Goal: Task Accomplishment & Management: Complete application form

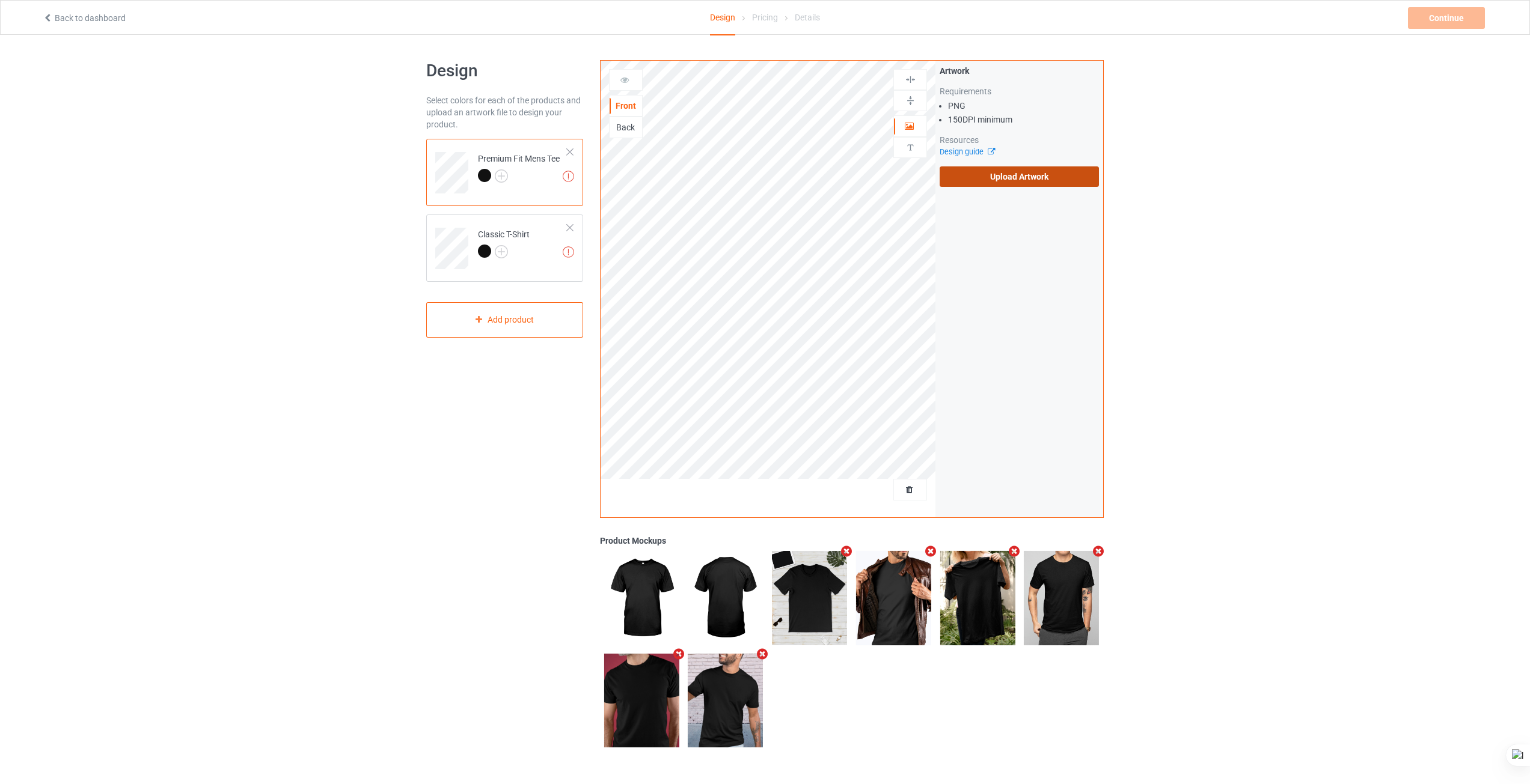
click at [995, 173] on label "Upload Artwork" at bounding box center [1019, 176] width 160 height 21
click at [0, 0] on input "Upload Artwork" at bounding box center [0, 0] width 0 height 0
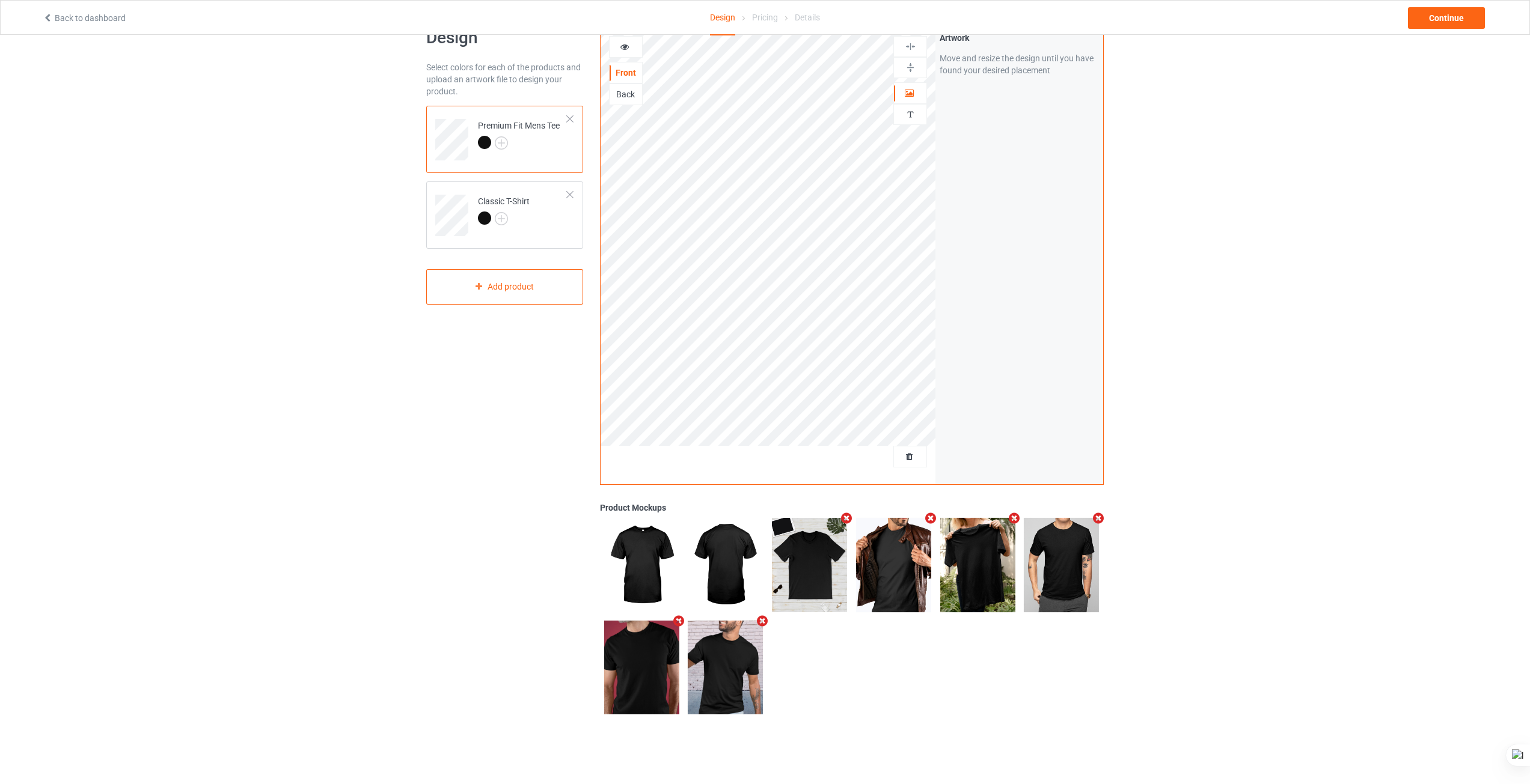
scroll to position [35, 0]
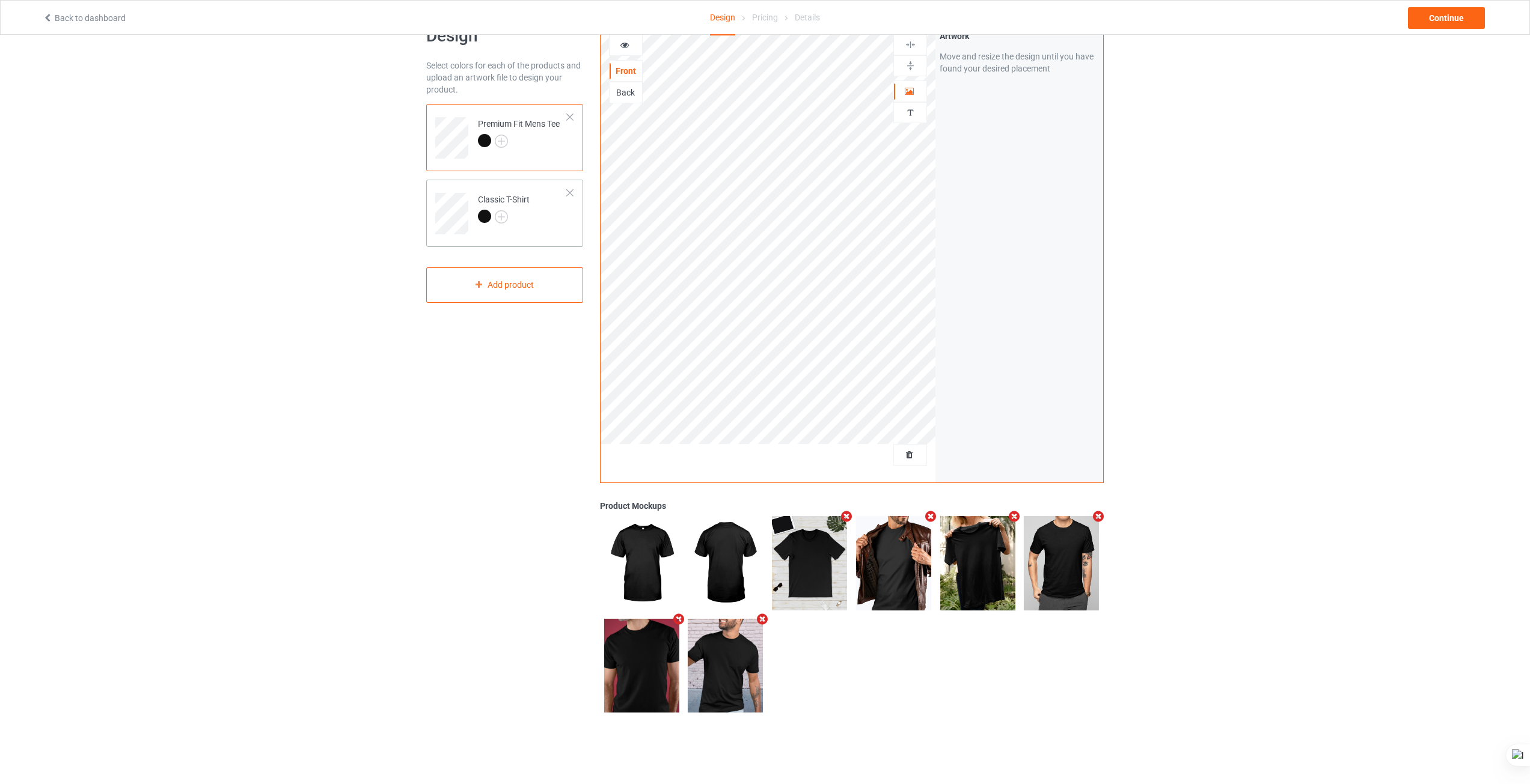
click at [501, 240] on div "Classic T-Shirt" at bounding box center [504, 213] width 157 height 67
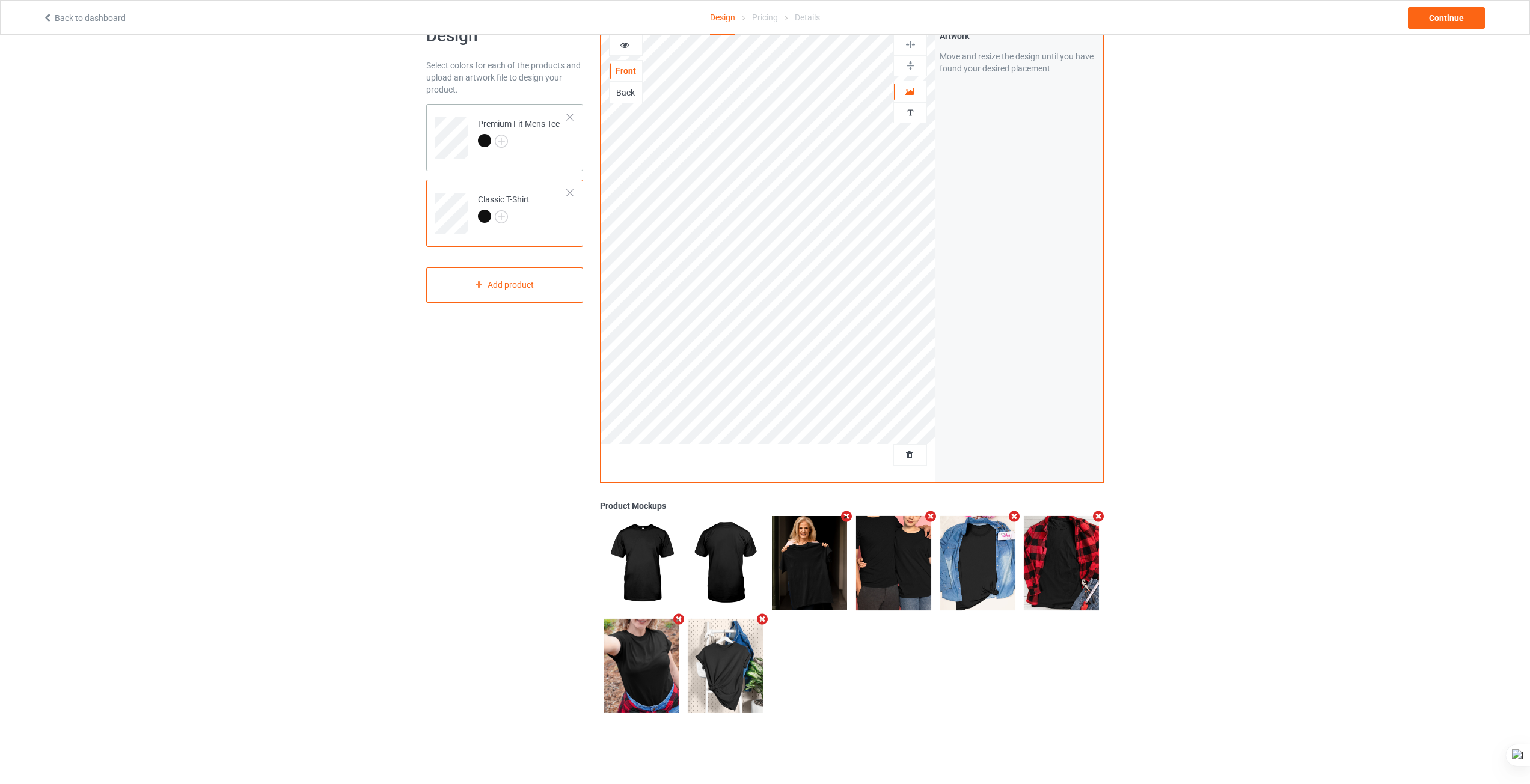
click at [528, 154] on td "Premium Fit Mens Tee" at bounding box center [523, 133] width 103 height 50
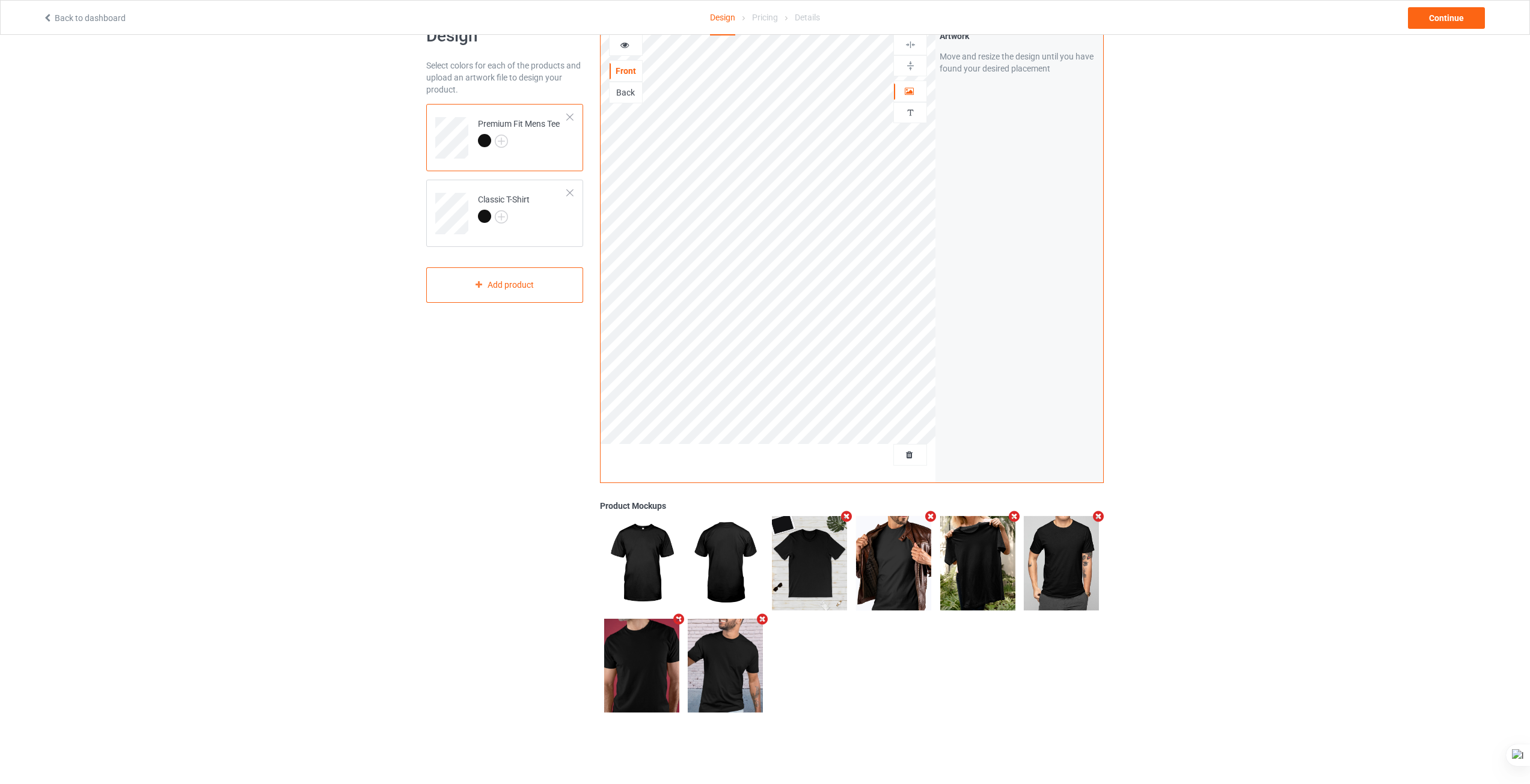
click at [1097, 712] on div at bounding box center [852, 614] width 504 height 205
click at [845, 516] on icon "Remove mockup" at bounding box center [846, 516] width 15 height 13
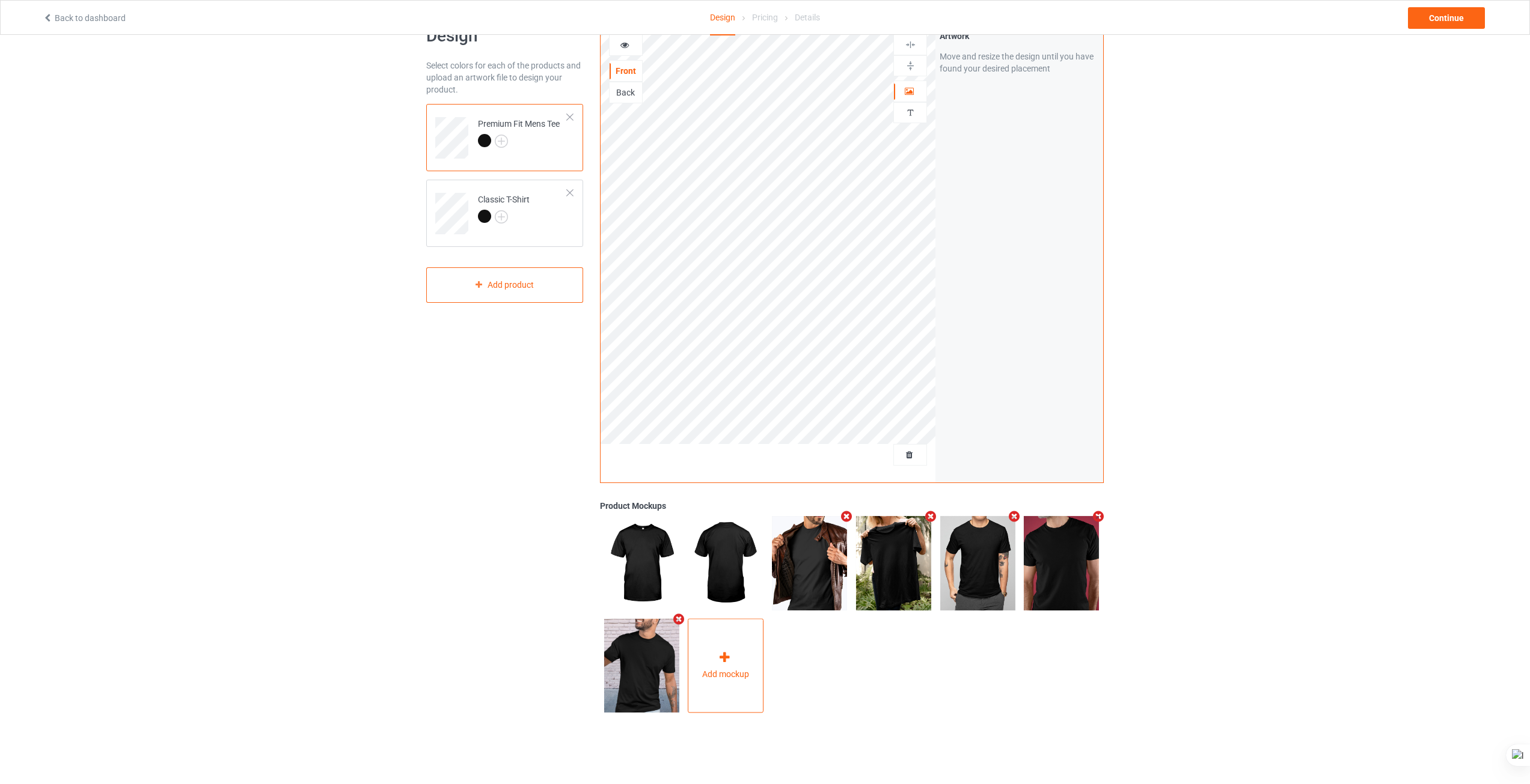
click at [731, 684] on div "Add mockup" at bounding box center [725, 665] width 75 height 94
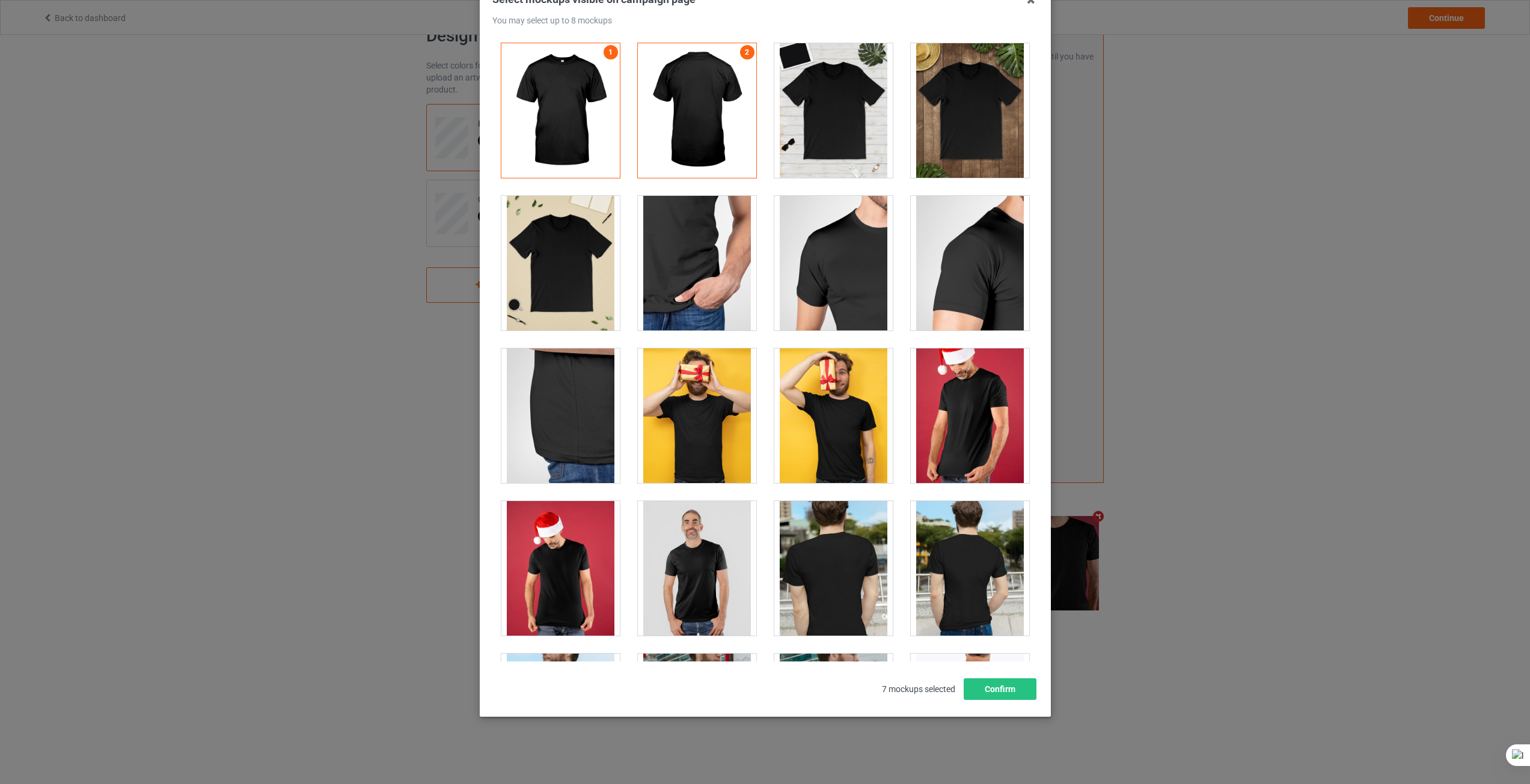
click at [1301, 328] on div "Select mockups visible on campaign page You may select up to 8 mockups 1 2 3 4 …" at bounding box center [765, 392] width 1530 height 784
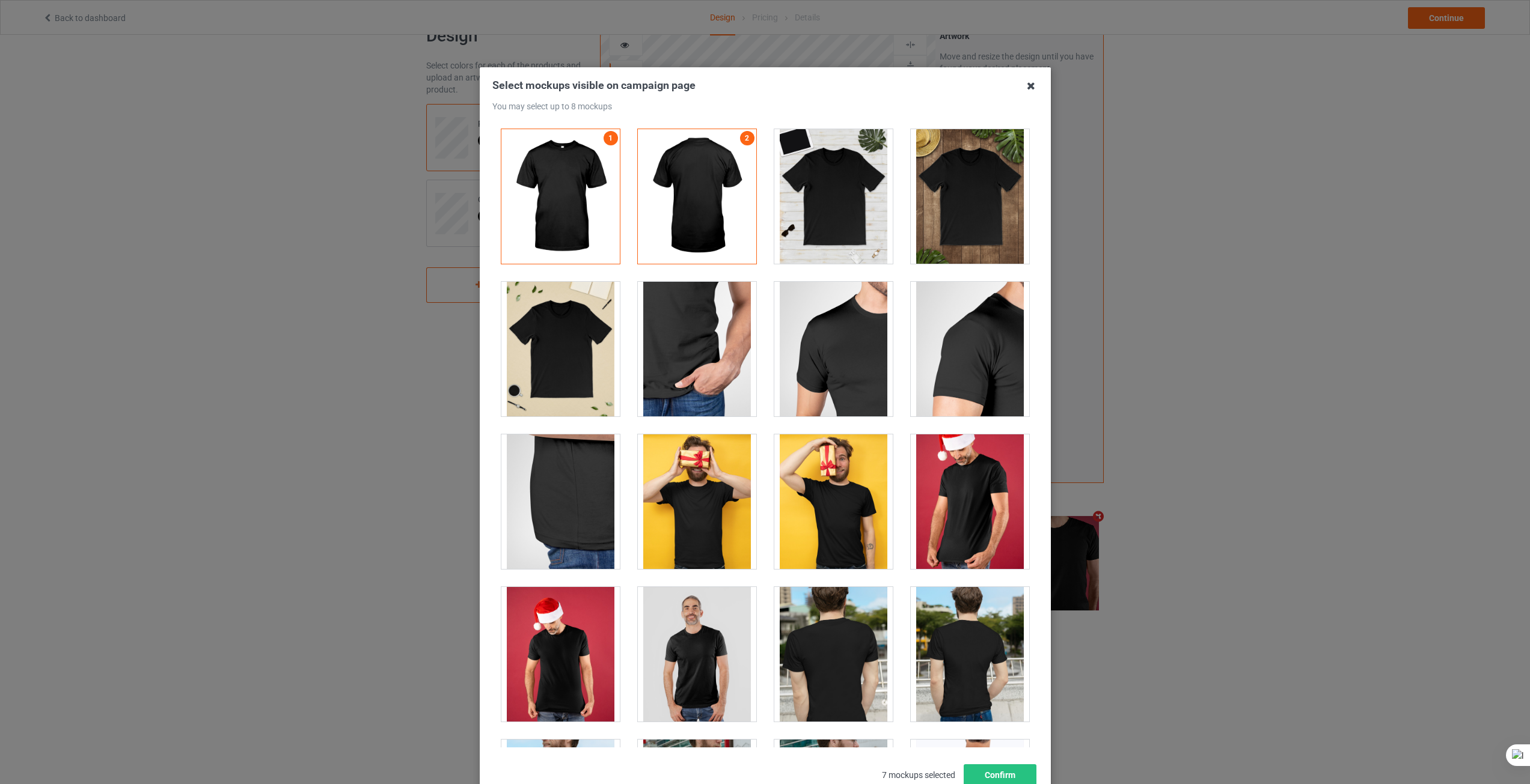
click at [1028, 93] on icon at bounding box center [1031, 85] width 19 height 19
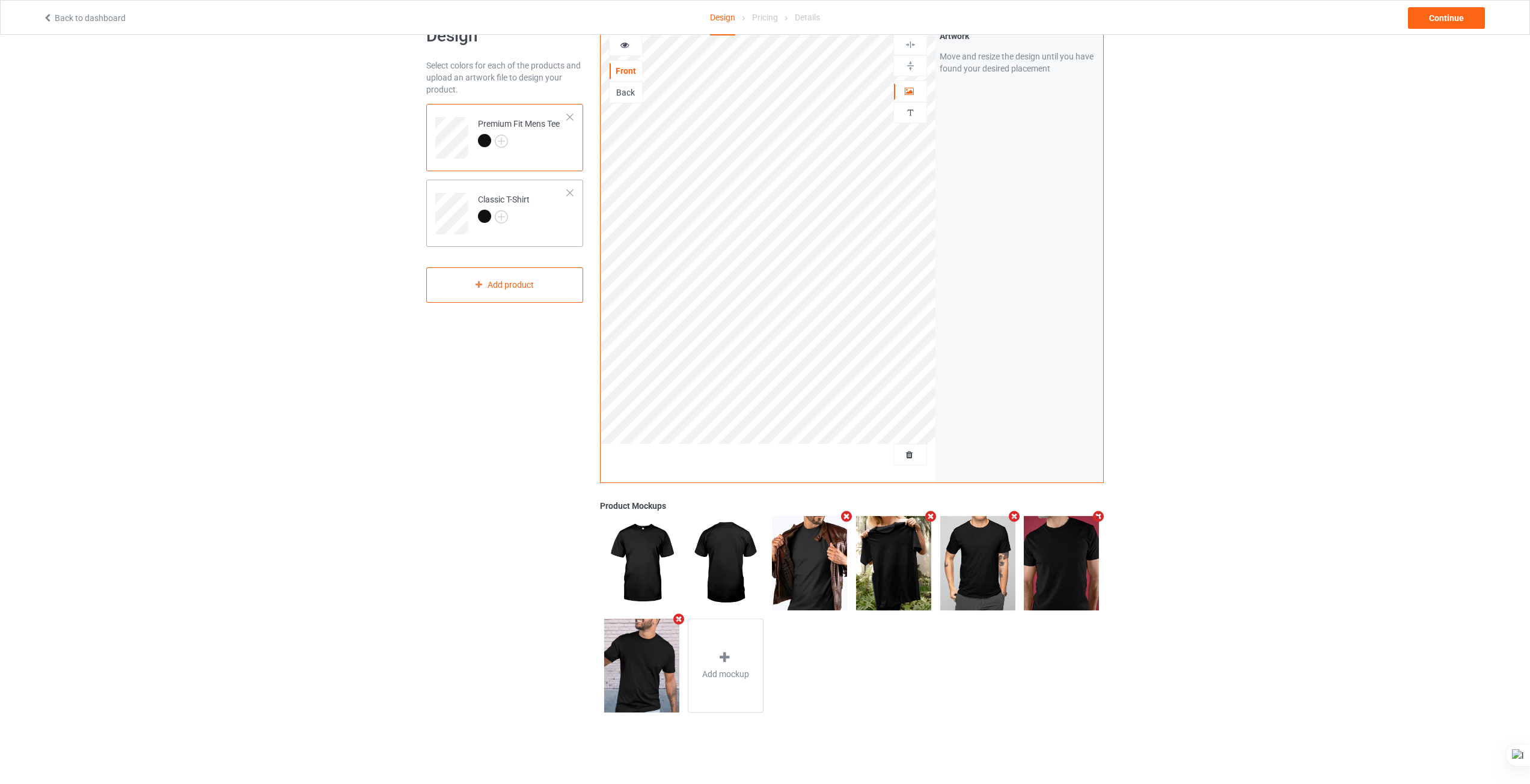
click at [529, 226] on td "Classic T-Shirt" at bounding box center [523, 209] width 103 height 50
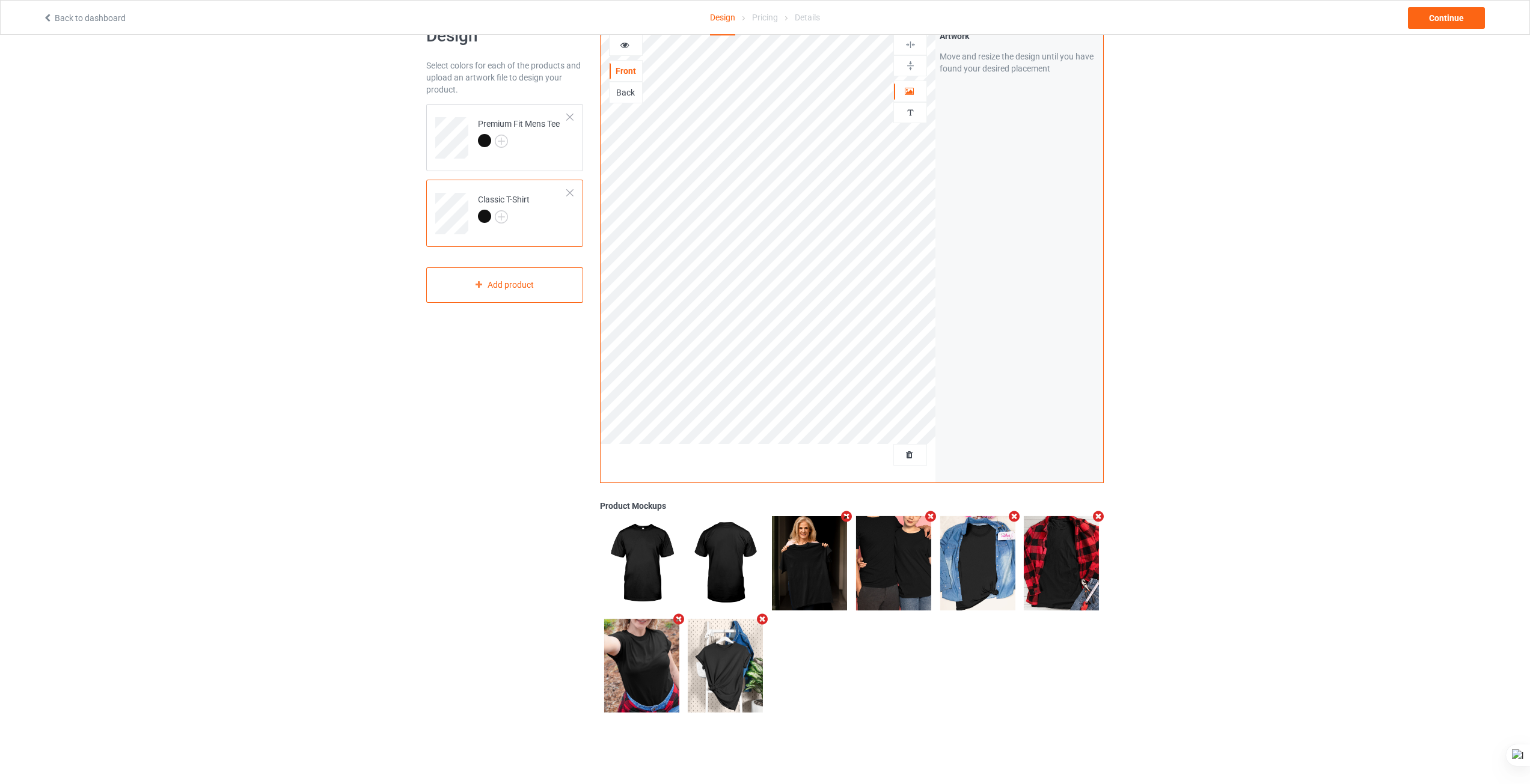
click at [1015, 512] on icon "Remove mockup" at bounding box center [1014, 516] width 15 height 13
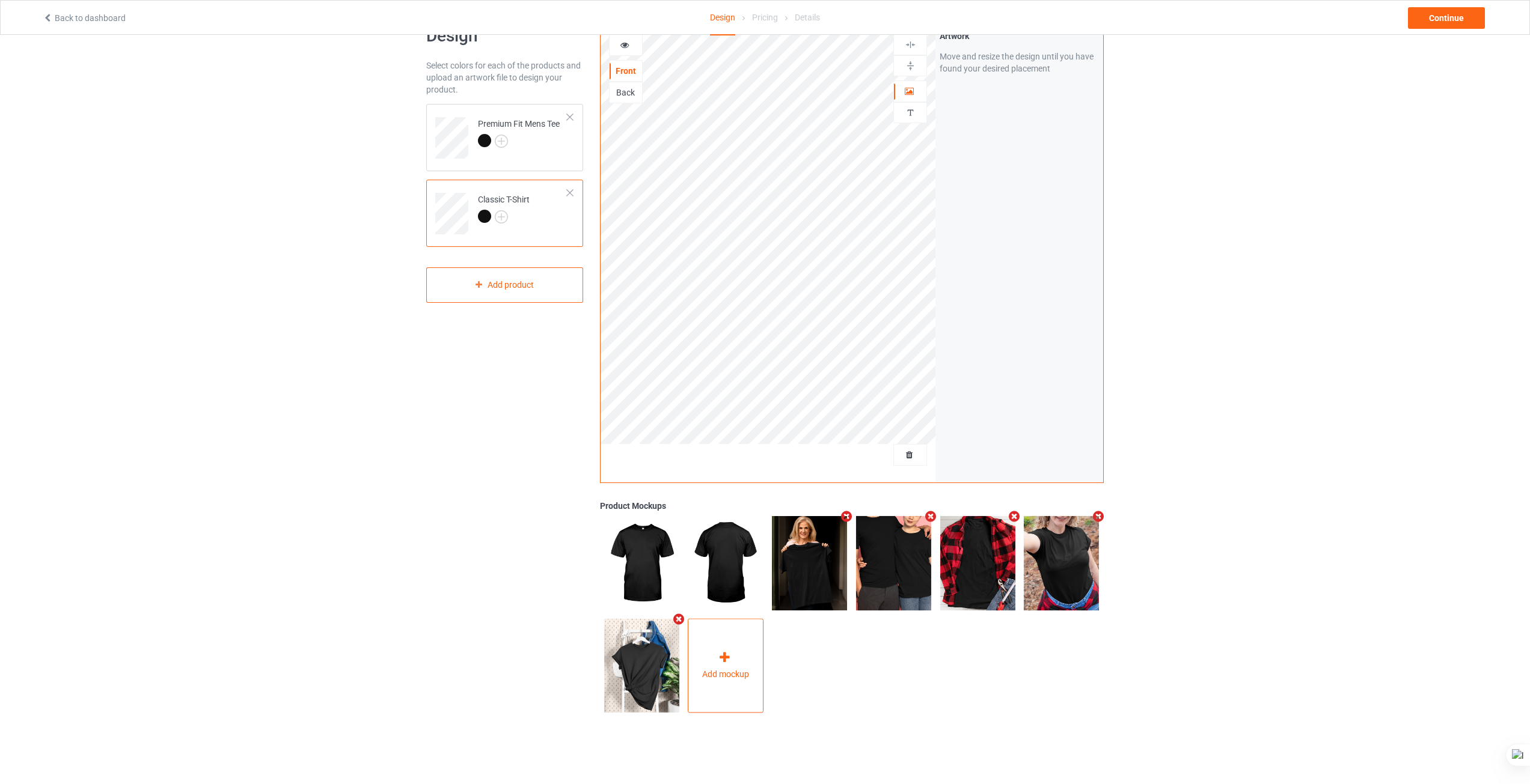
click at [703, 666] on div "Add mockup" at bounding box center [725, 665] width 75 height 94
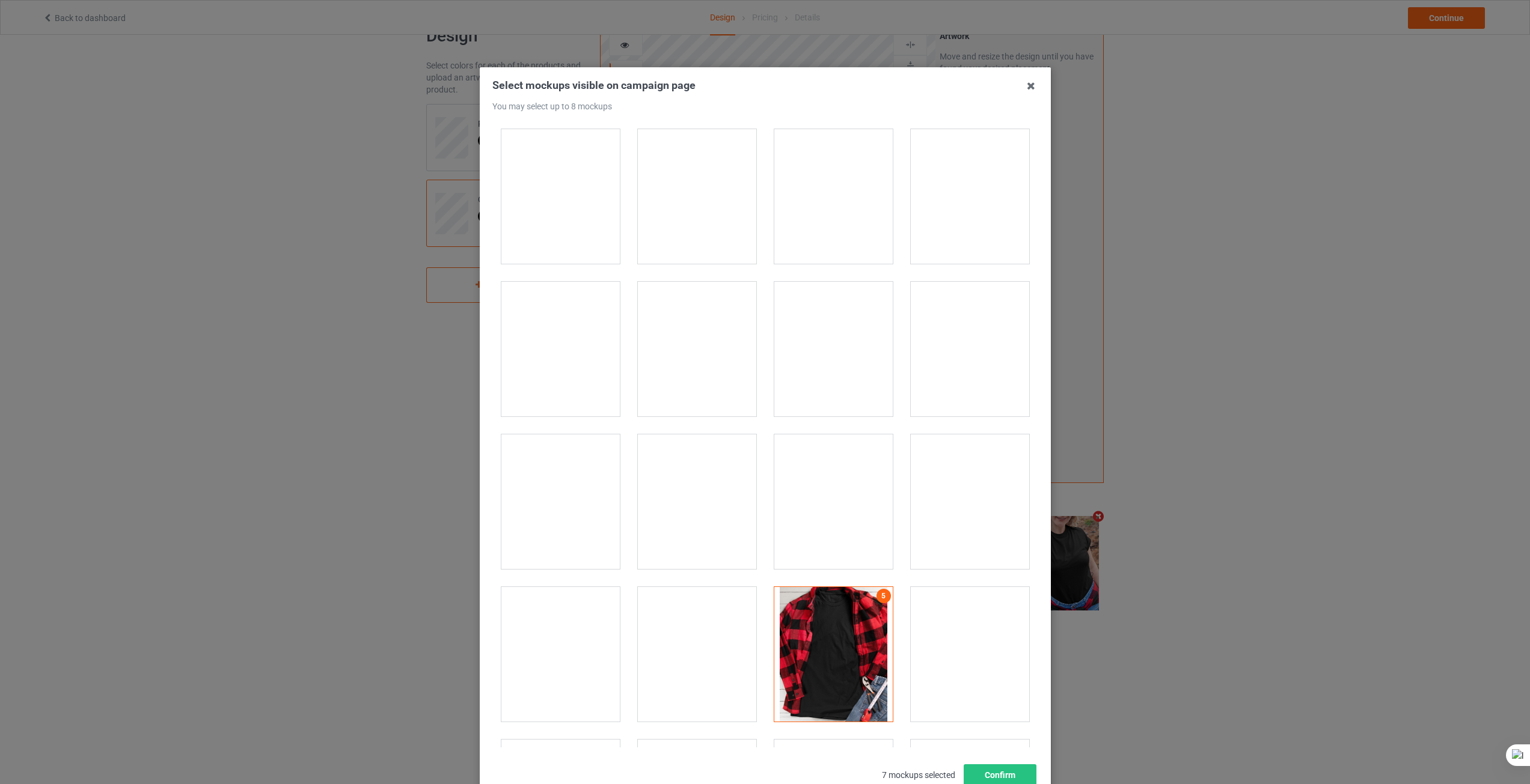
scroll to position [7871, 0]
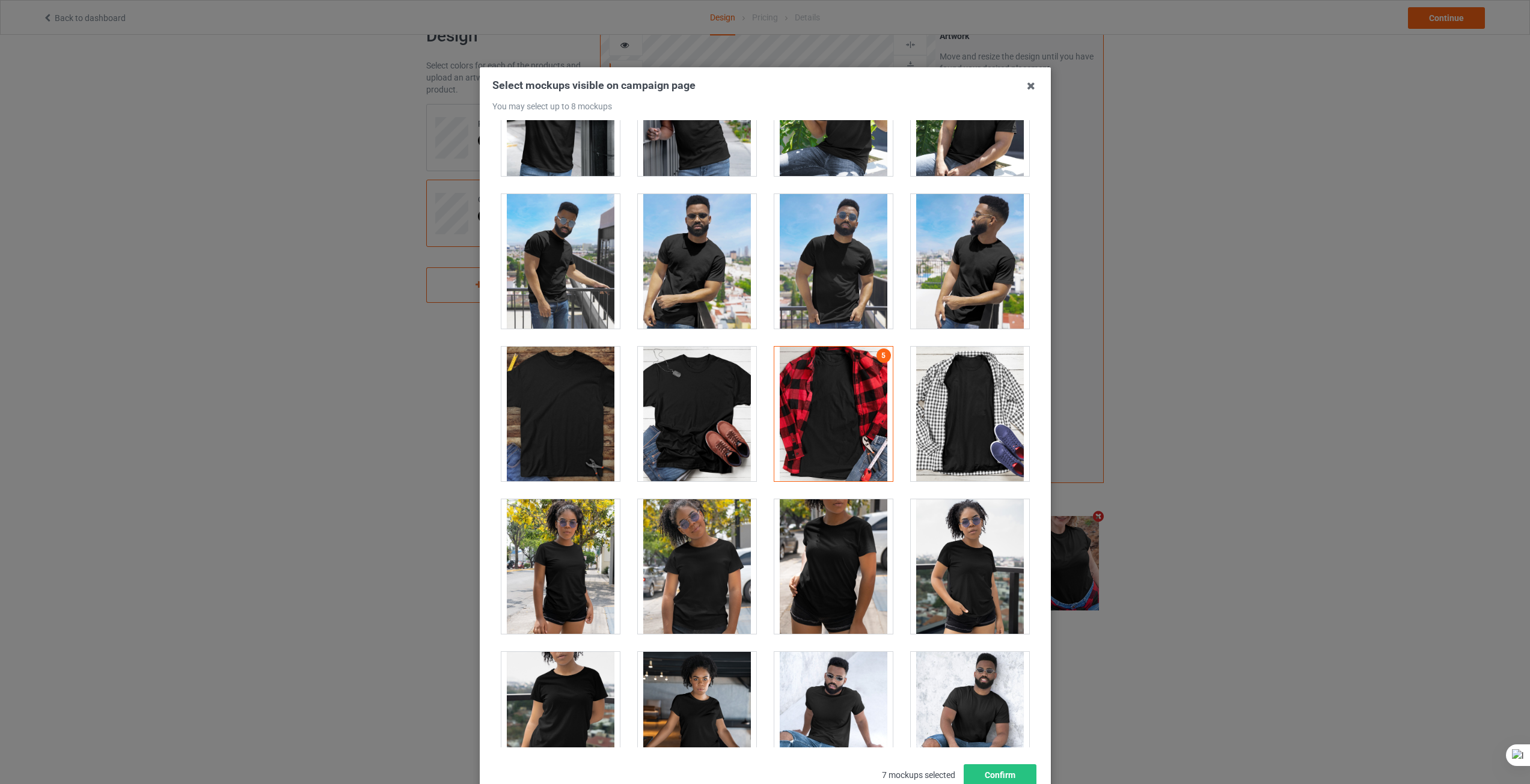
click at [987, 440] on div at bounding box center [969, 414] width 118 height 135
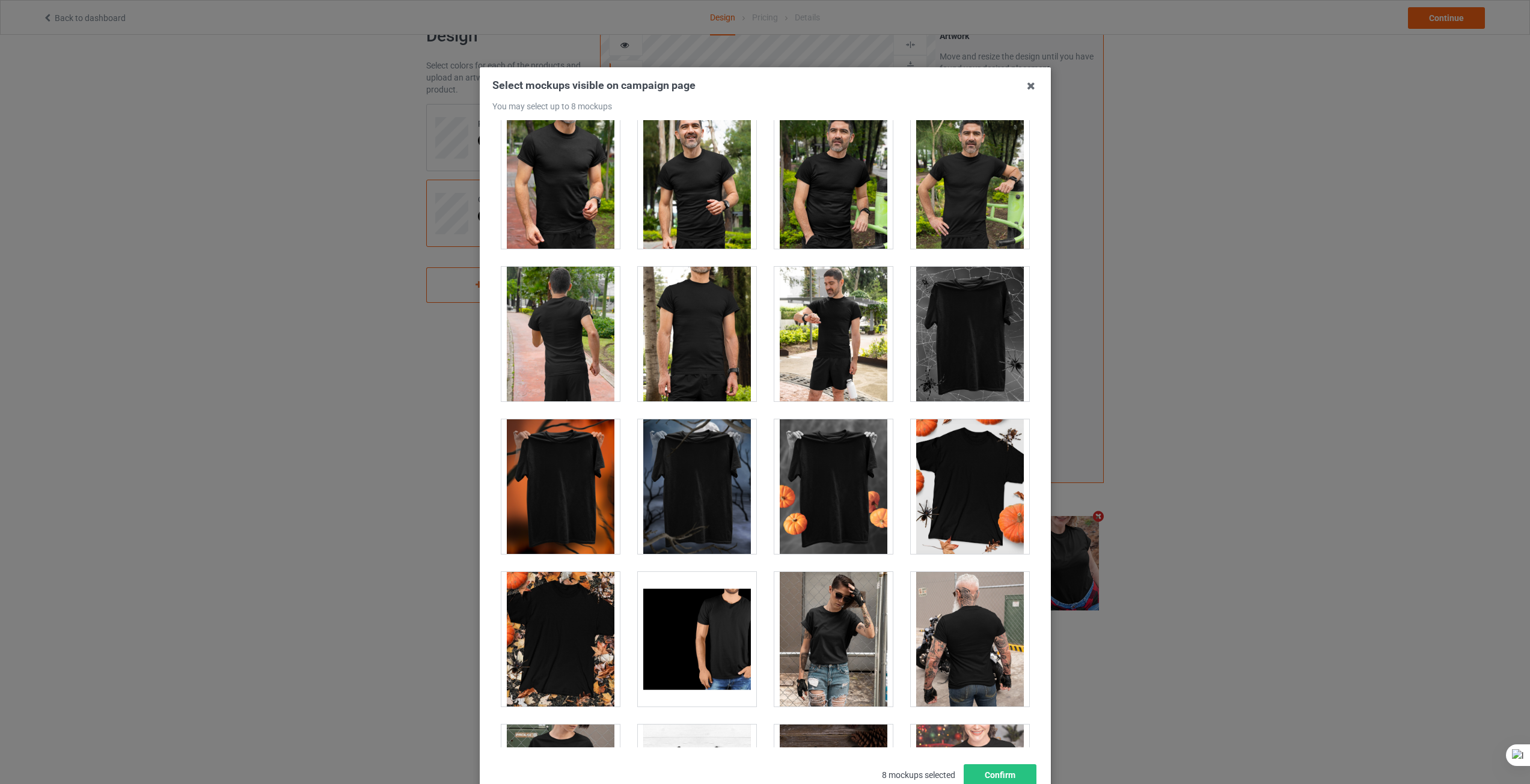
scroll to position [11596, 0]
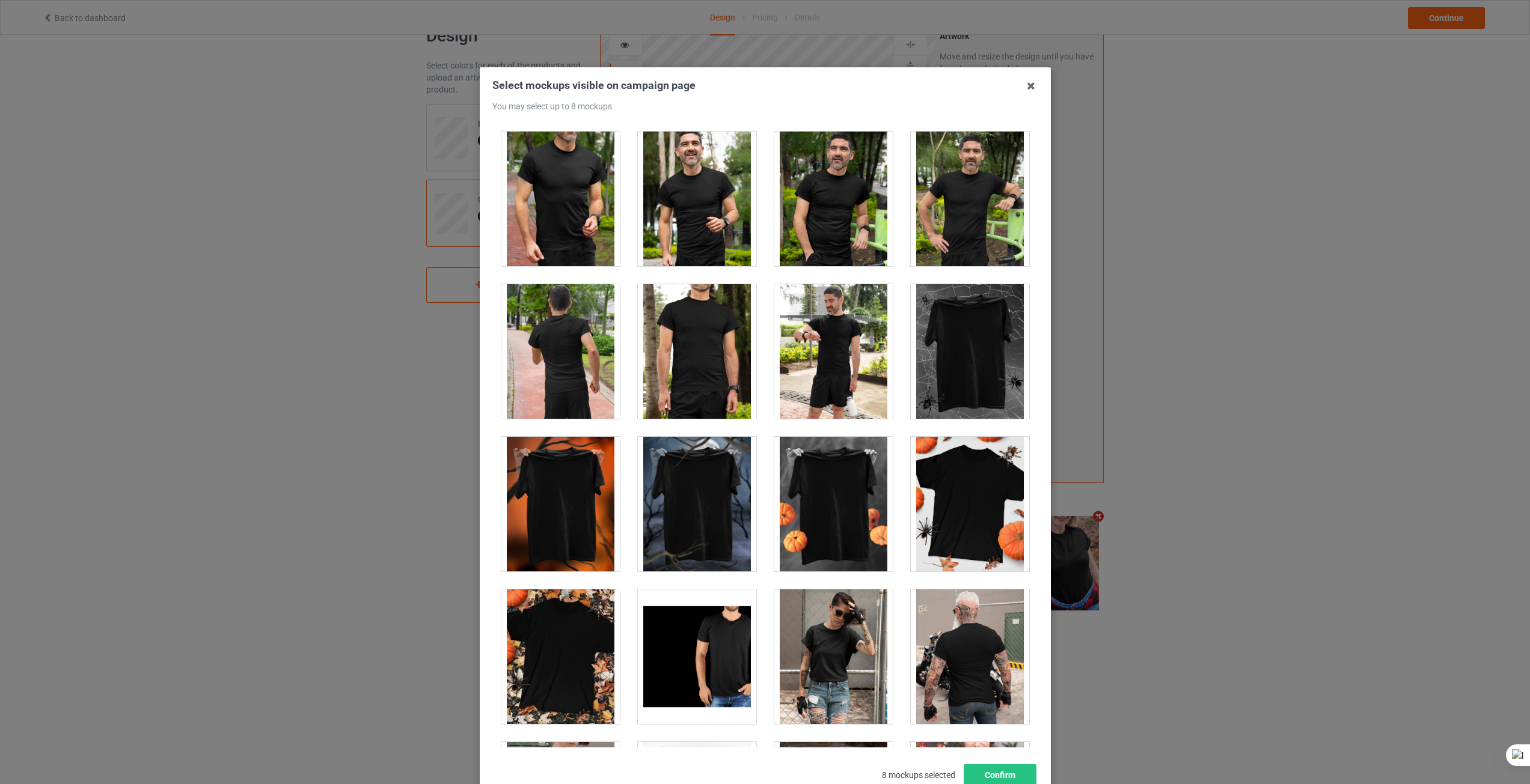
click at [599, 526] on div at bounding box center [560, 504] width 118 height 135
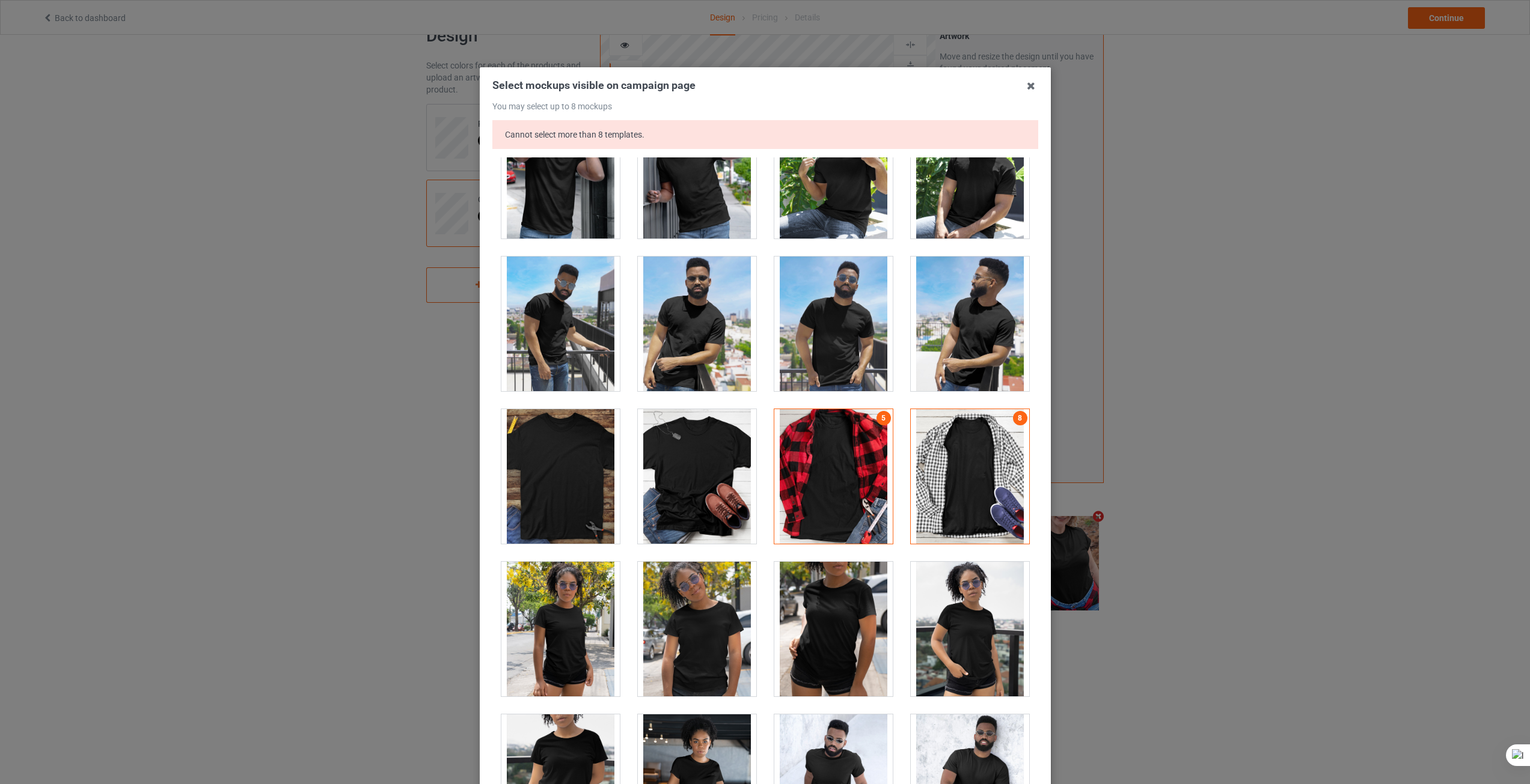
scroll to position [7811, 0]
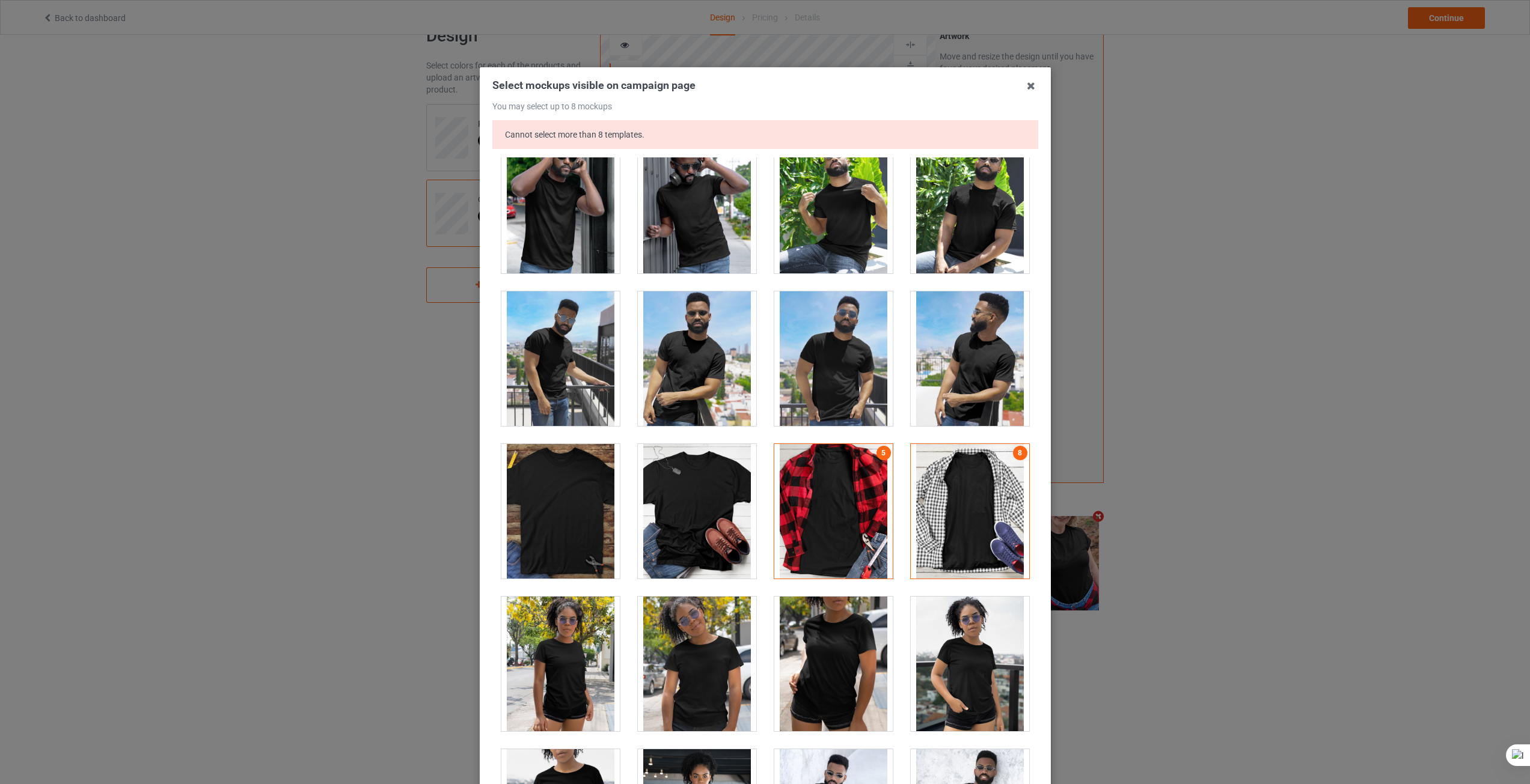
click at [858, 494] on div at bounding box center [833, 511] width 118 height 135
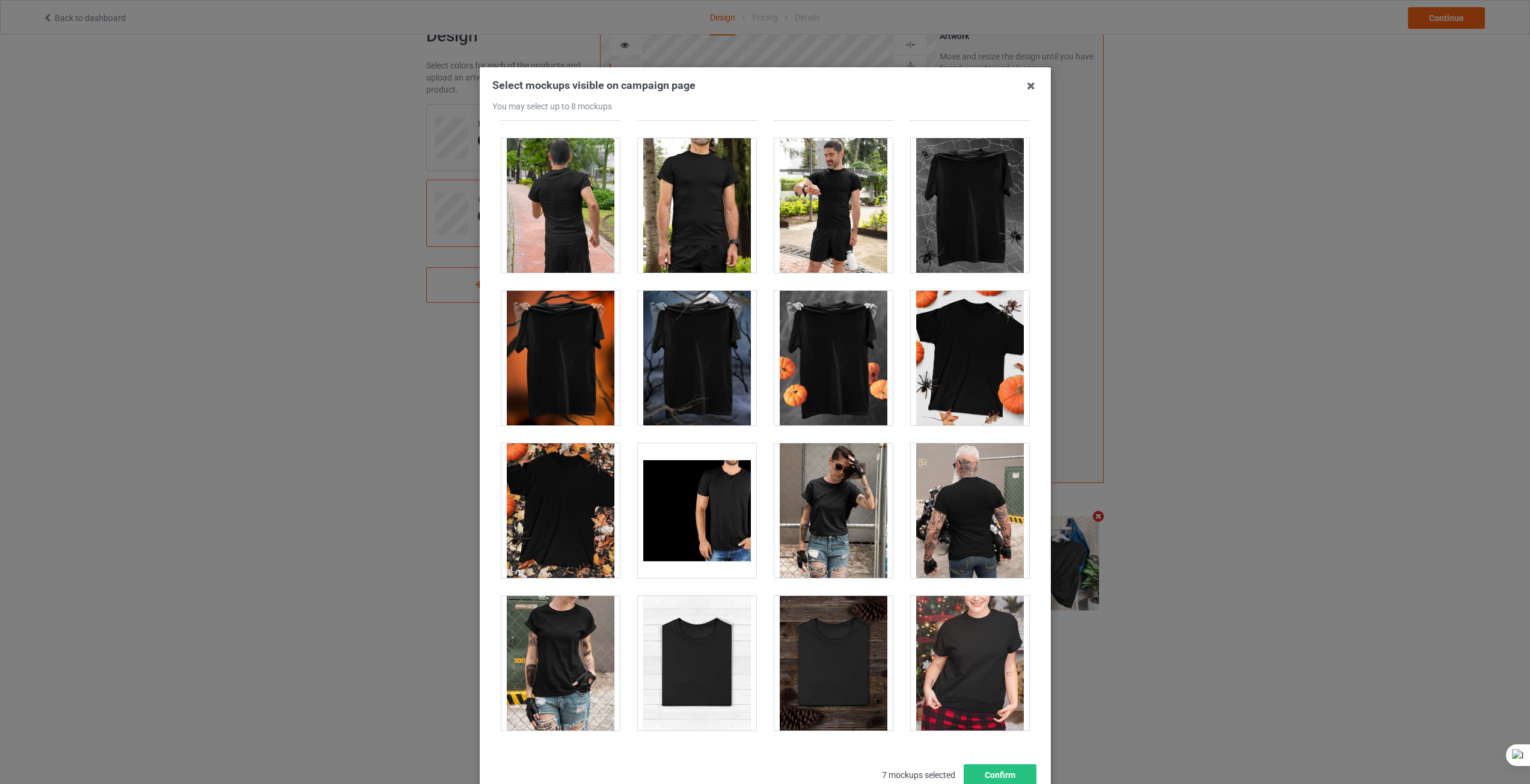
scroll to position [11716, 0]
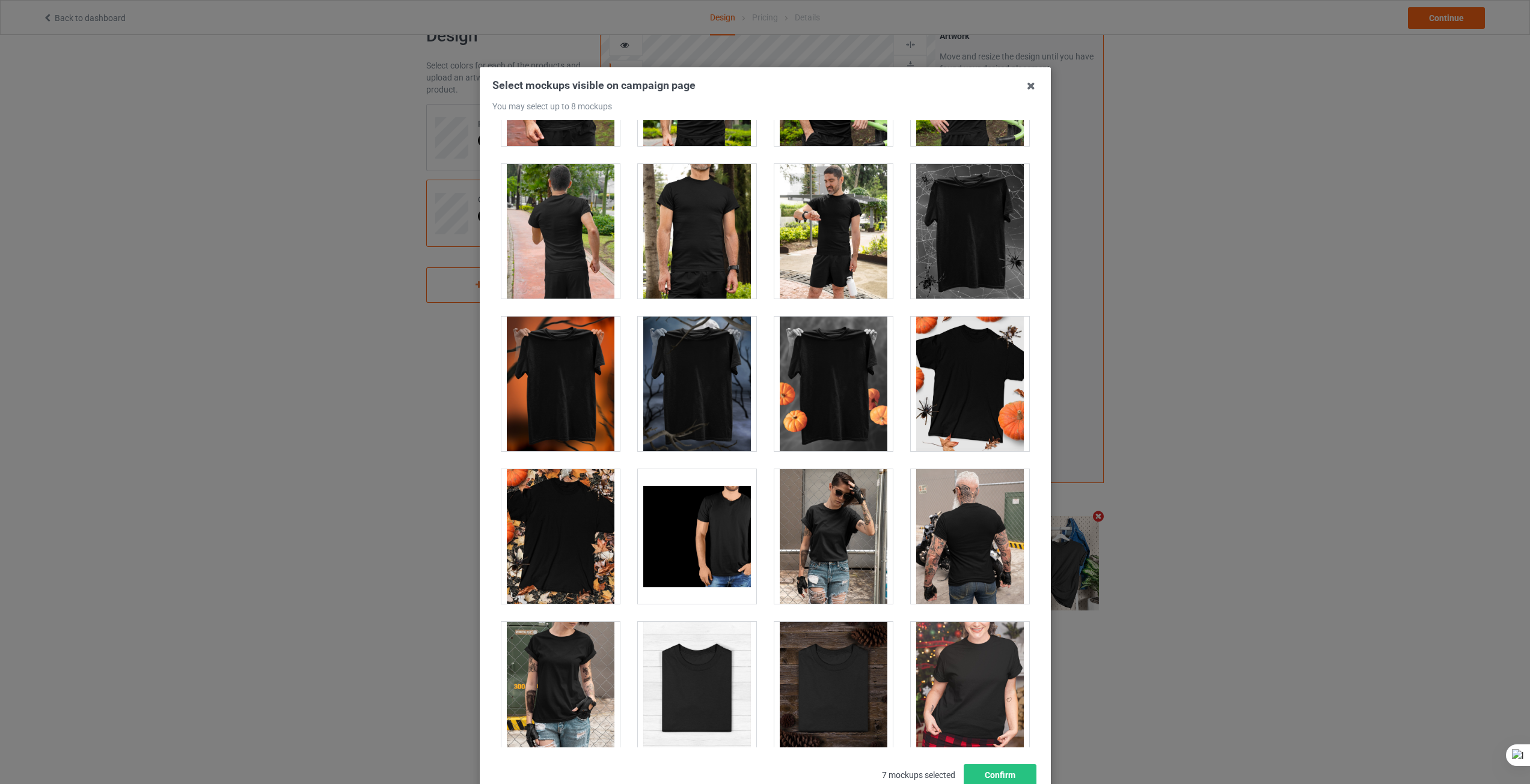
click at [694, 372] on div at bounding box center [696, 384] width 118 height 135
click at [984, 773] on button "Confirm" at bounding box center [999, 775] width 73 height 21
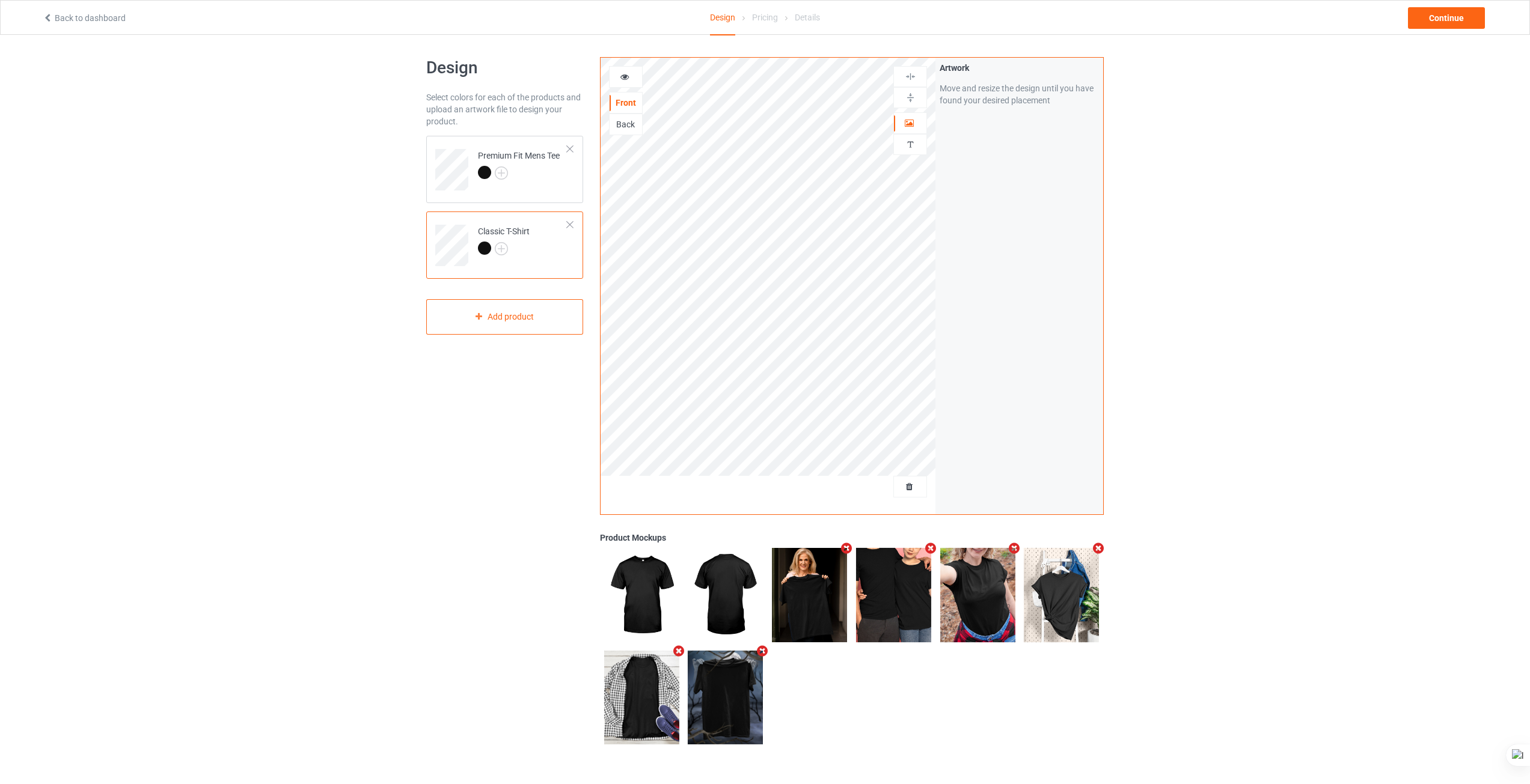
scroll to position [0, 0]
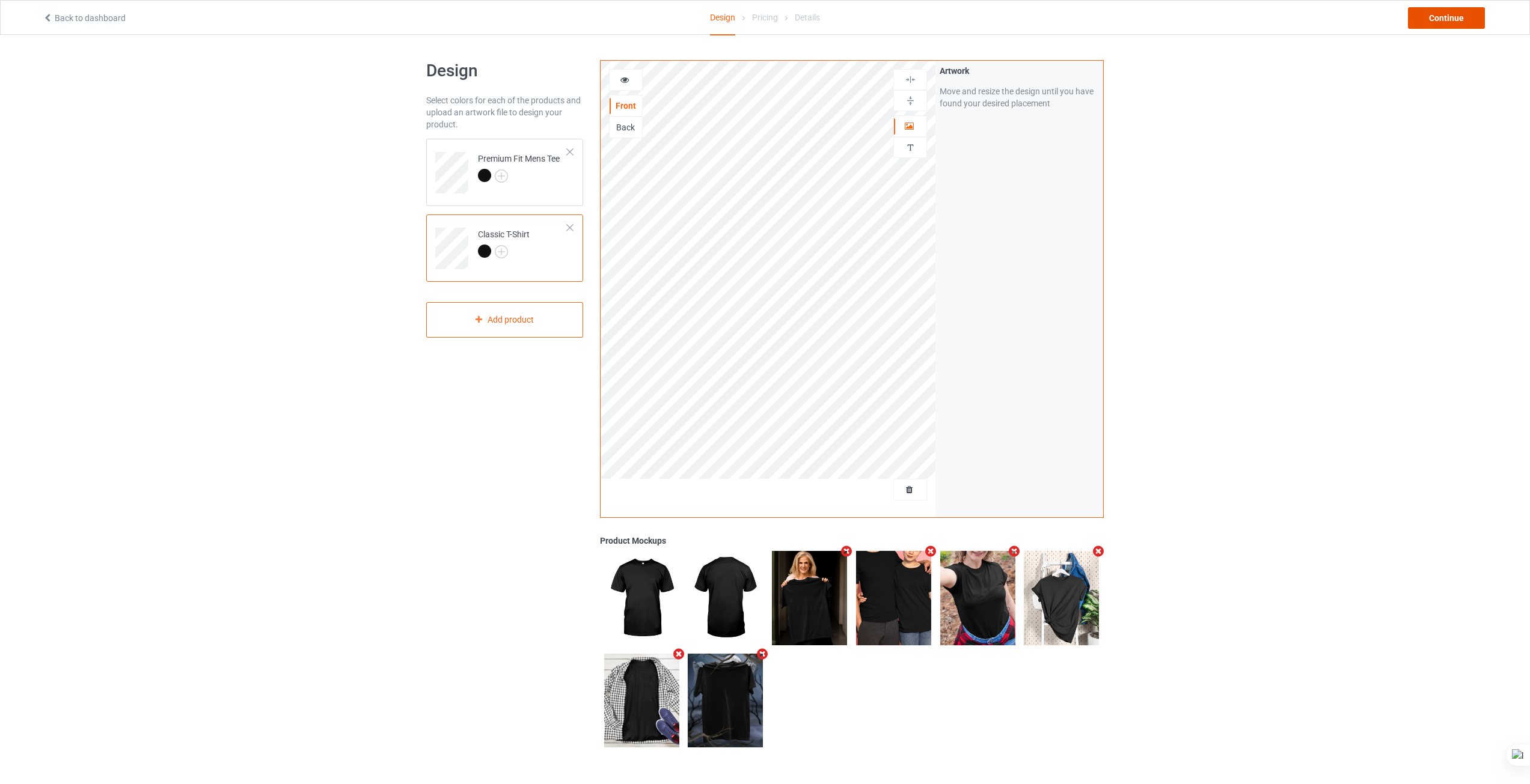
click at [1444, 15] on div "Continue" at bounding box center [1446, 18] width 77 height 21
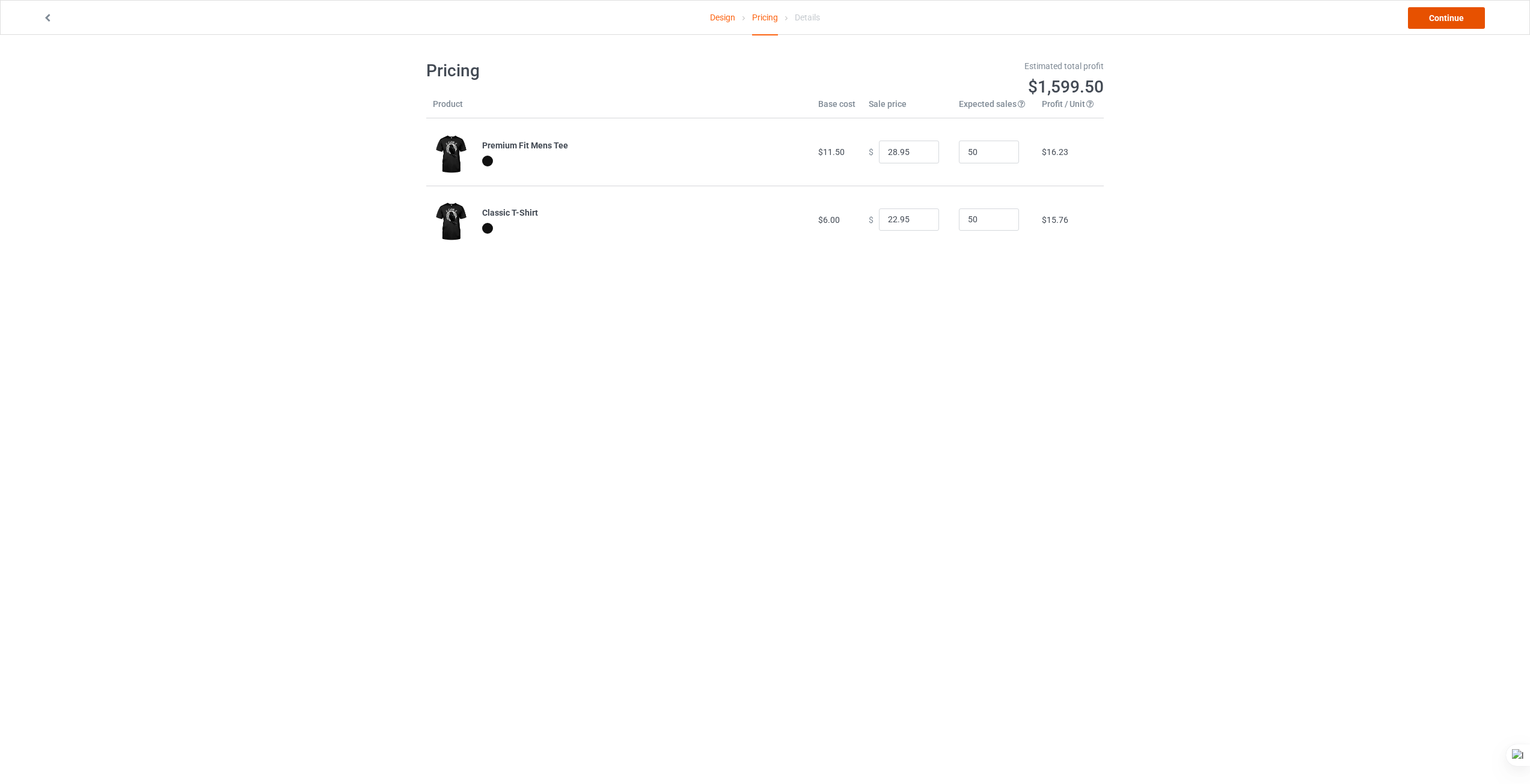
click at [1459, 21] on link "Continue" at bounding box center [1446, 18] width 77 height 21
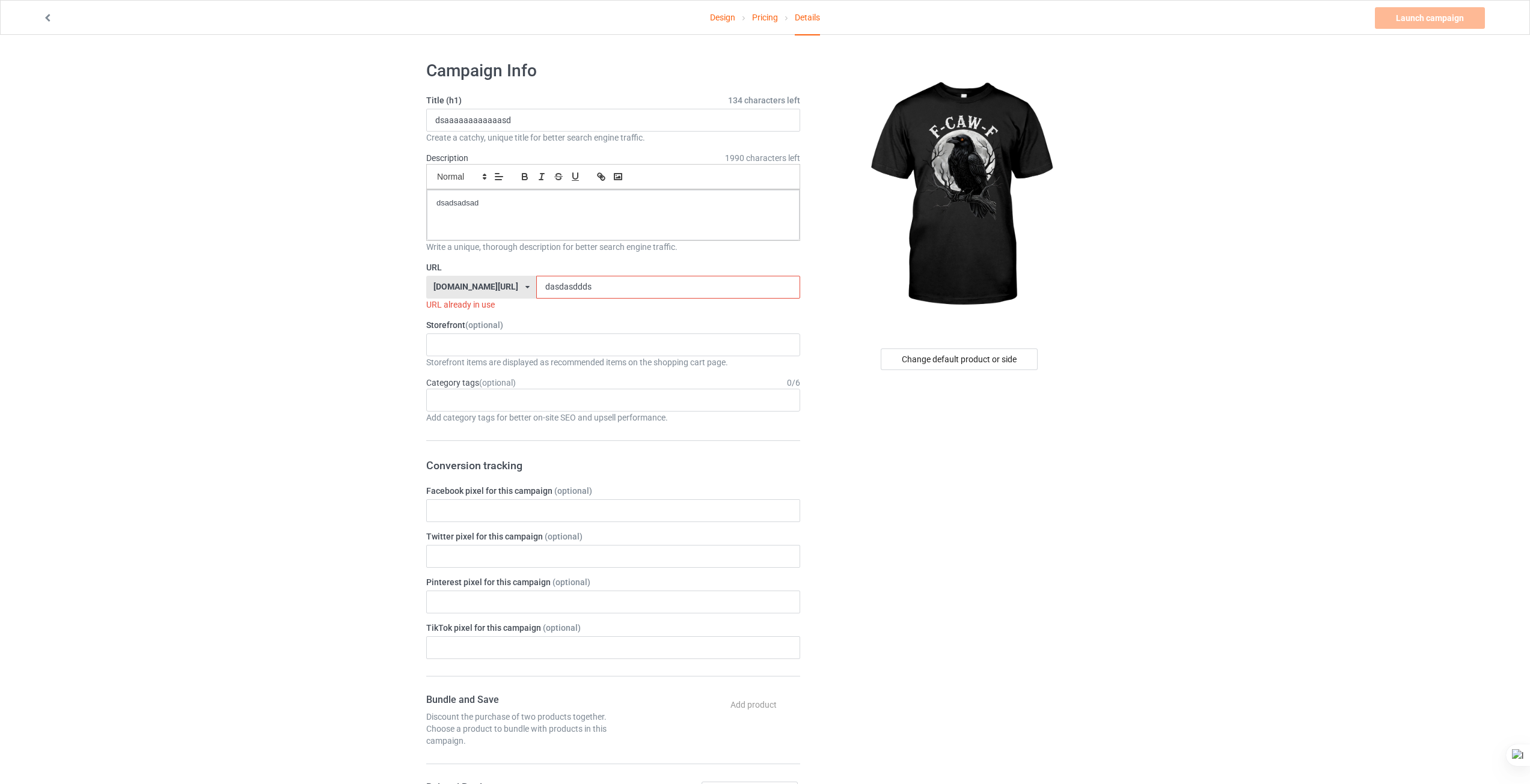
click at [597, 274] on div "URL teechip.com/ teechip.com/ 587d0d41cee36fd012c64a69 dasdasddds URL already i…" at bounding box center [613, 286] width 374 height 49
click at [588, 292] on input "dasdasddds" at bounding box center [668, 287] width 263 height 23
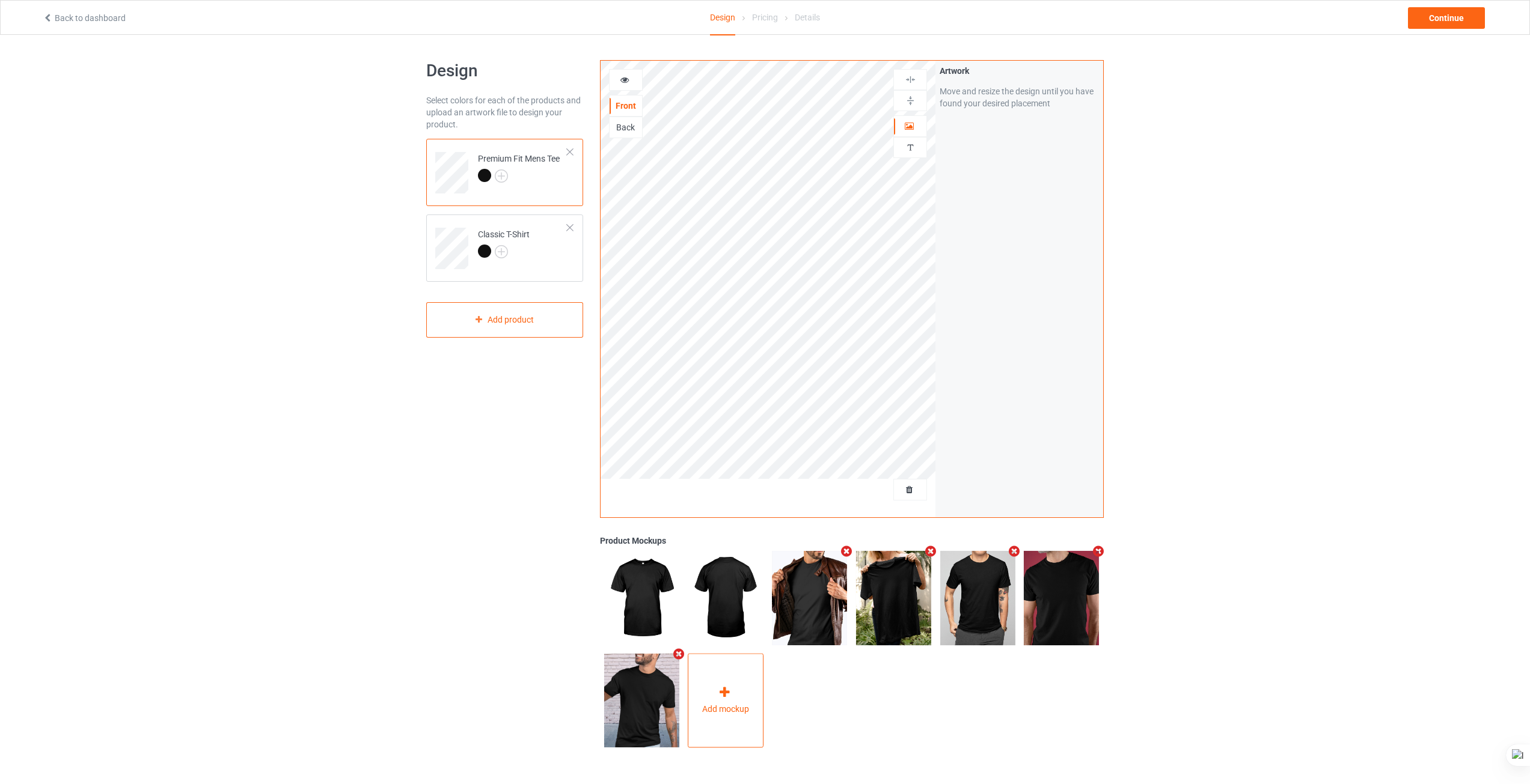
click at [741, 710] on span "Add mockup" at bounding box center [726, 709] width 47 height 12
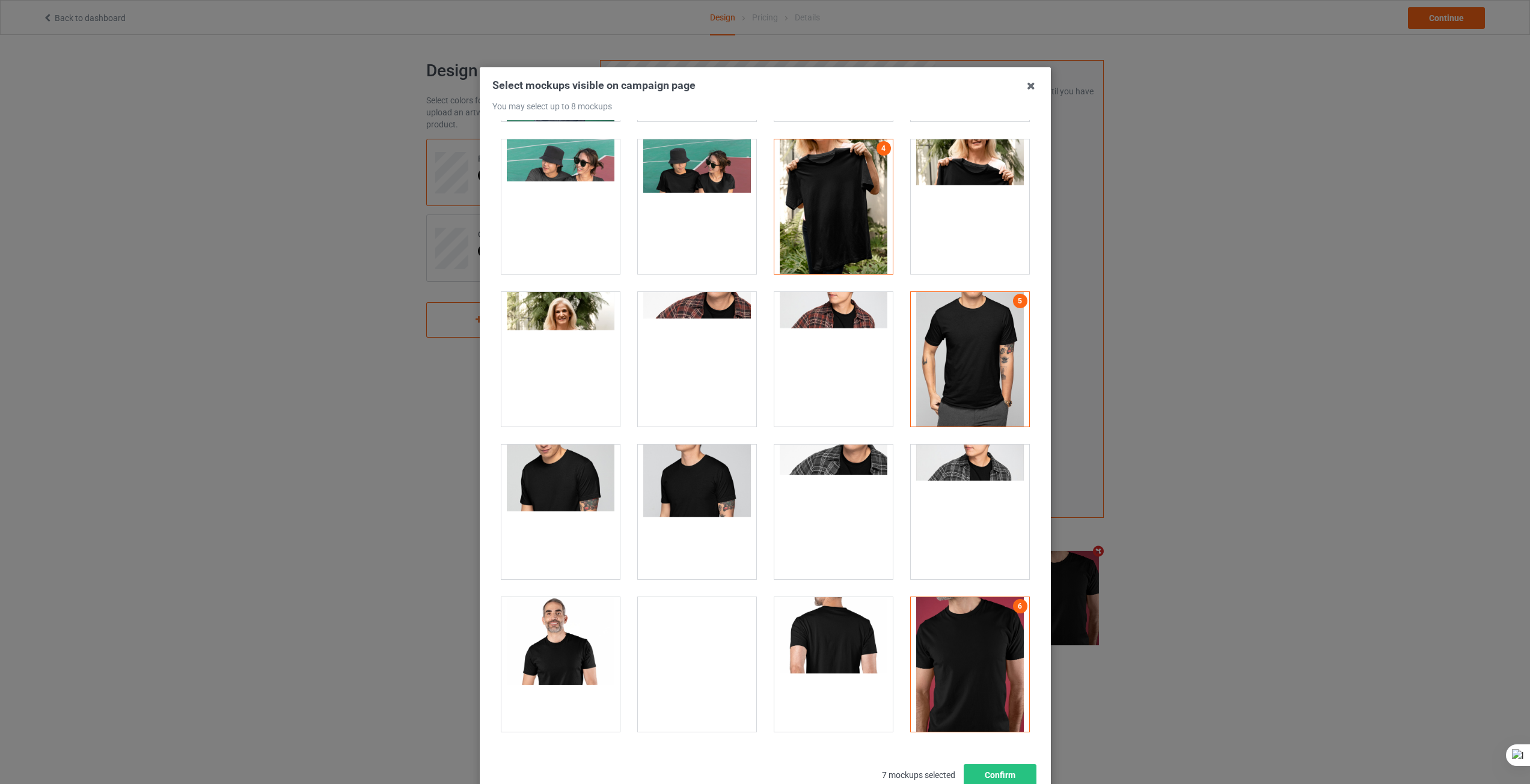
scroll to position [1082, 0]
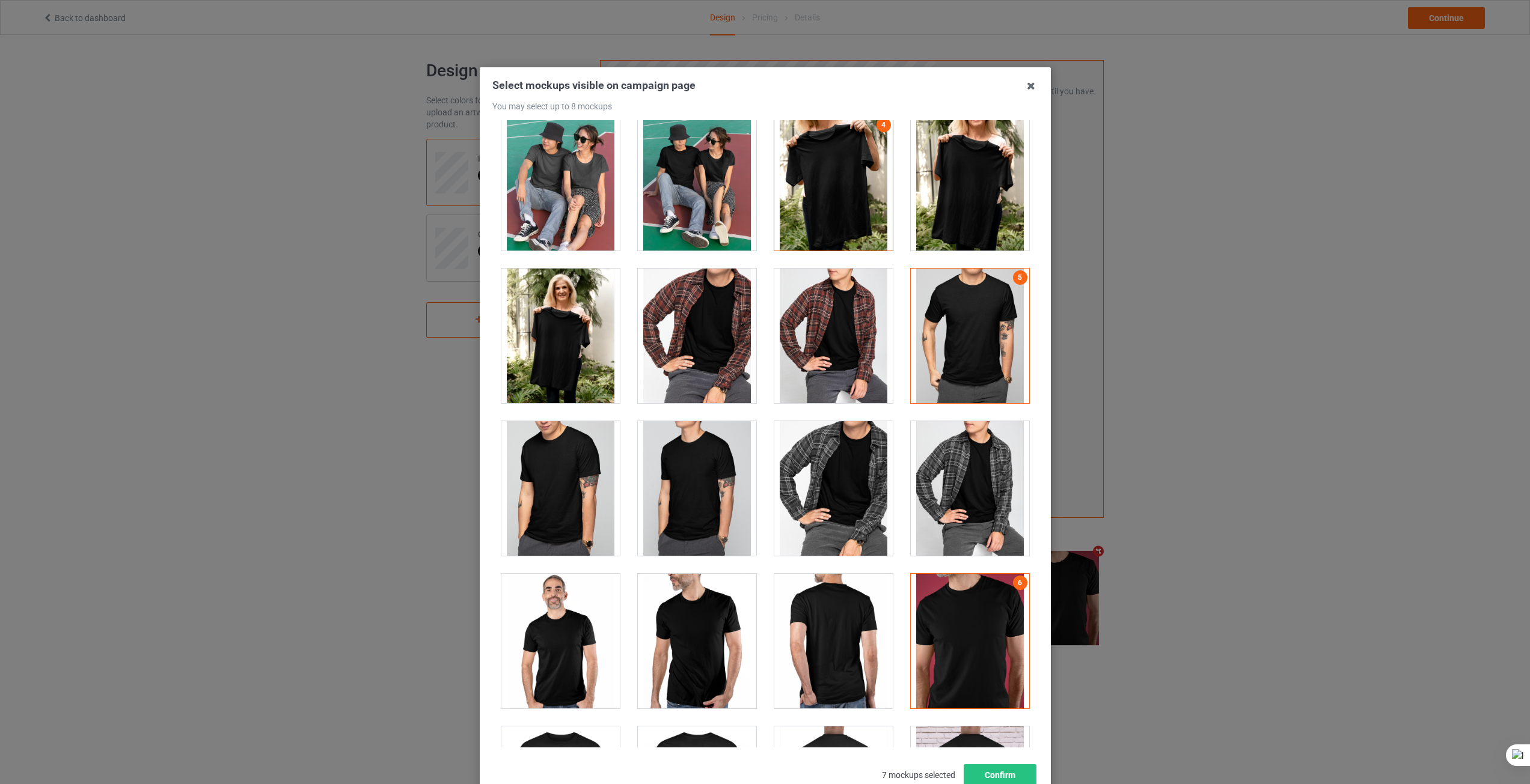
click at [569, 509] on div at bounding box center [560, 488] width 118 height 135
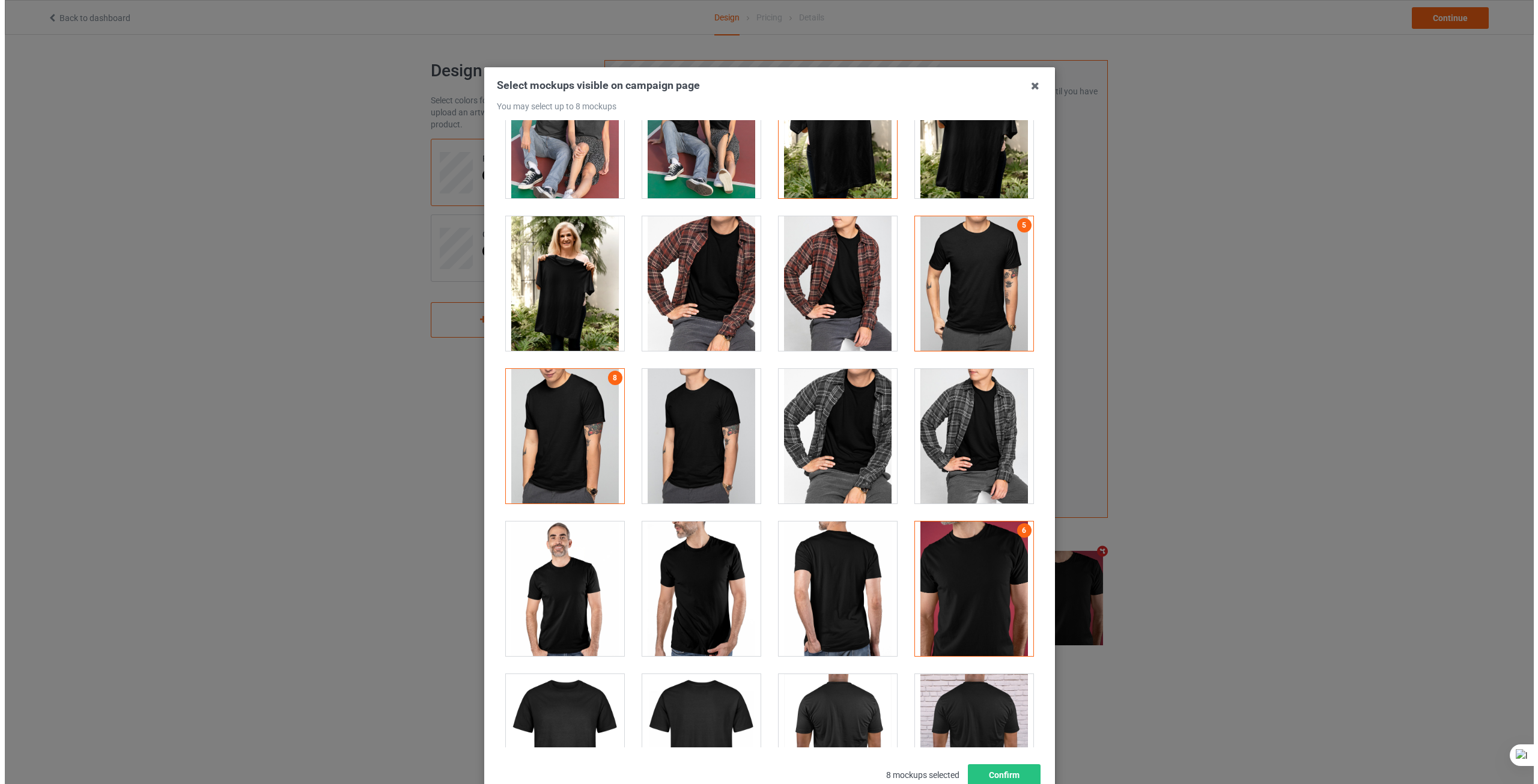
scroll to position [1142, 0]
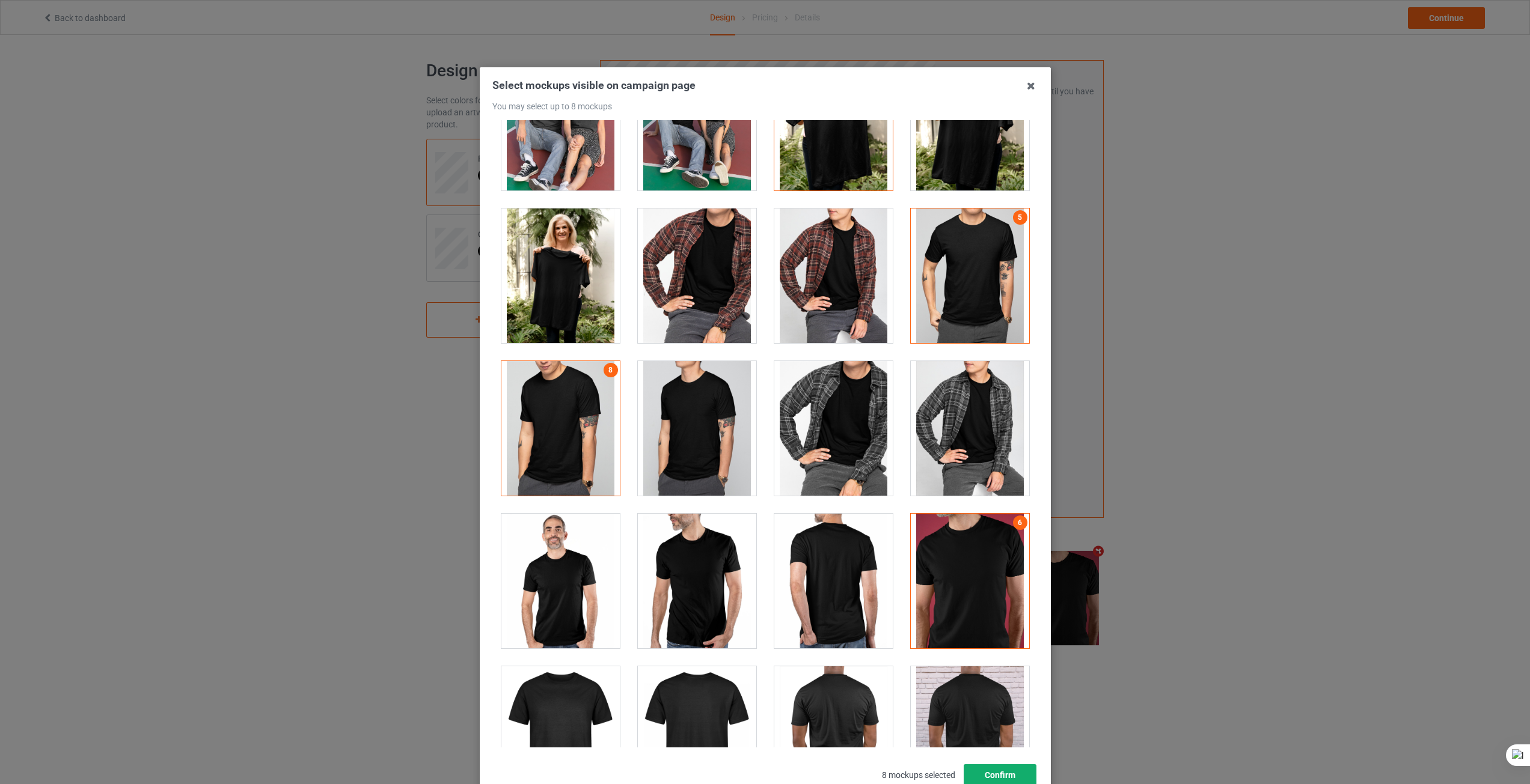
click at [982, 777] on button "Confirm" at bounding box center [999, 775] width 73 height 21
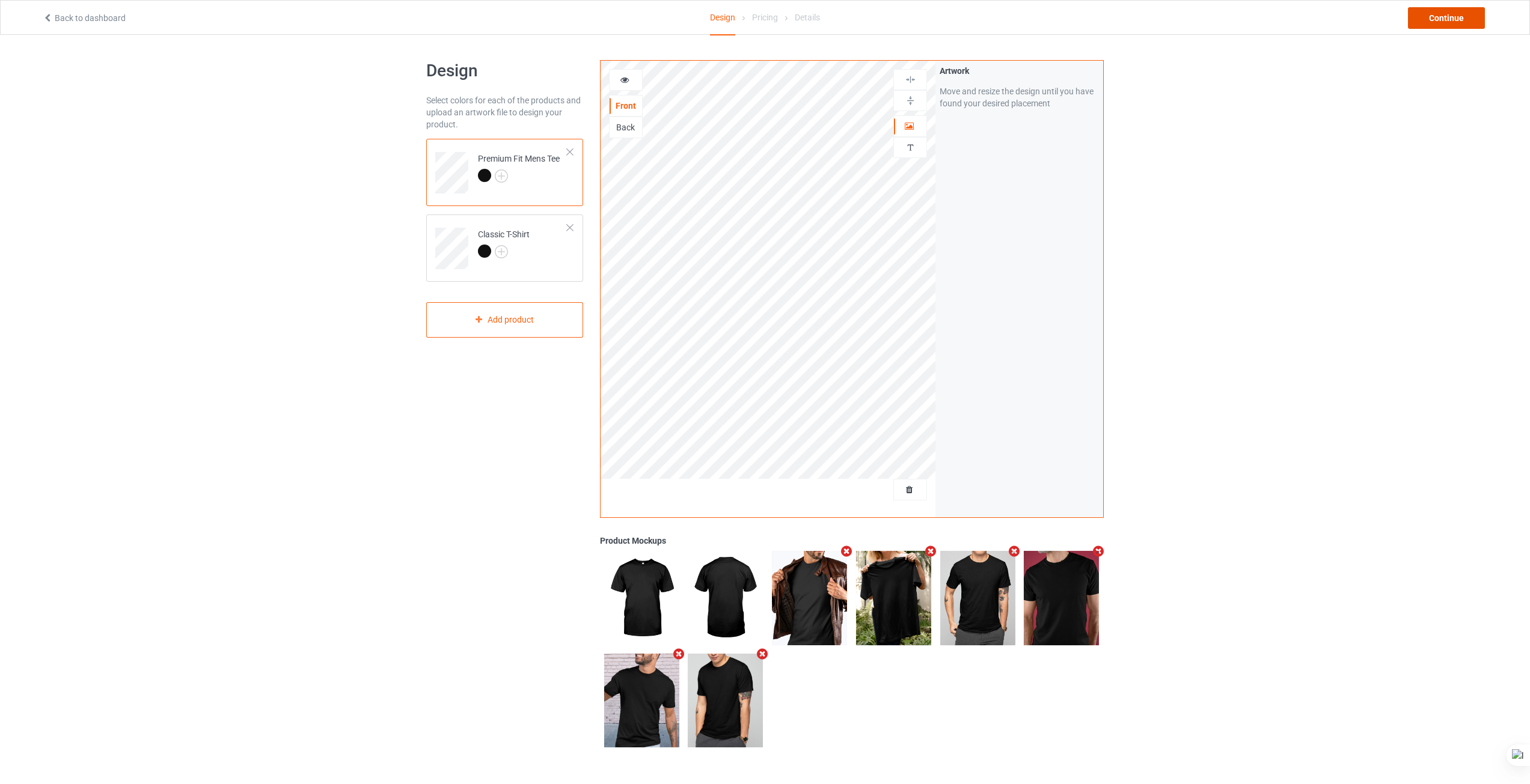
click at [1426, 11] on div "Continue" at bounding box center [1446, 18] width 77 height 21
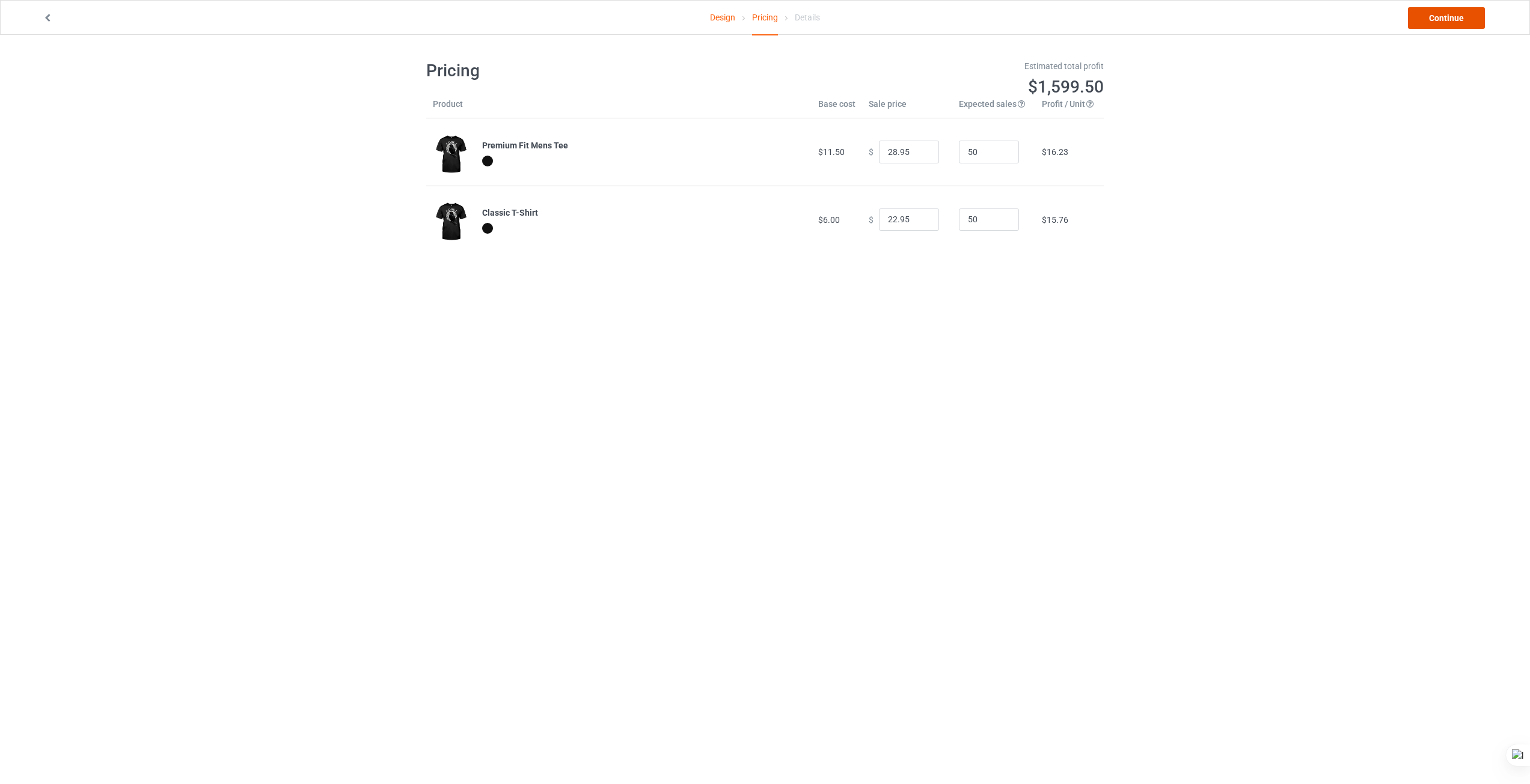
click at [1439, 25] on link "Continue" at bounding box center [1446, 18] width 77 height 21
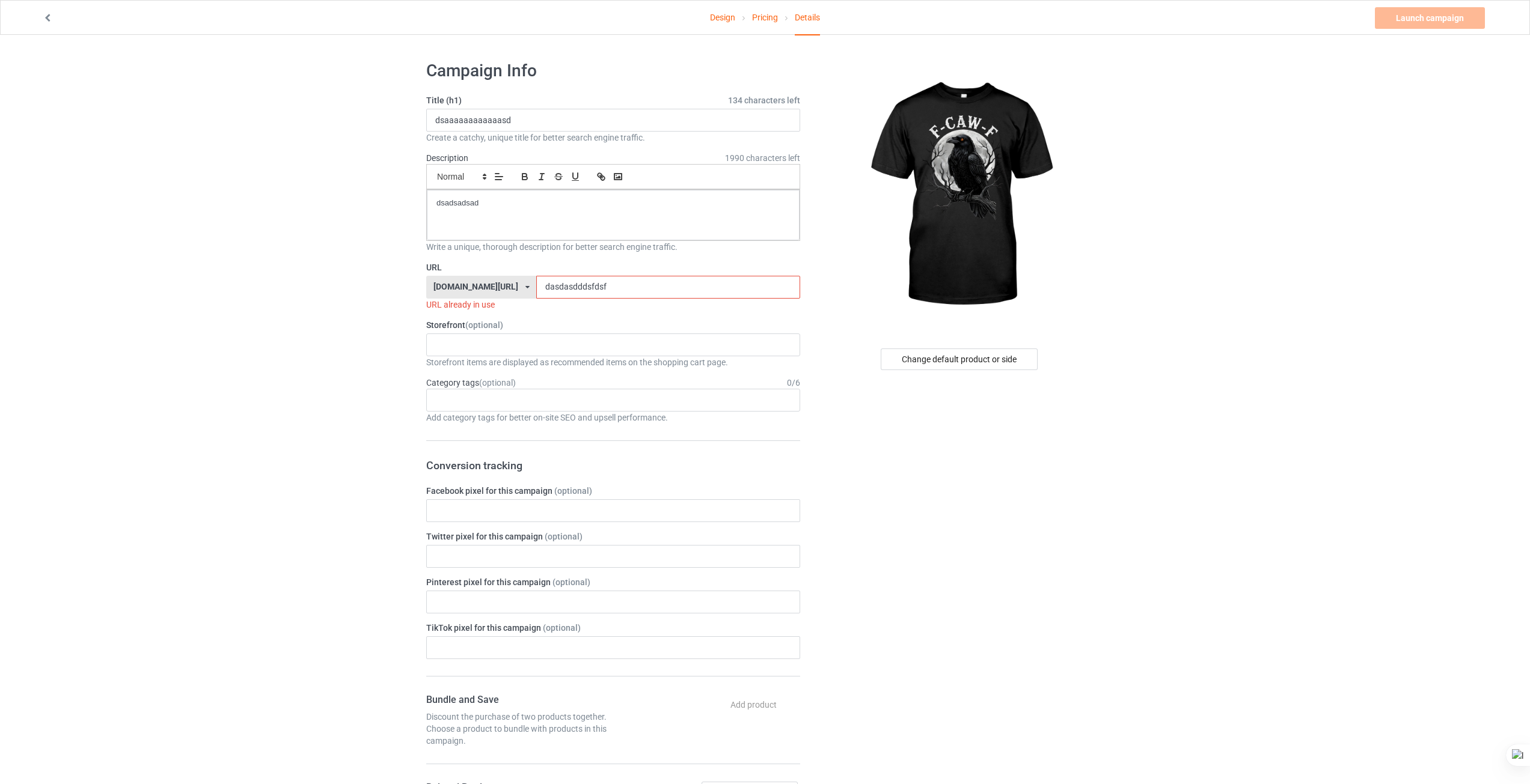
click at [639, 293] on input "dasdasdddsfdsf" at bounding box center [668, 287] width 263 height 23
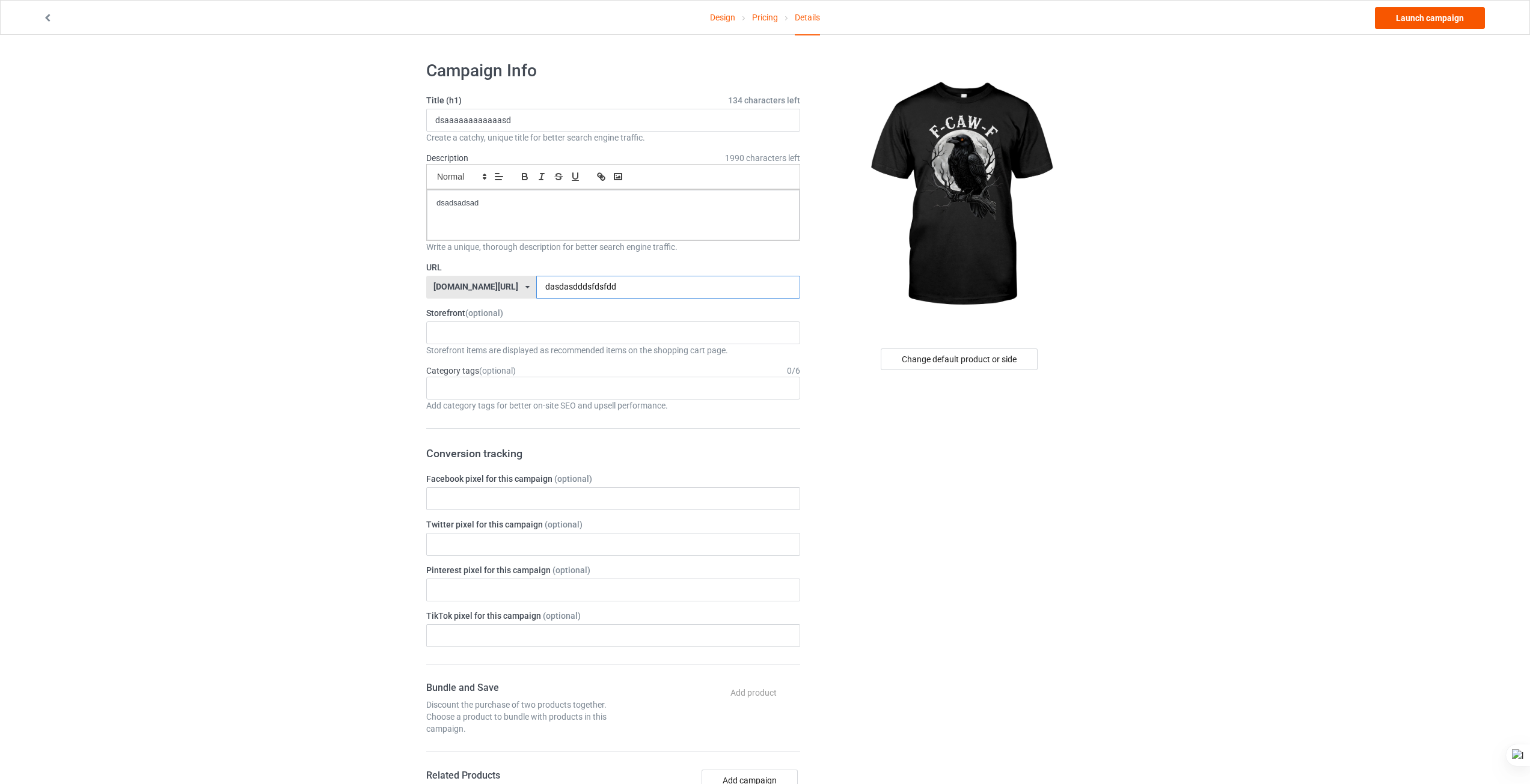
type input "dasdasdddsfdsfdd"
click at [1436, 23] on link "Launch campaign" at bounding box center [1429, 18] width 110 height 21
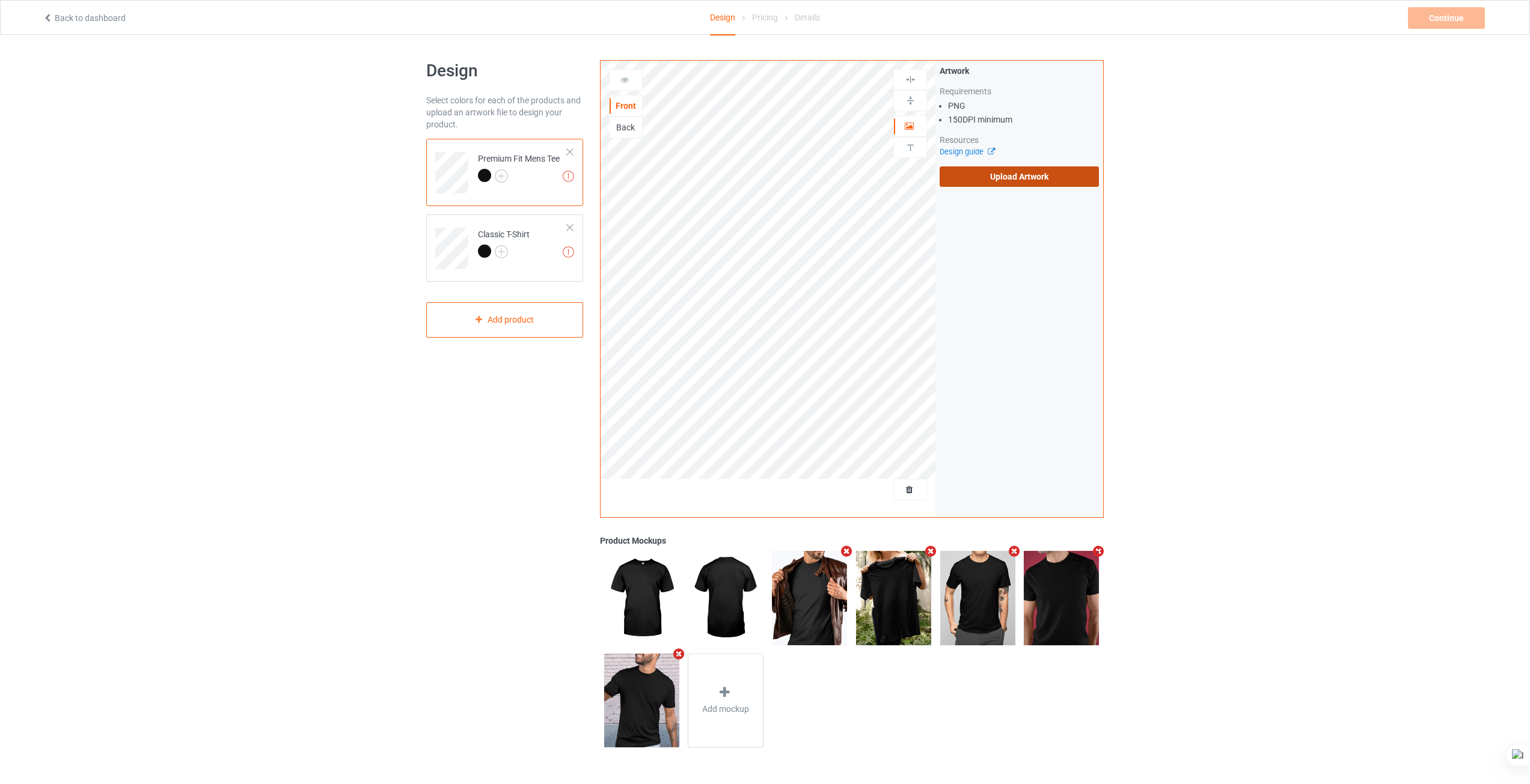
click at [969, 179] on label "Upload Artwork" at bounding box center [1019, 176] width 160 height 21
click at [0, 0] on input "Upload Artwork" at bounding box center [0, 0] width 0 height 0
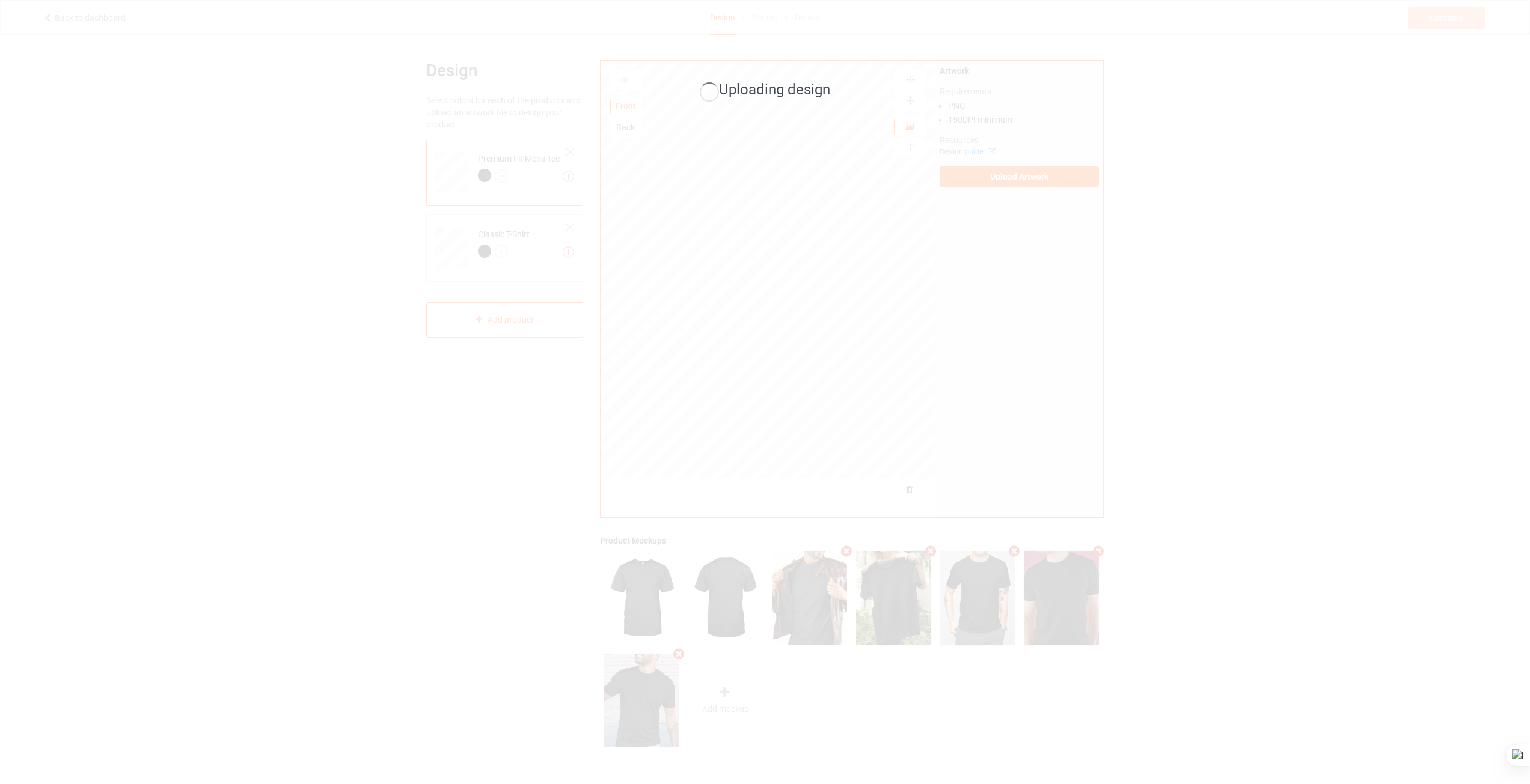
click at [1230, 400] on div "Uploading design" at bounding box center [765, 392] width 1530 height 784
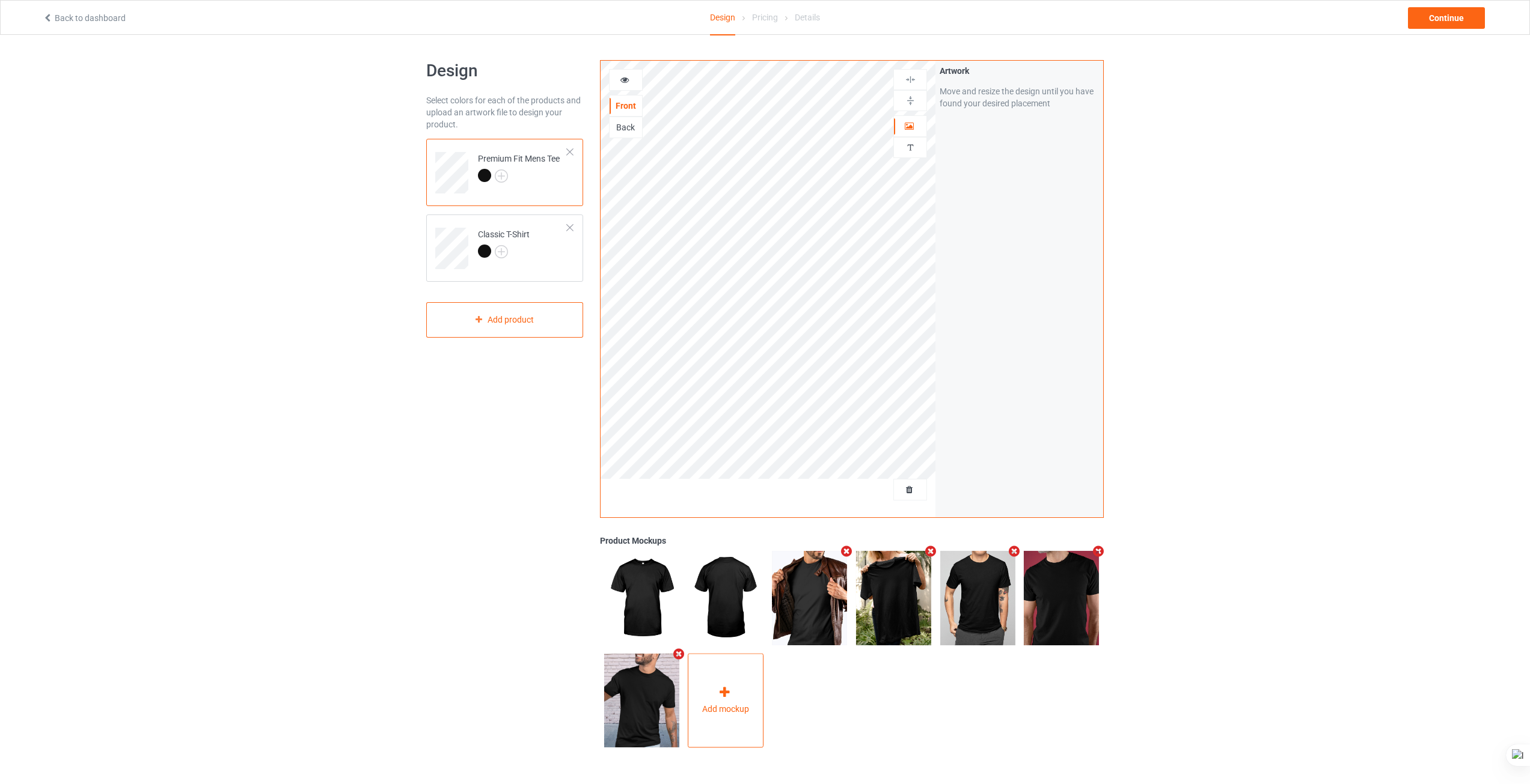
click at [724, 697] on icon at bounding box center [724, 692] width 15 height 13
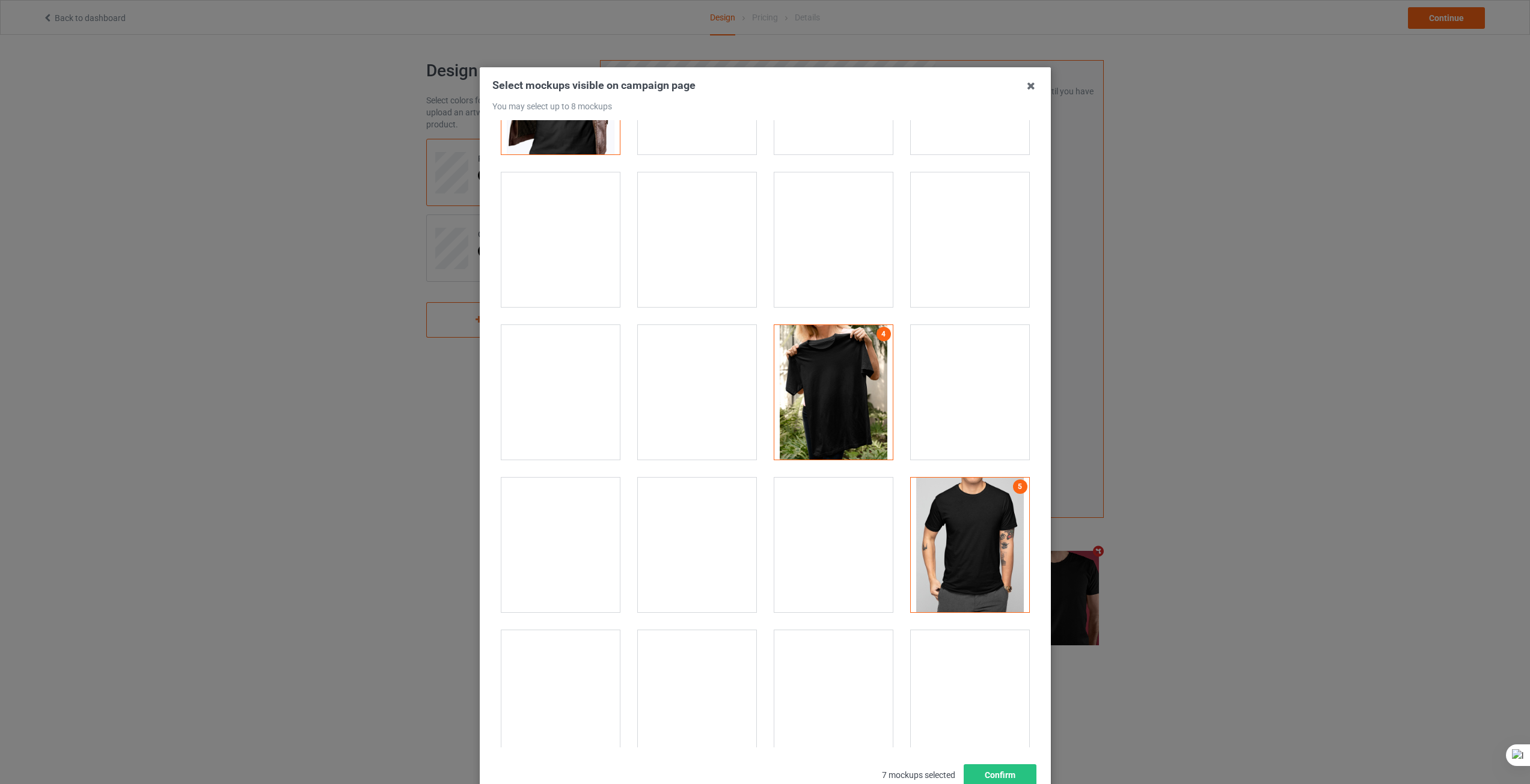
scroll to position [961, 0]
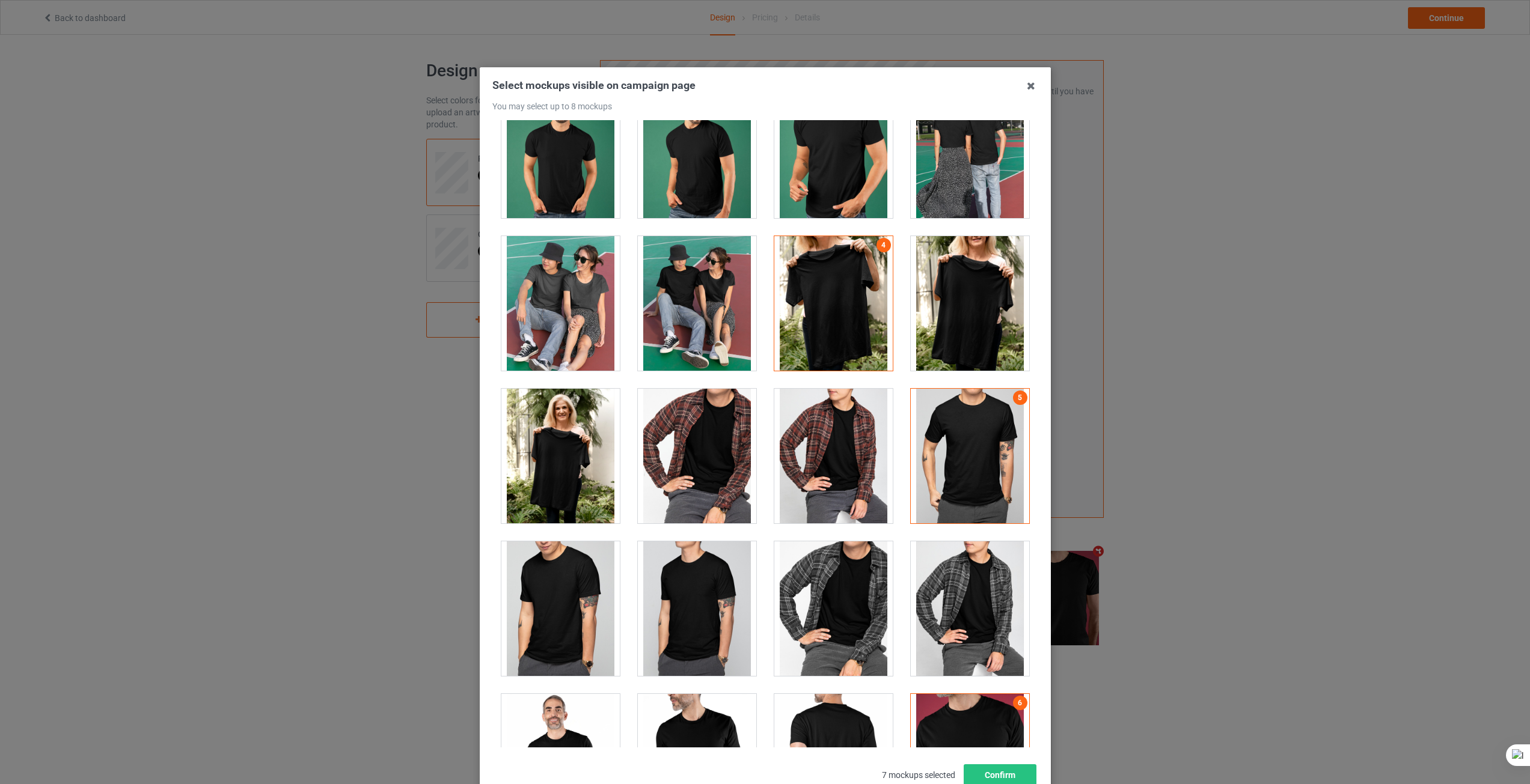
click at [692, 621] on div at bounding box center [696, 609] width 118 height 135
click at [537, 619] on div at bounding box center [560, 609] width 118 height 135
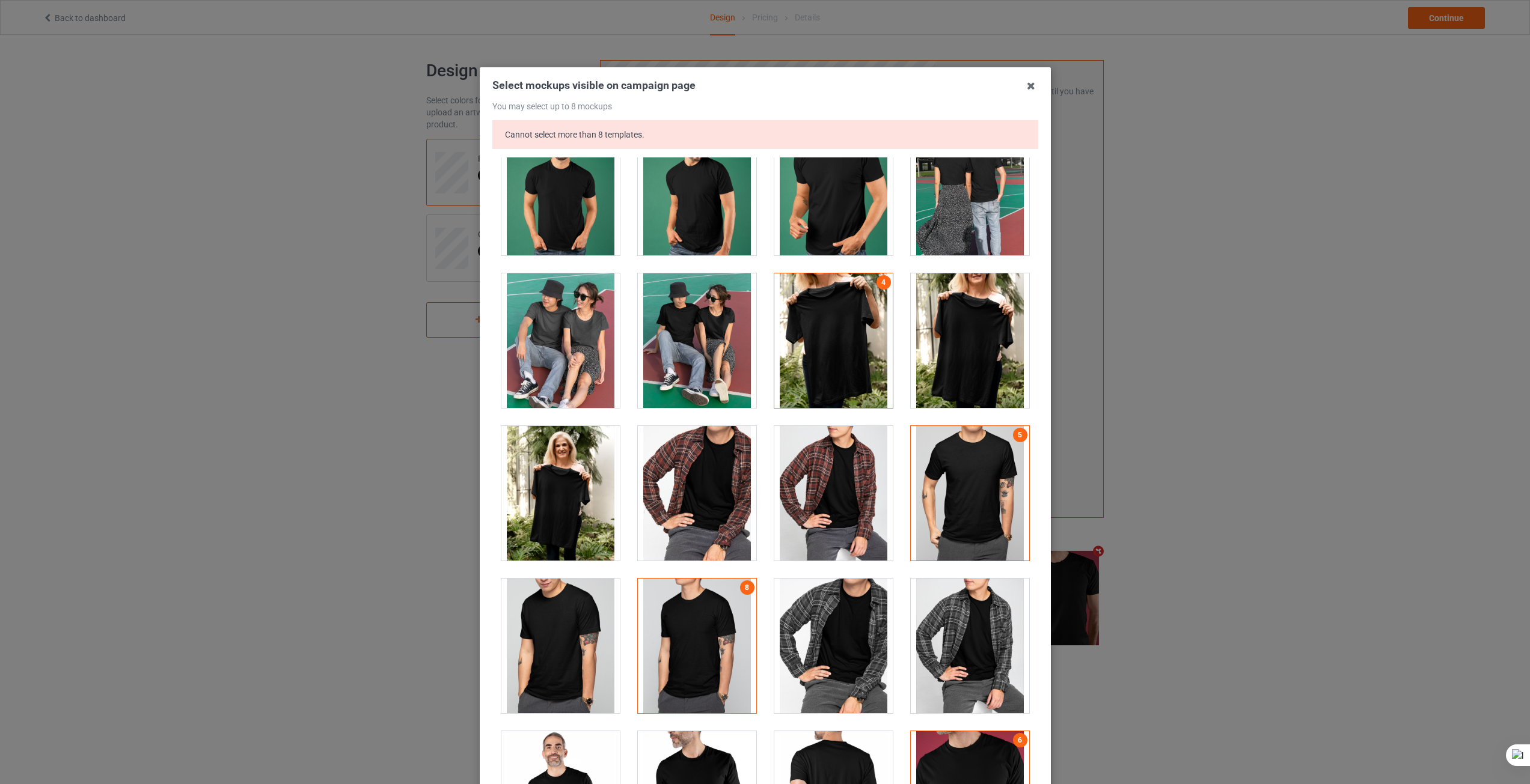
click at [638, 663] on div at bounding box center [696, 646] width 118 height 135
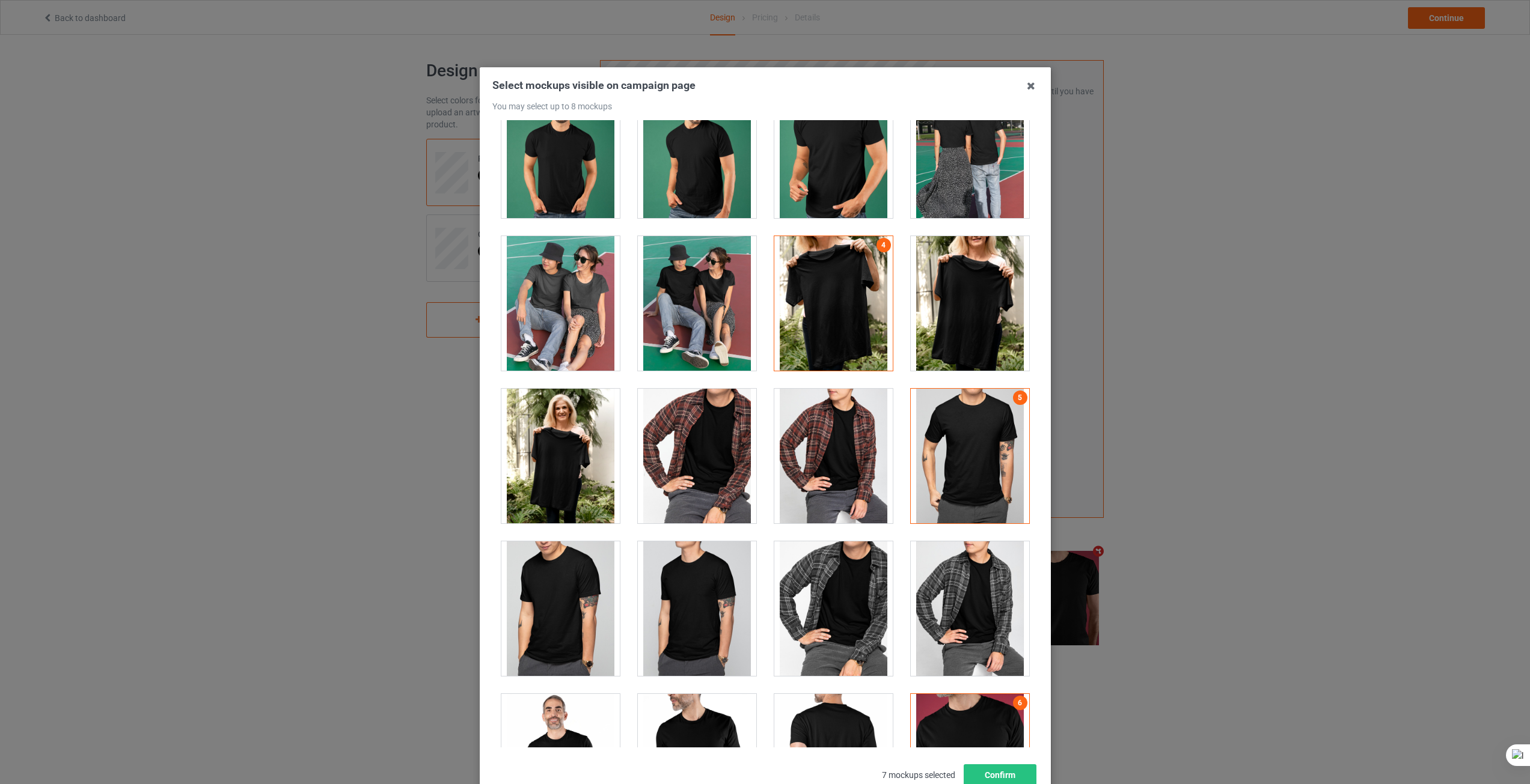
click at [704, 635] on div at bounding box center [696, 609] width 118 height 135
click at [997, 774] on button "Confirm" at bounding box center [999, 775] width 73 height 21
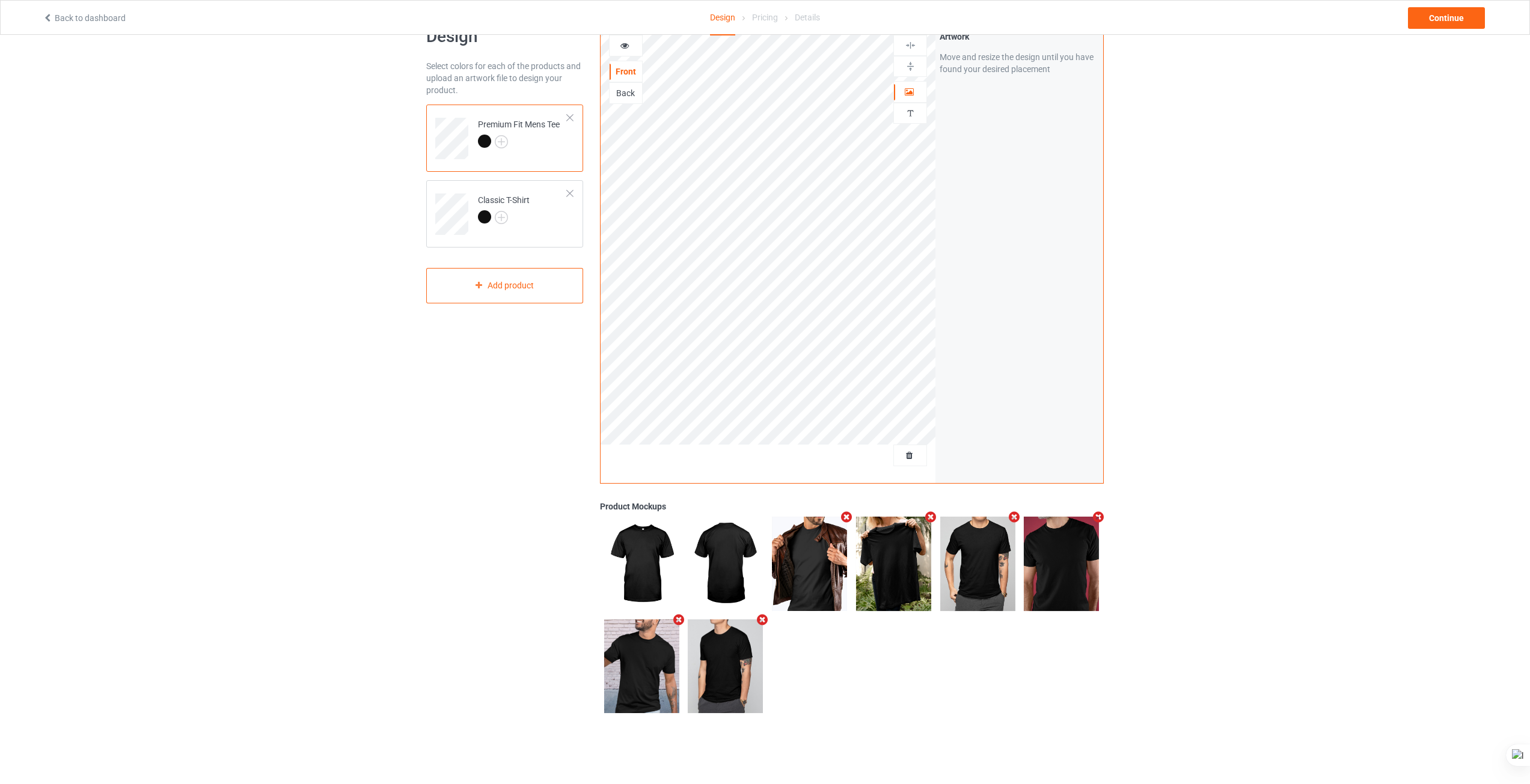
scroll to position [35, 0]
click at [931, 513] on icon "Remove mockup" at bounding box center [930, 516] width 15 height 13
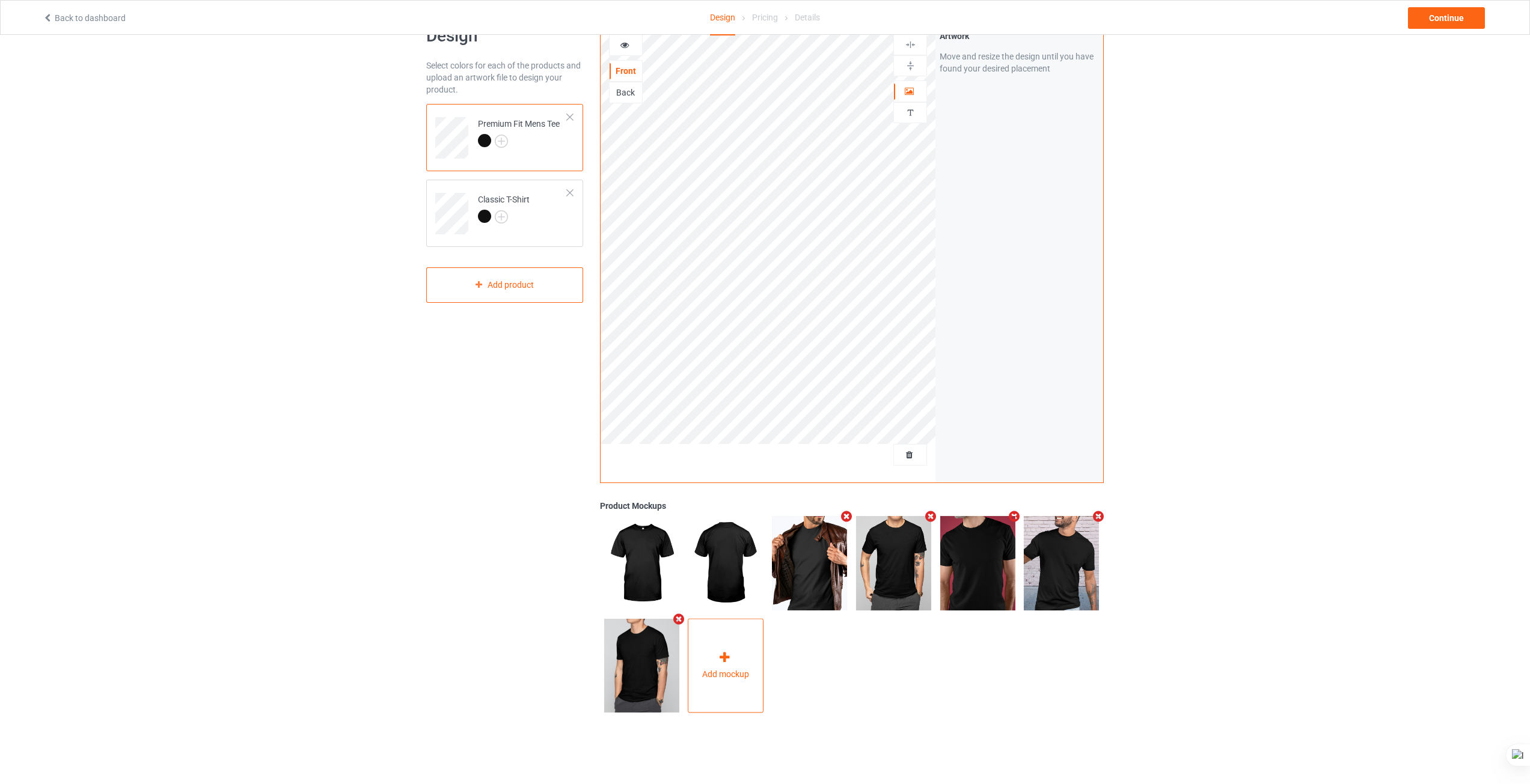
click at [750, 673] on div "Add mockup" at bounding box center [725, 665] width 75 height 94
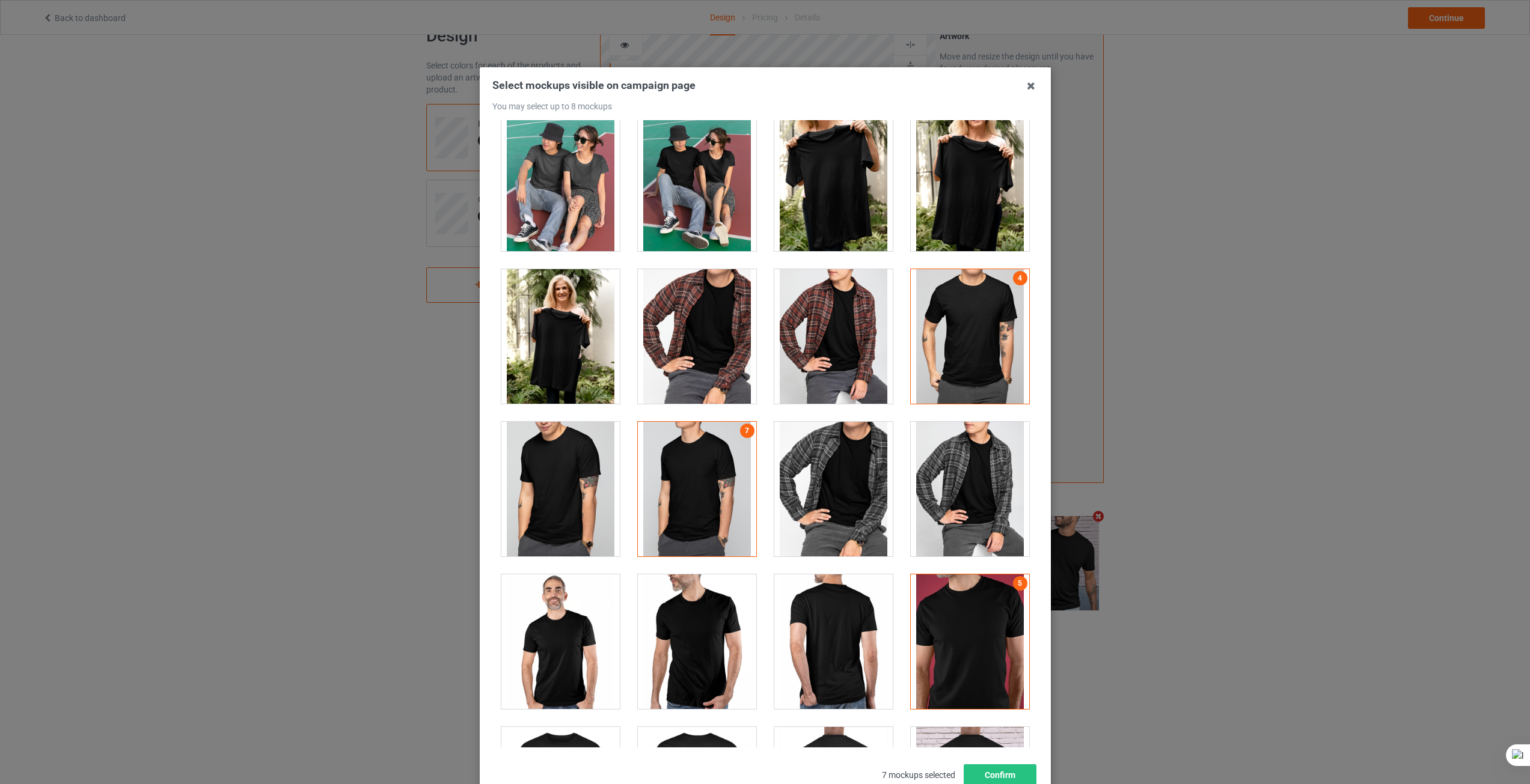
scroll to position [1082, 0]
click at [541, 509] on div at bounding box center [560, 488] width 118 height 135
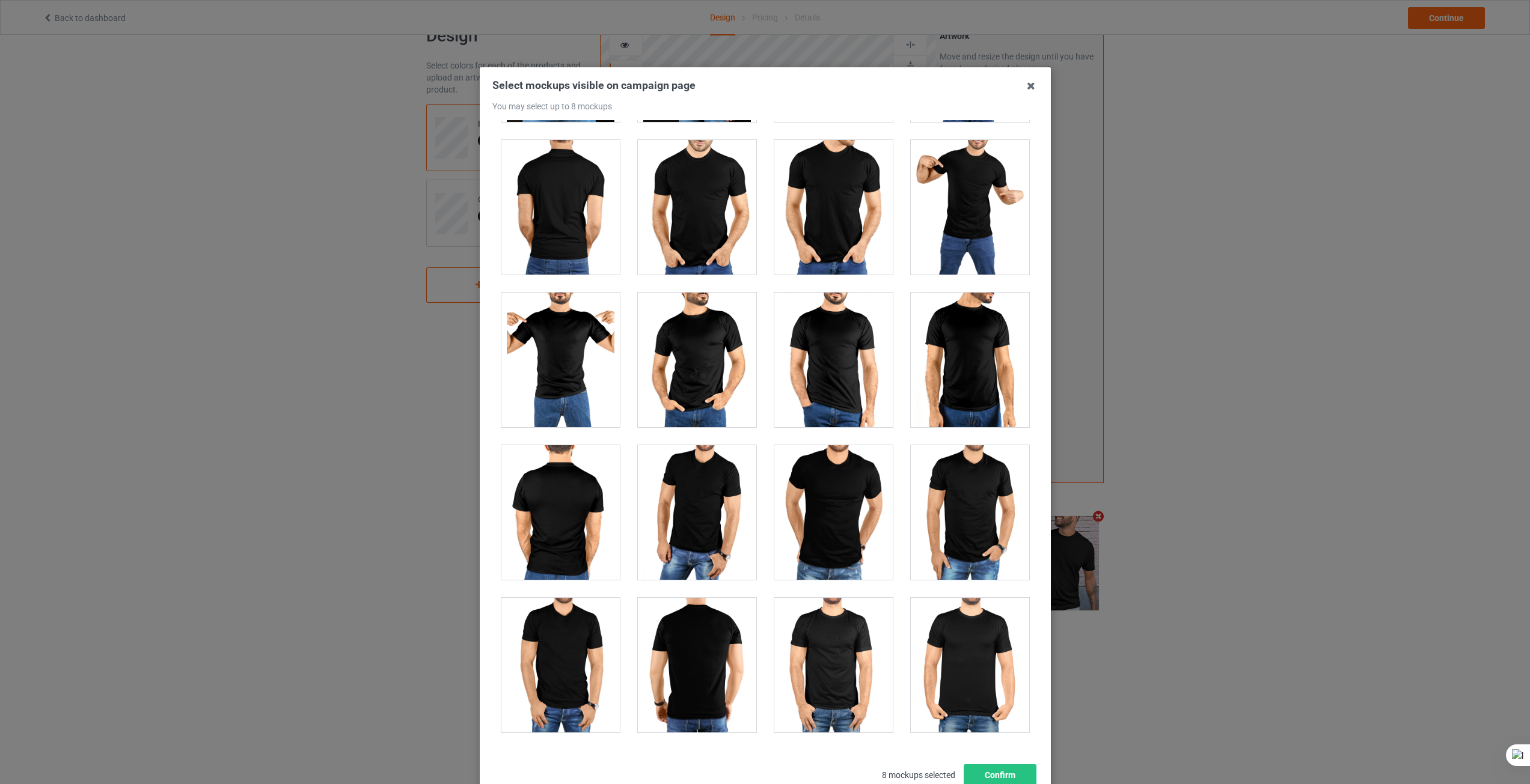
scroll to position [2884, 0]
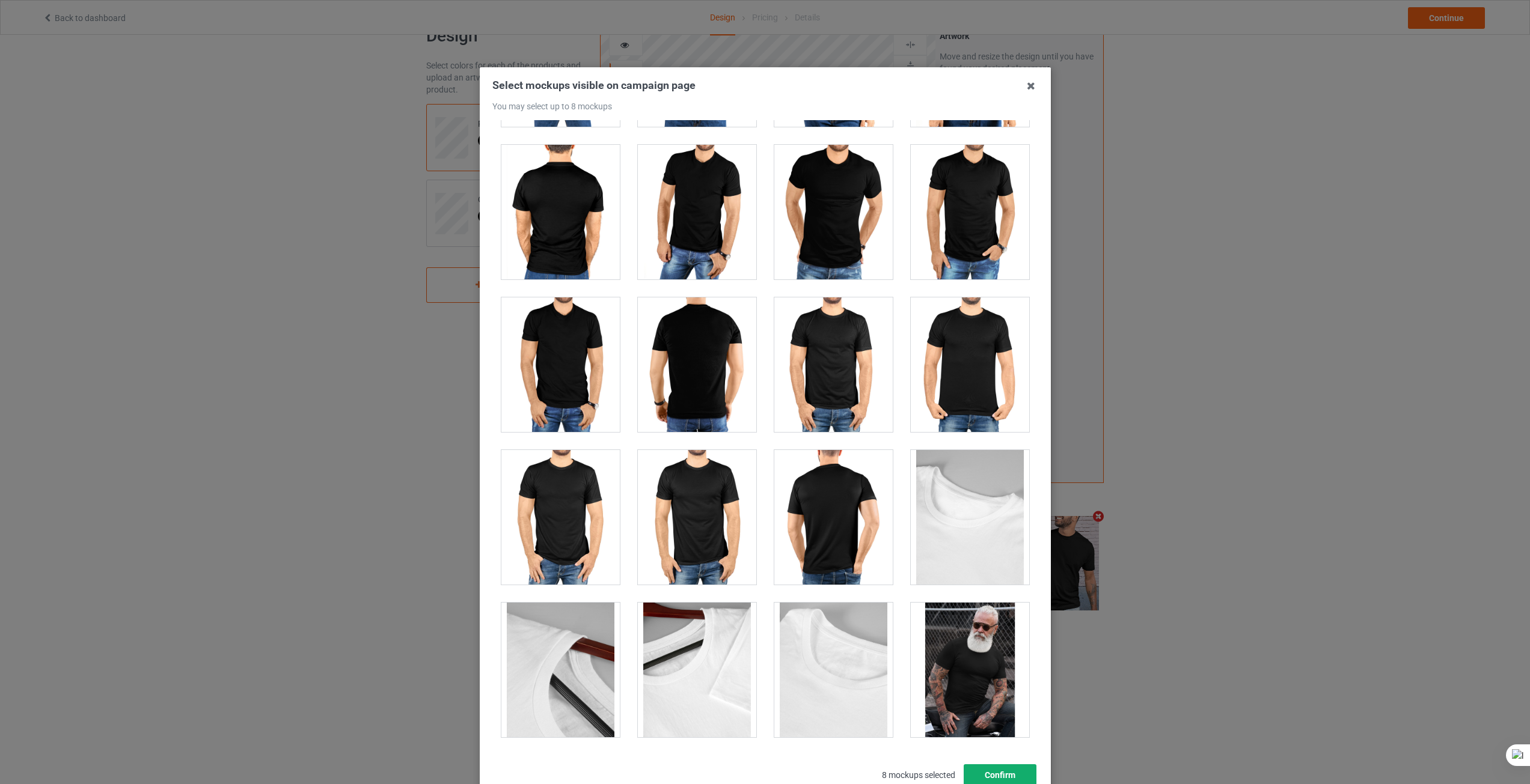
click at [984, 770] on button "Confirm" at bounding box center [999, 775] width 73 height 21
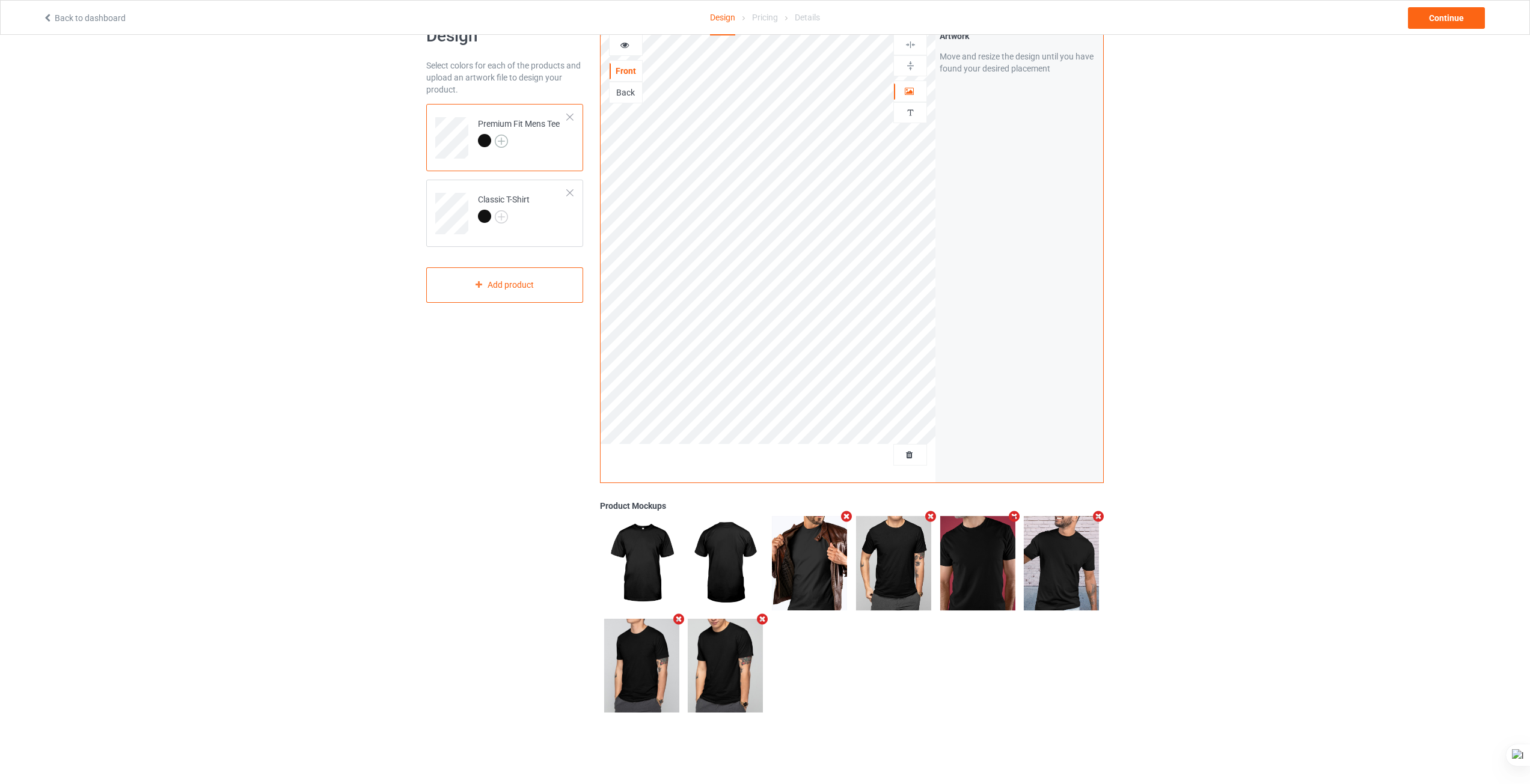
click at [506, 139] on img at bounding box center [501, 141] width 13 height 13
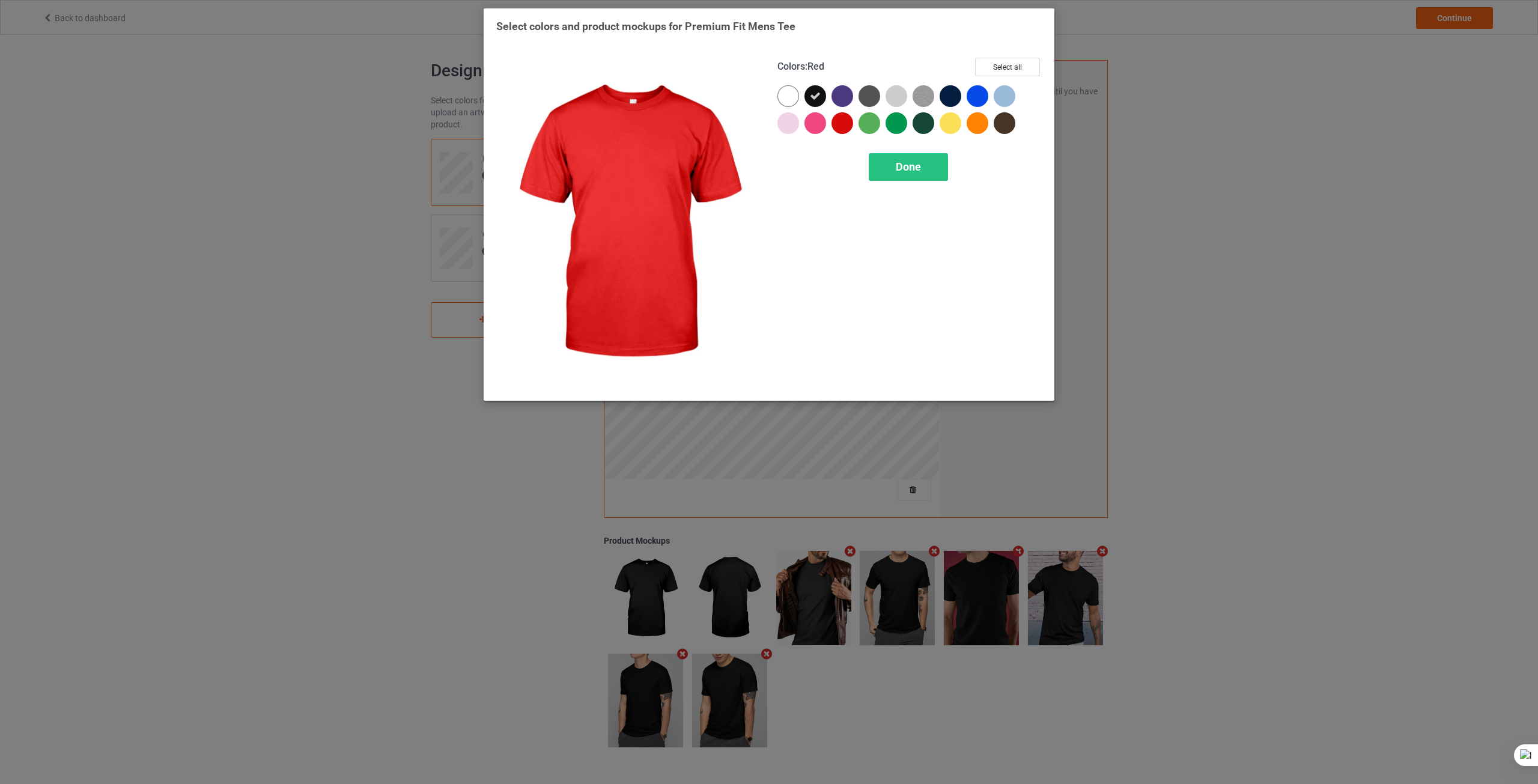
click at [849, 127] on div at bounding box center [842, 123] width 21 height 21
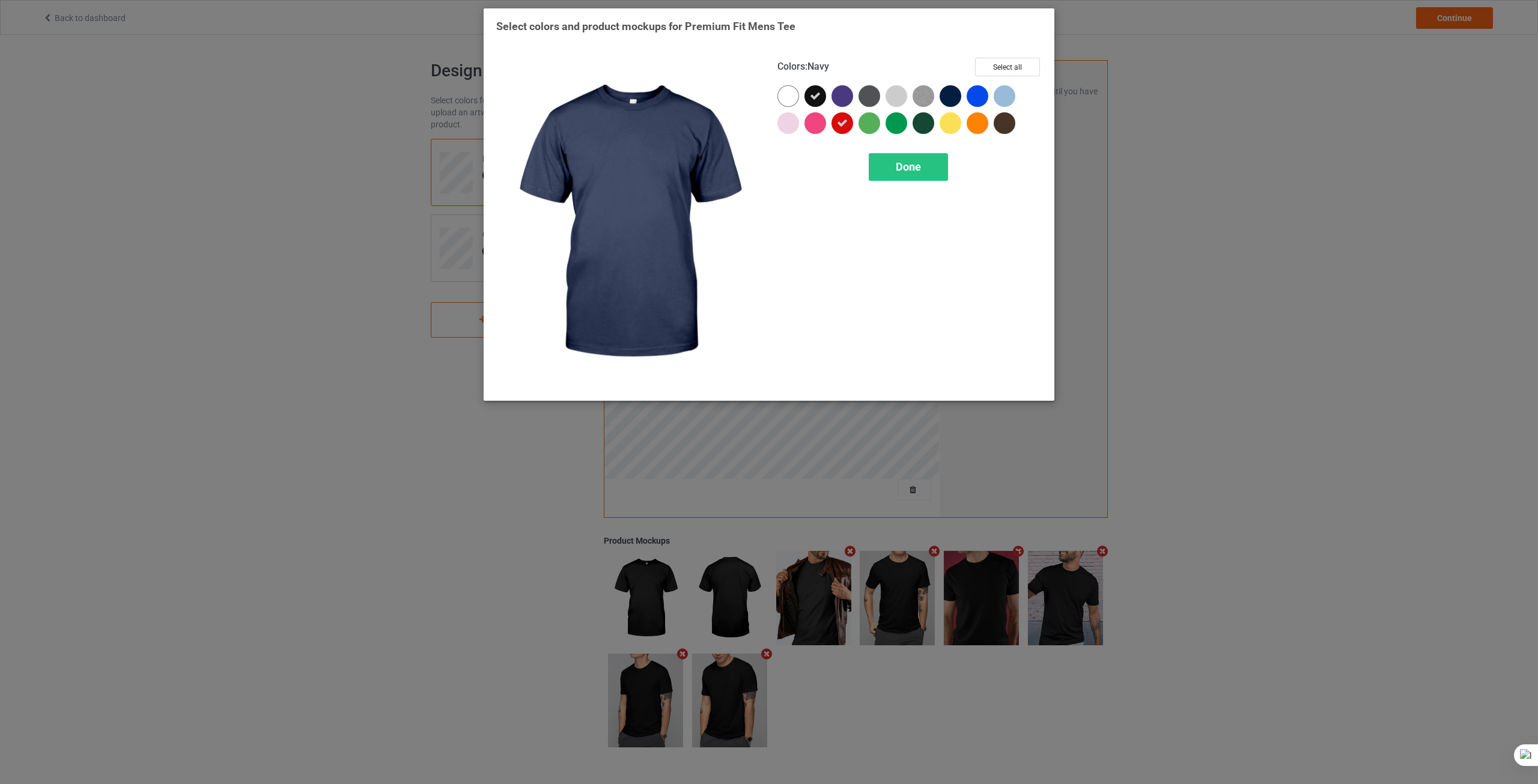
click at [951, 98] on div at bounding box center [950, 96] width 21 height 21
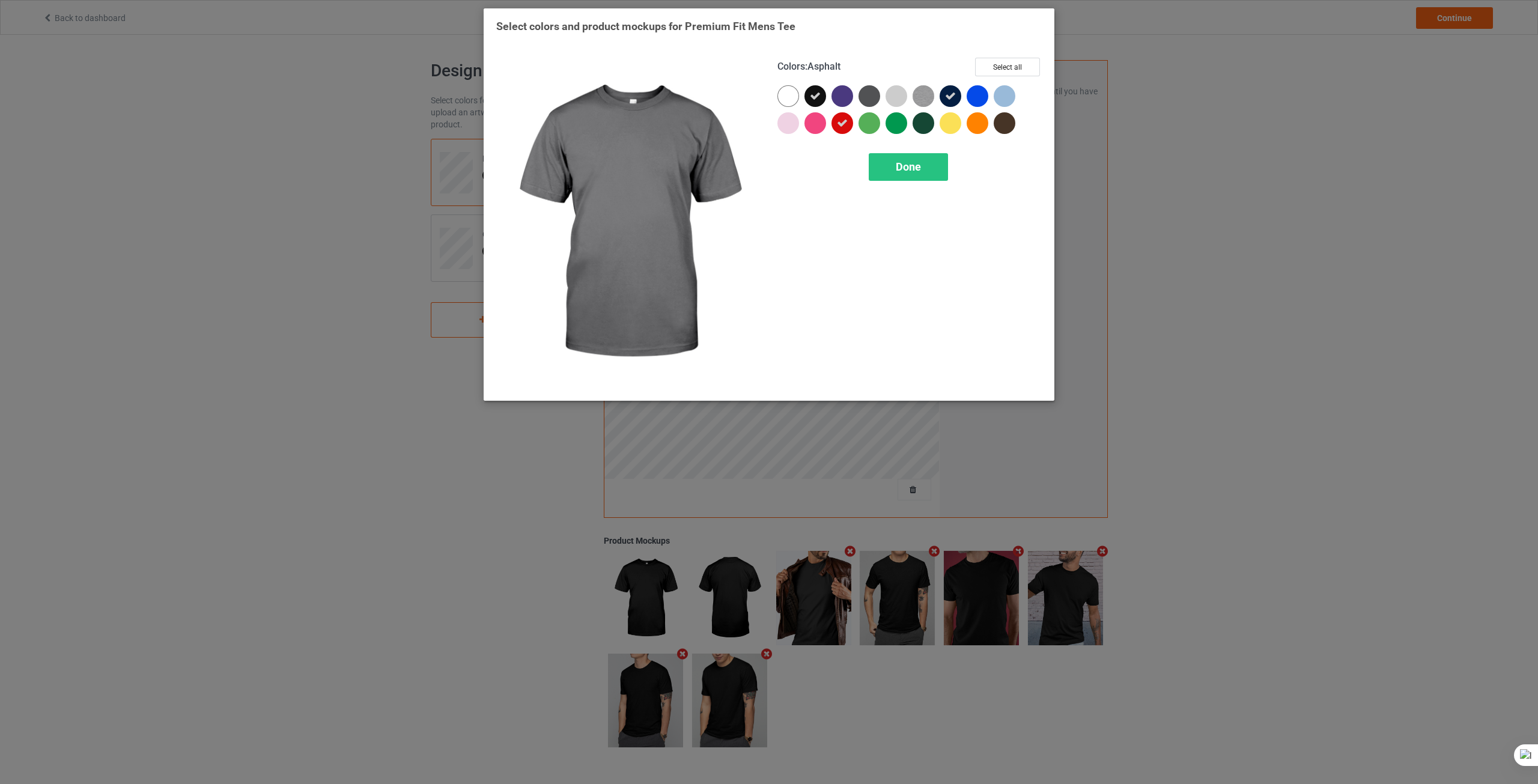
click at [869, 98] on div at bounding box center [869, 96] width 21 height 21
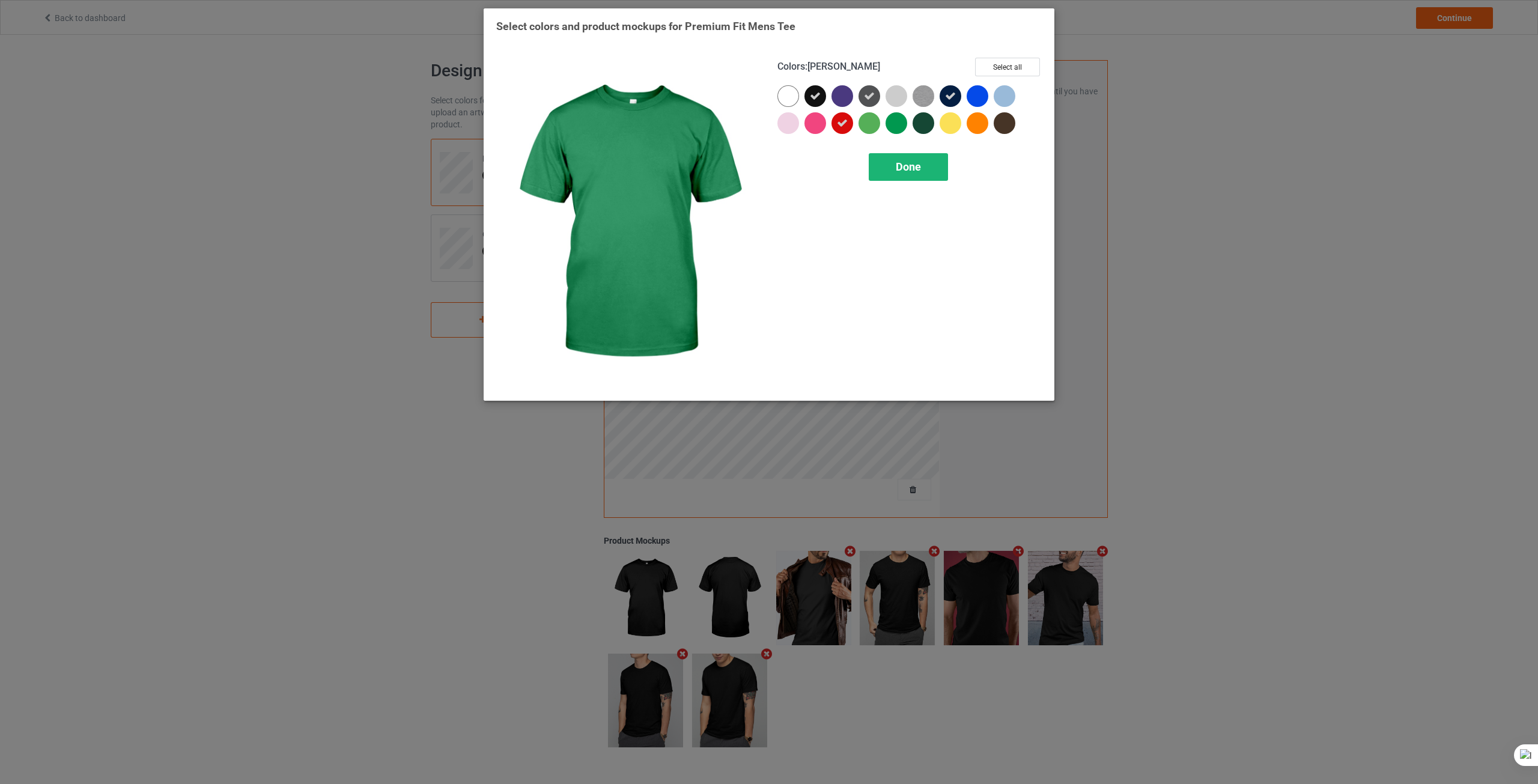
click at [895, 165] on div "Done" at bounding box center [908, 167] width 79 height 27
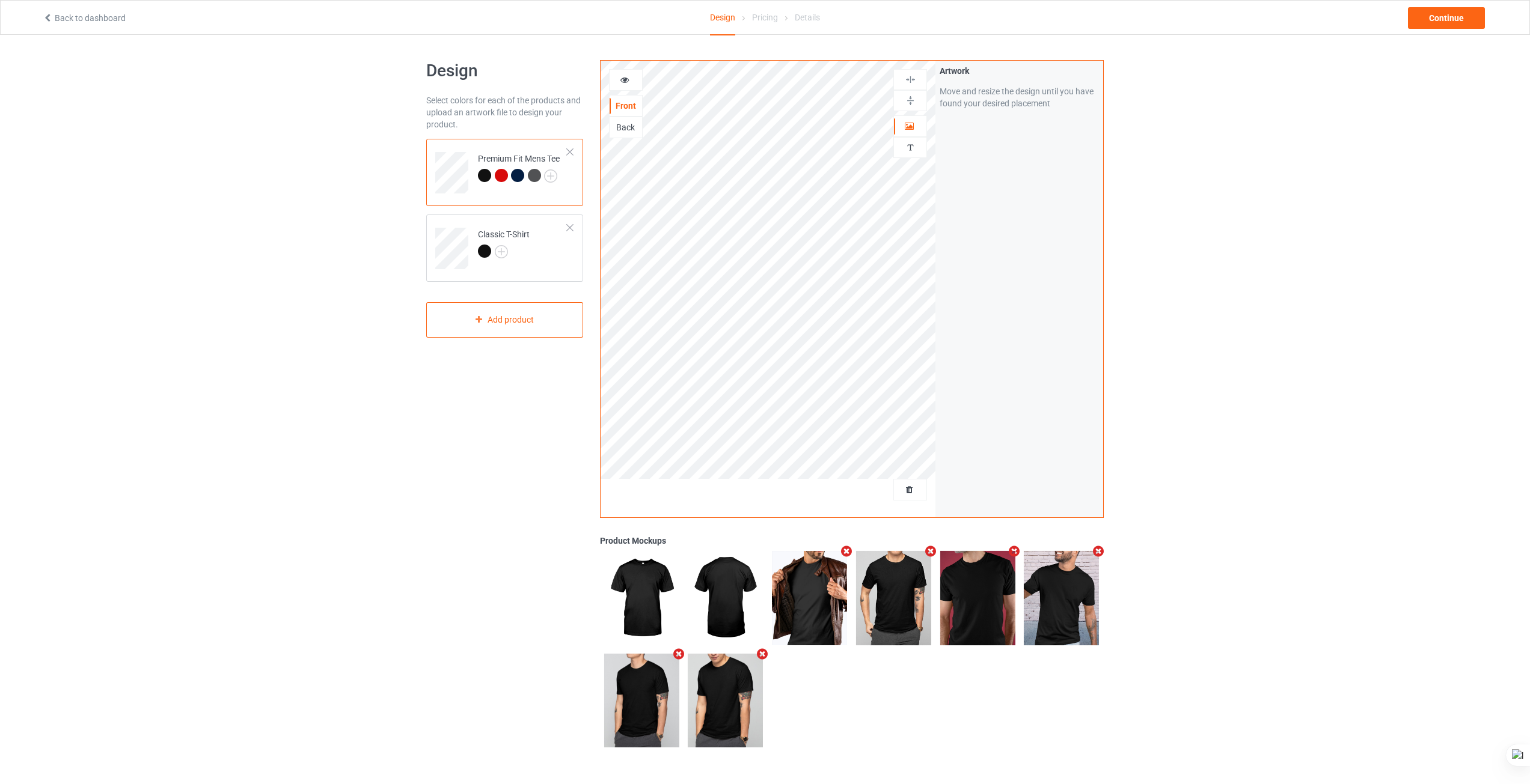
click at [505, 180] on div at bounding box center [503, 177] width 17 height 17
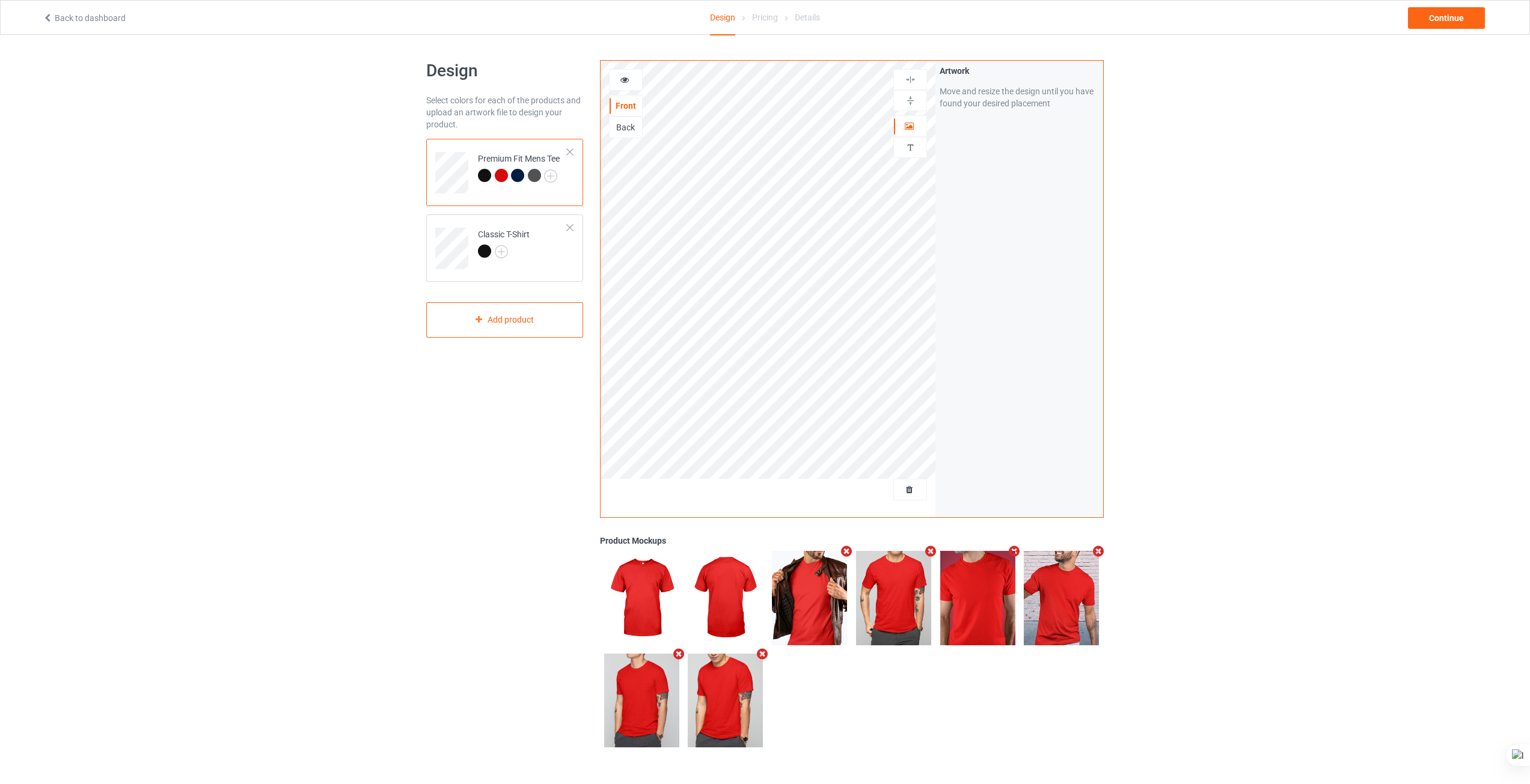
click at [652, 706] on img at bounding box center [642, 701] width 75 height 93
click at [486, 177] on div at bounding box center [485, 175] width 13 height 13
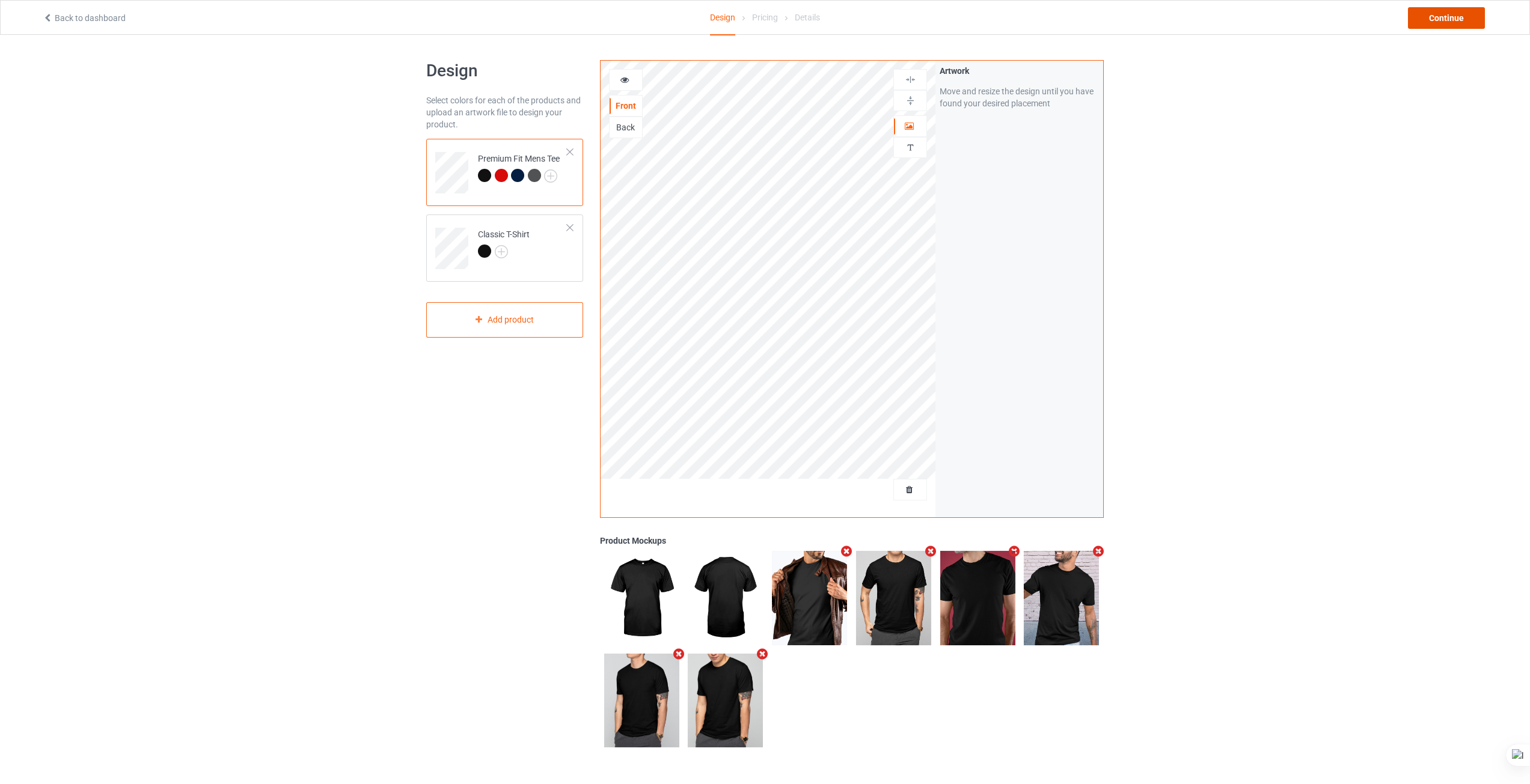
click at [1441, 21] on div "Continue" at bounding box center [1446, 18] width 77 height 21
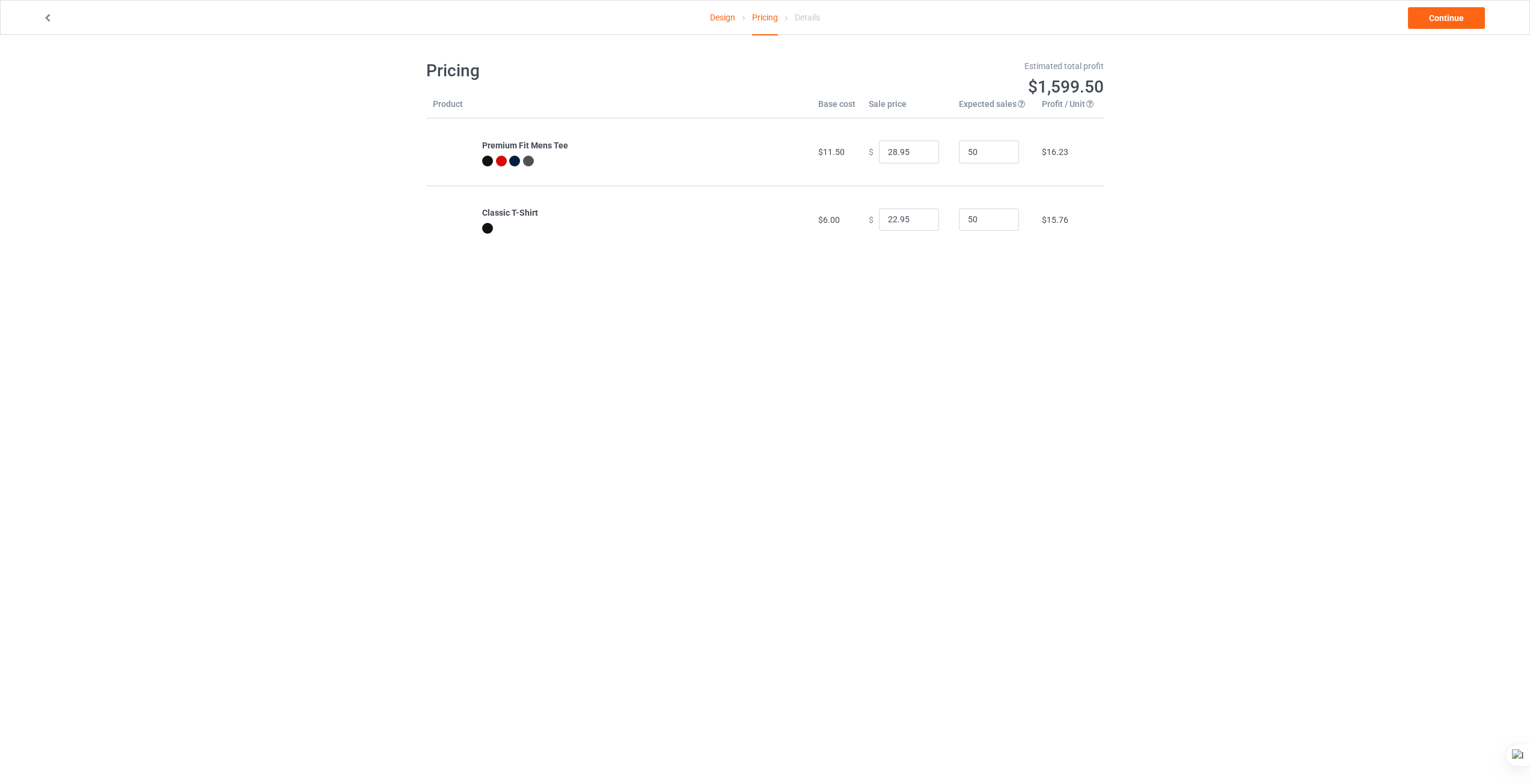
click at [718, 18] on link "Design" at bounding box center [722, 17] width 25 height 33
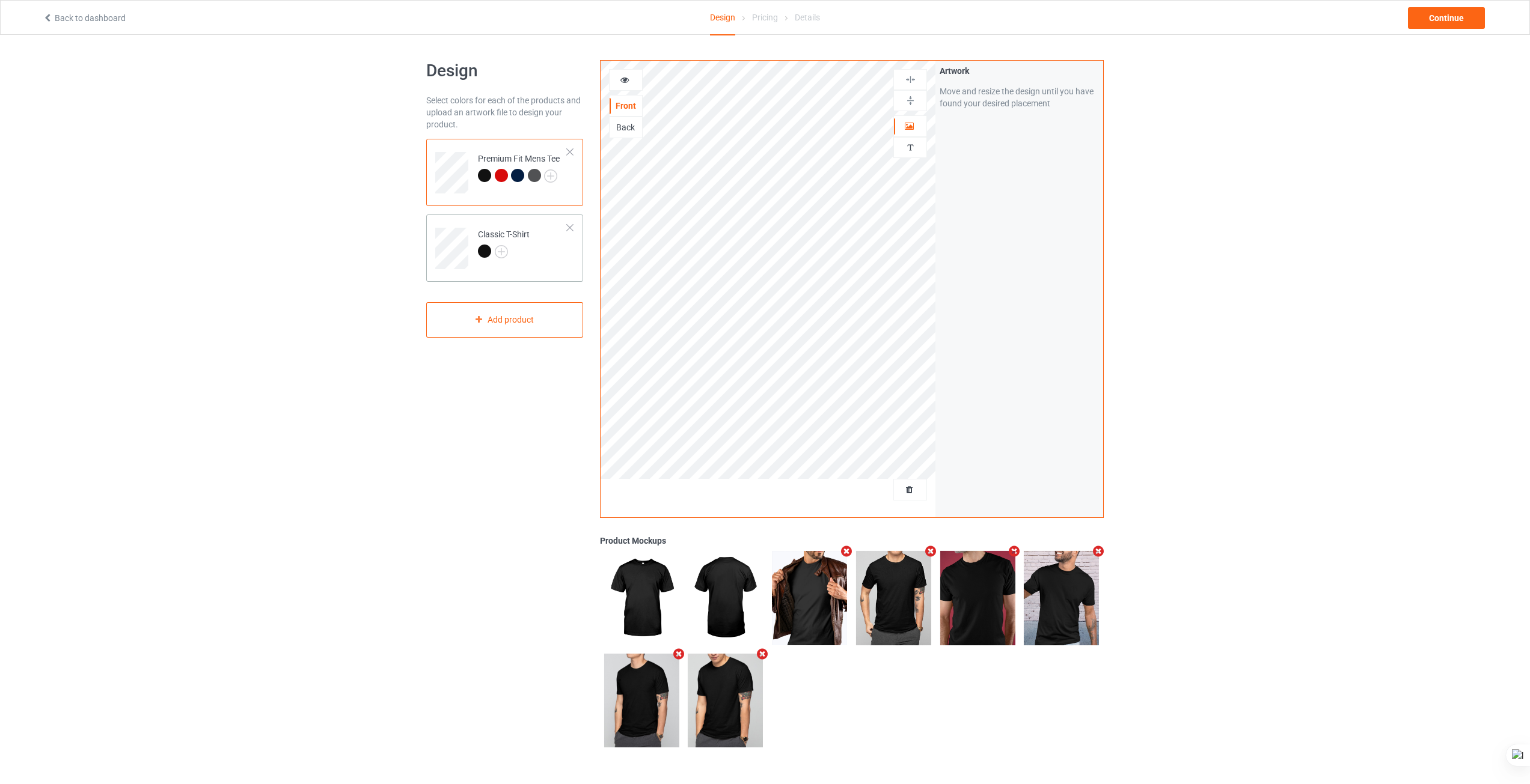
click at [533, 257] on td "Classic T-Shirt" at bounding box center [523, 244] width 103 height 50
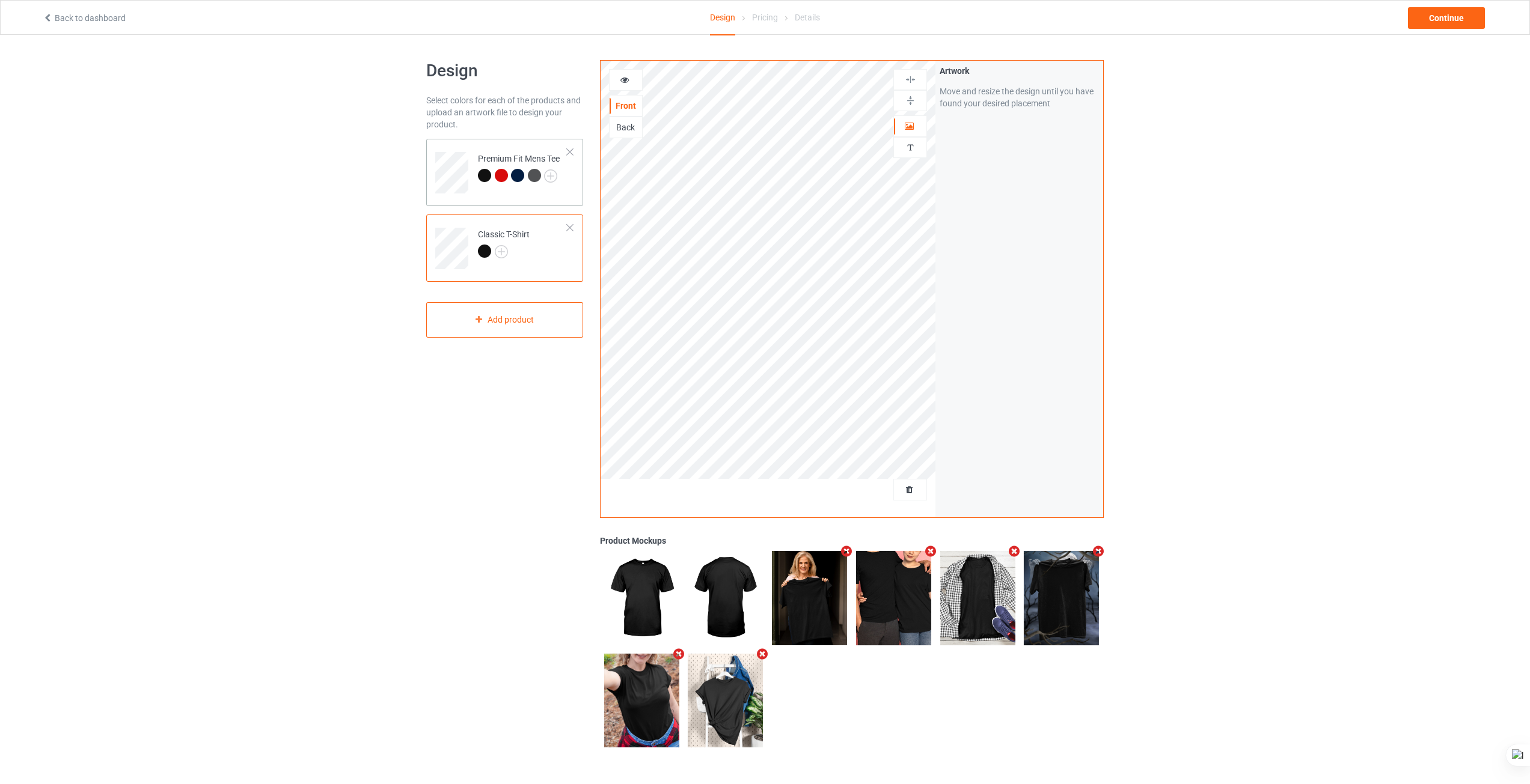
click at [505, 202] on div "Premium Fit Mens Tee" at bounding box center [504, 172] width 157 height 67
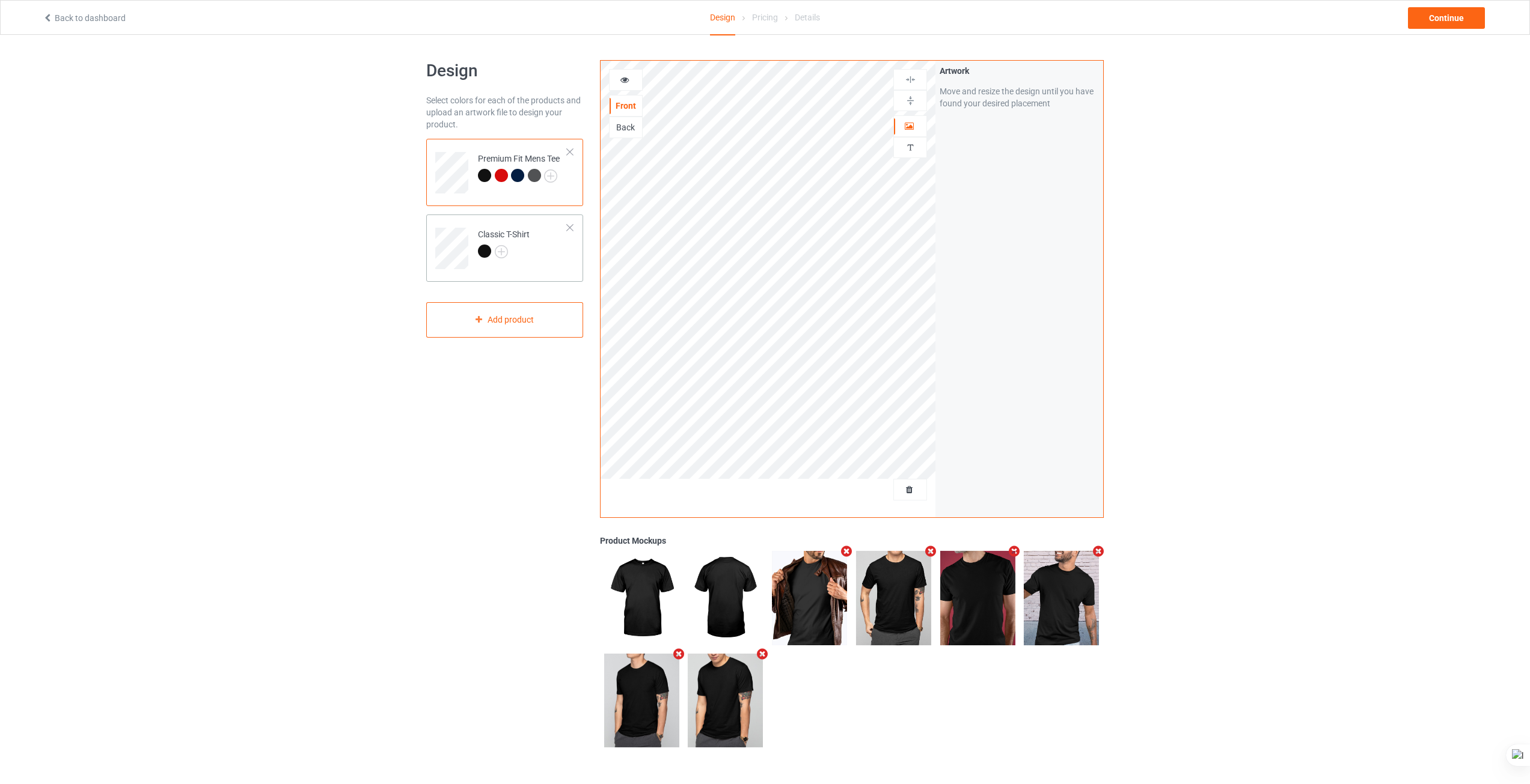
click at [534, 269] on td "Classic T-Shirt" at bounding box center [523, 244] width 103 height 50
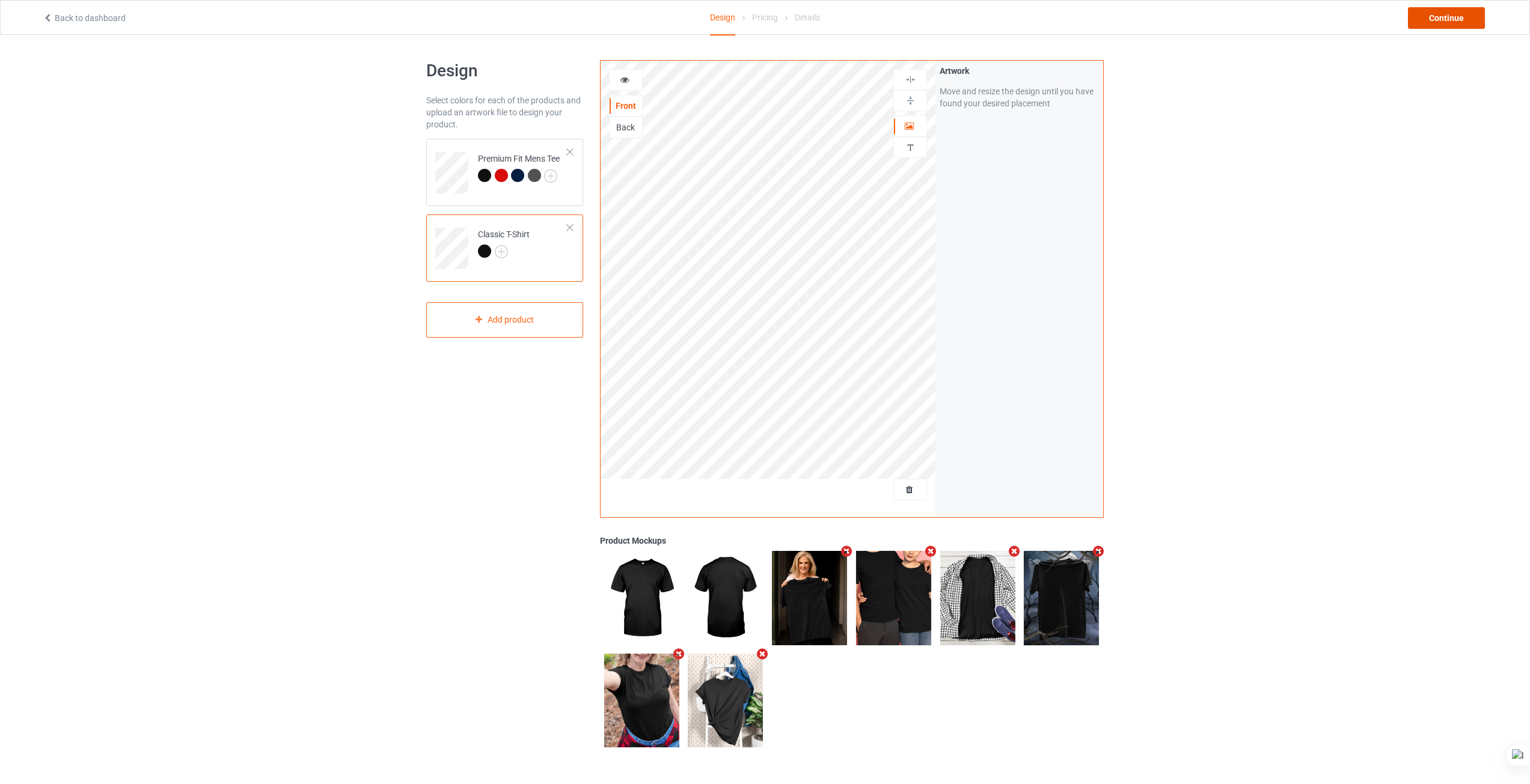
click at [1442, 23] on div "Continue" at bounding box center [1446, 18] width 77 height 21
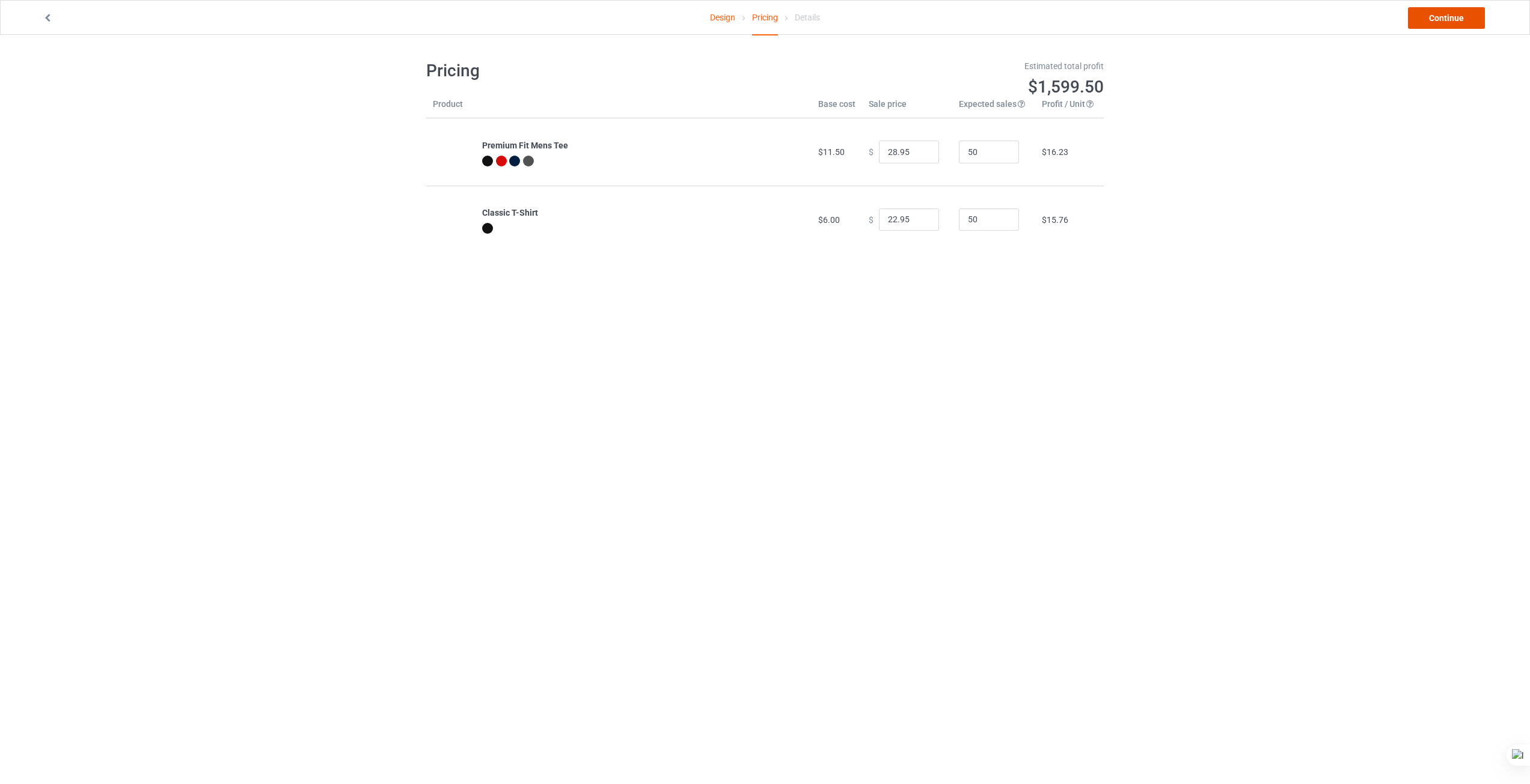
click at [1434, 10] on link "Continue" at bounding box center [1446, 18] width 77 height 21
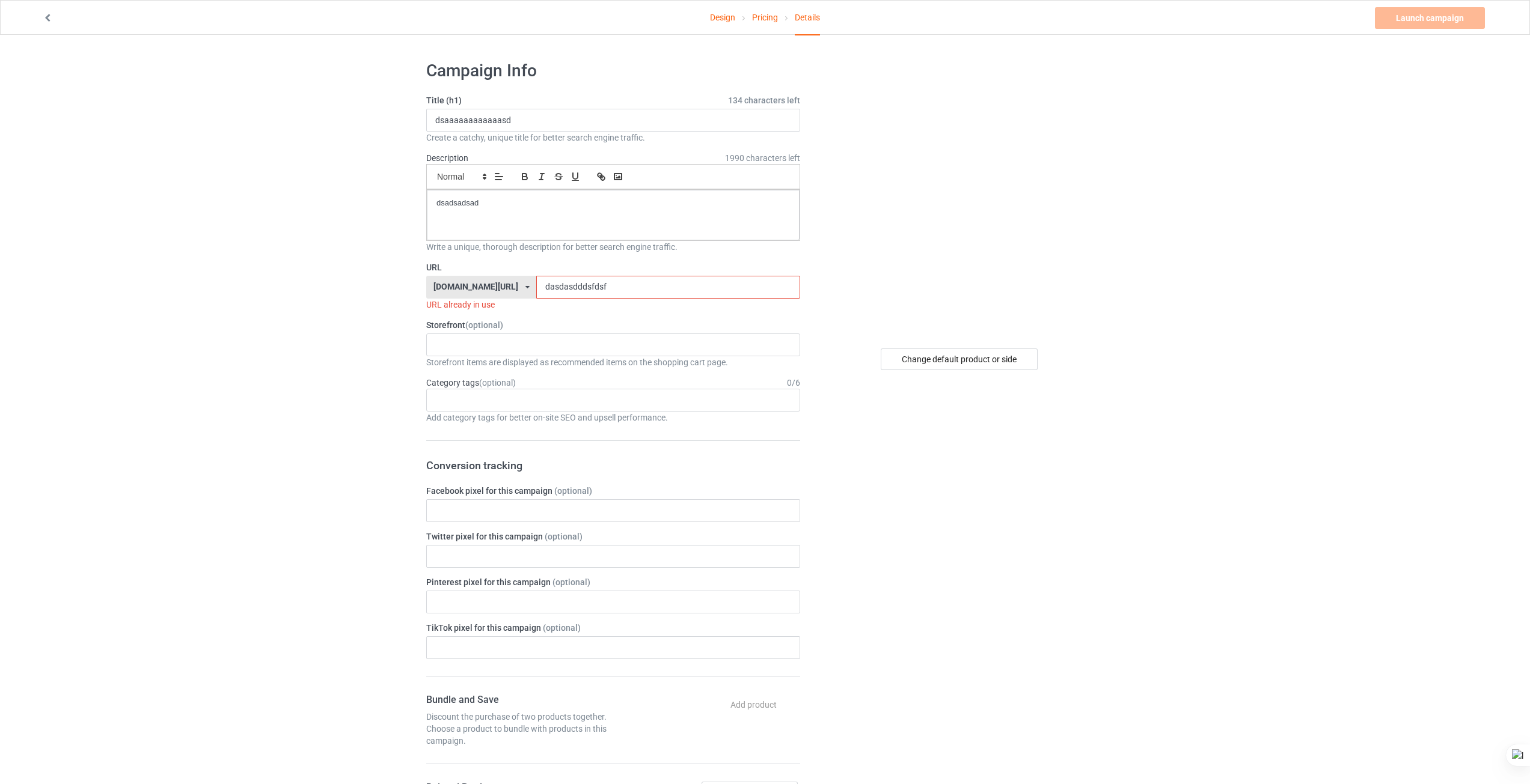
click at [623, 290] on input "dasdasdddsfdsf" at bounding box center [668, 287] width 263 height 23
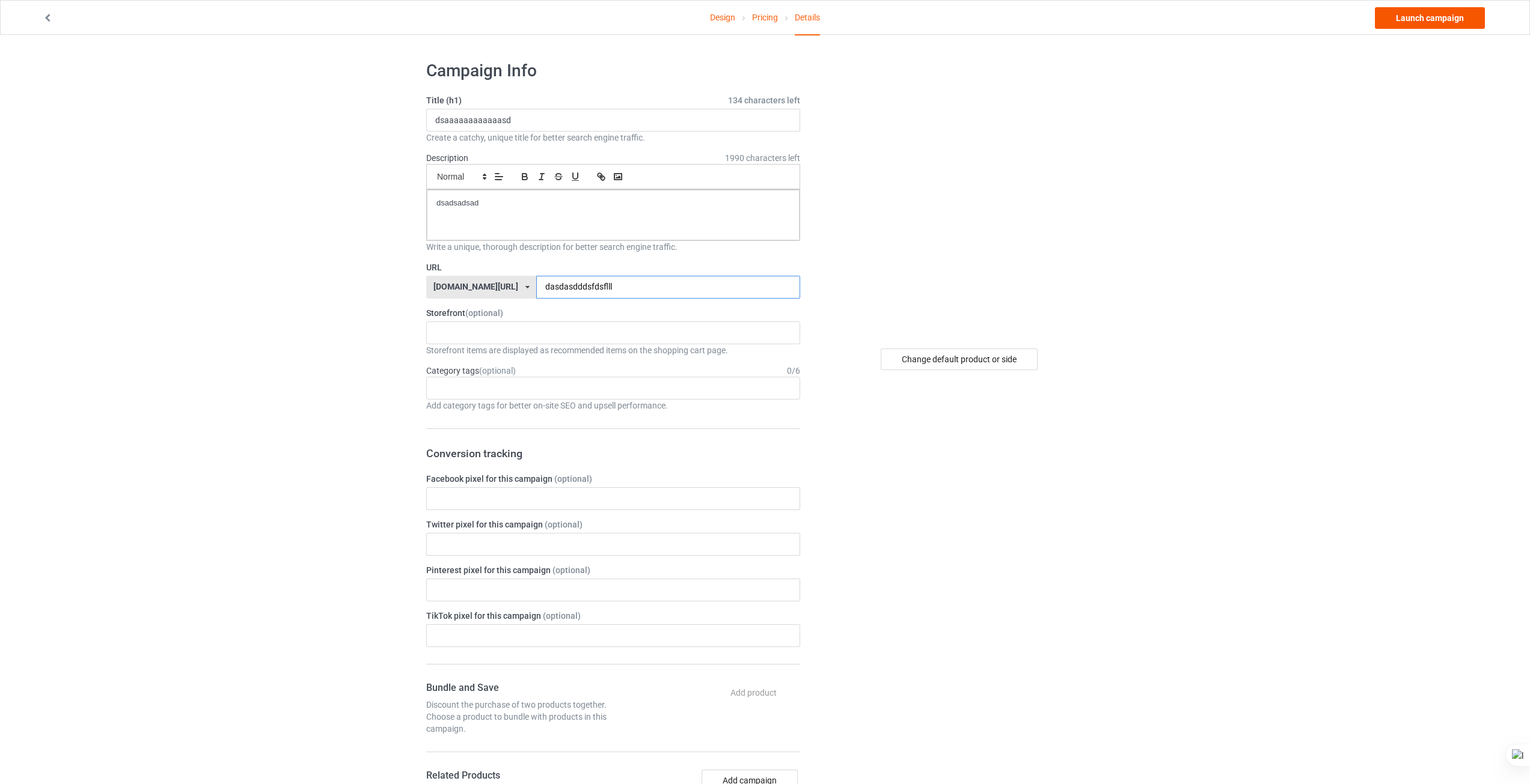
type input "dasdasdddsfdsflll"
click at [1439, 26] on link "Launch campaign" at bounding box center [1429, 18] width 110 height 21
